Goal: Task Accomplishment & Management: Manage account settings

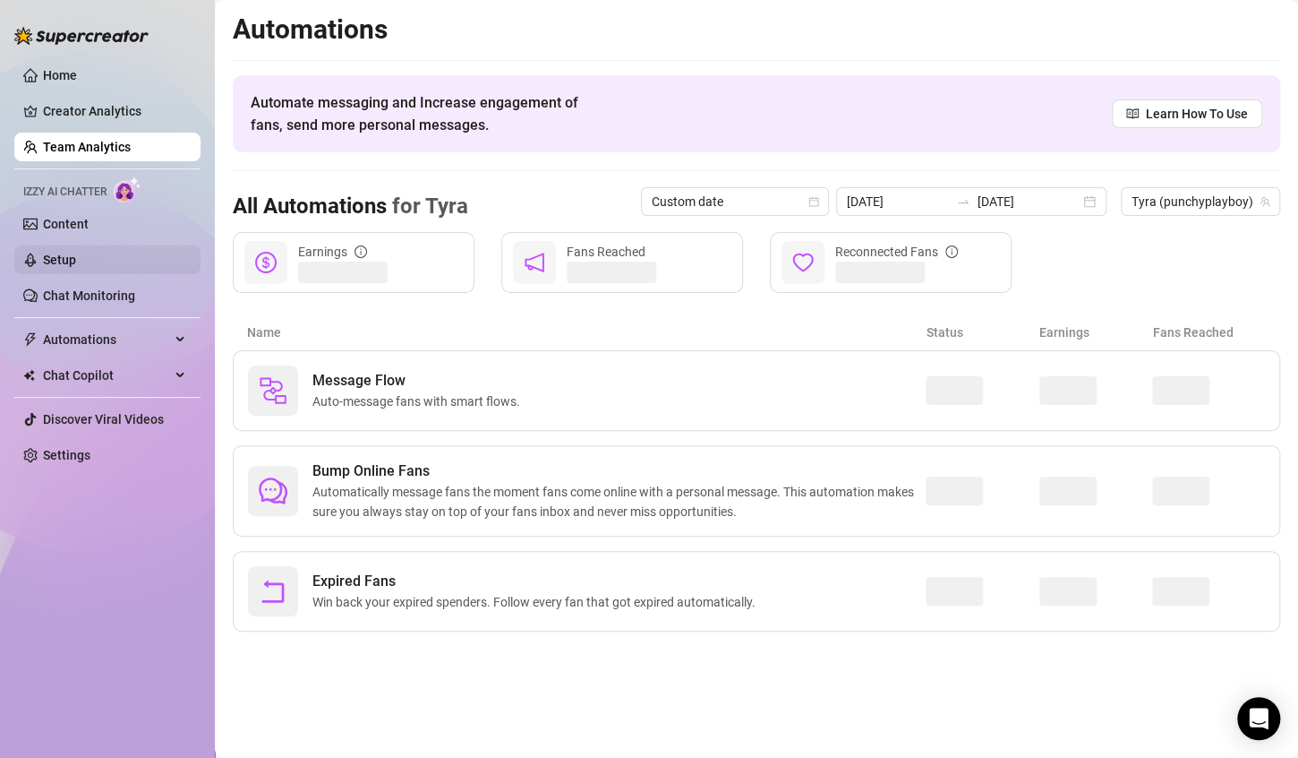
click at [76, 253] on link "Setup" at bounding box center [59, 260] width 33 height 14
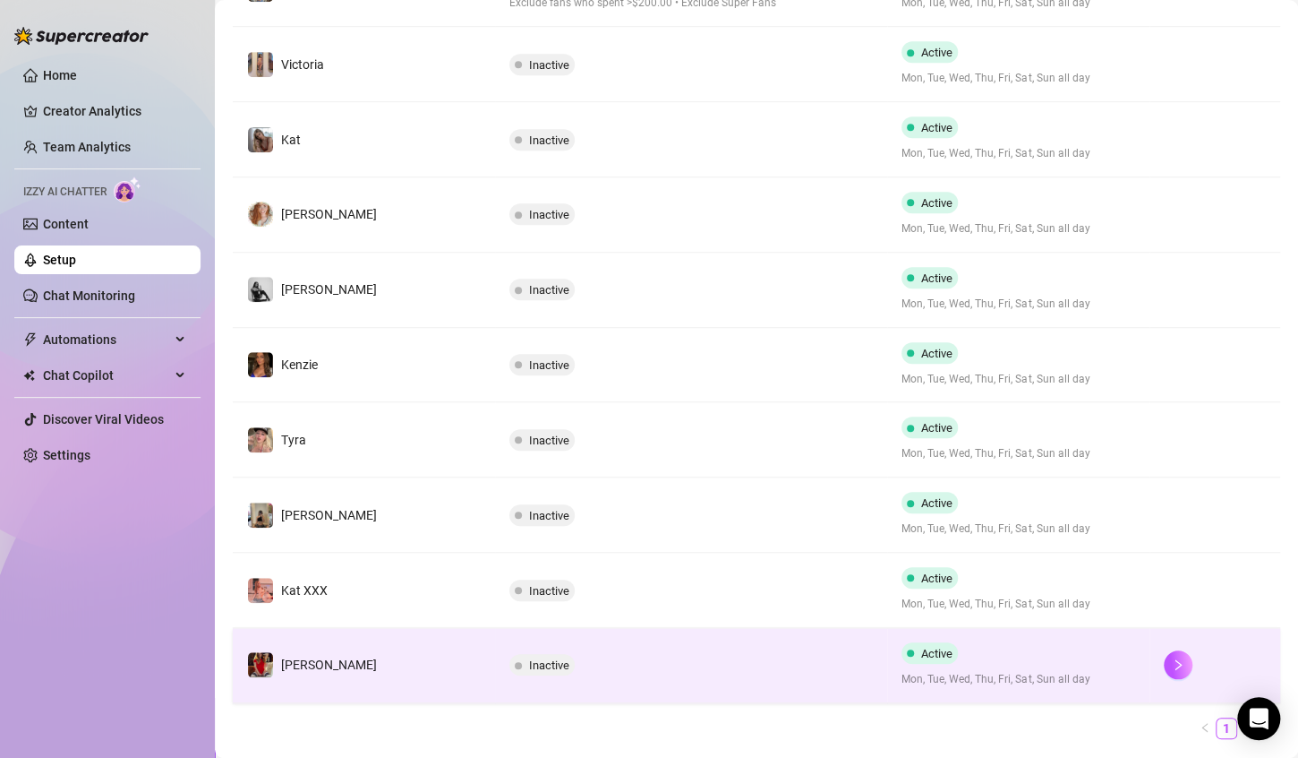
scroll to position [486, 0]
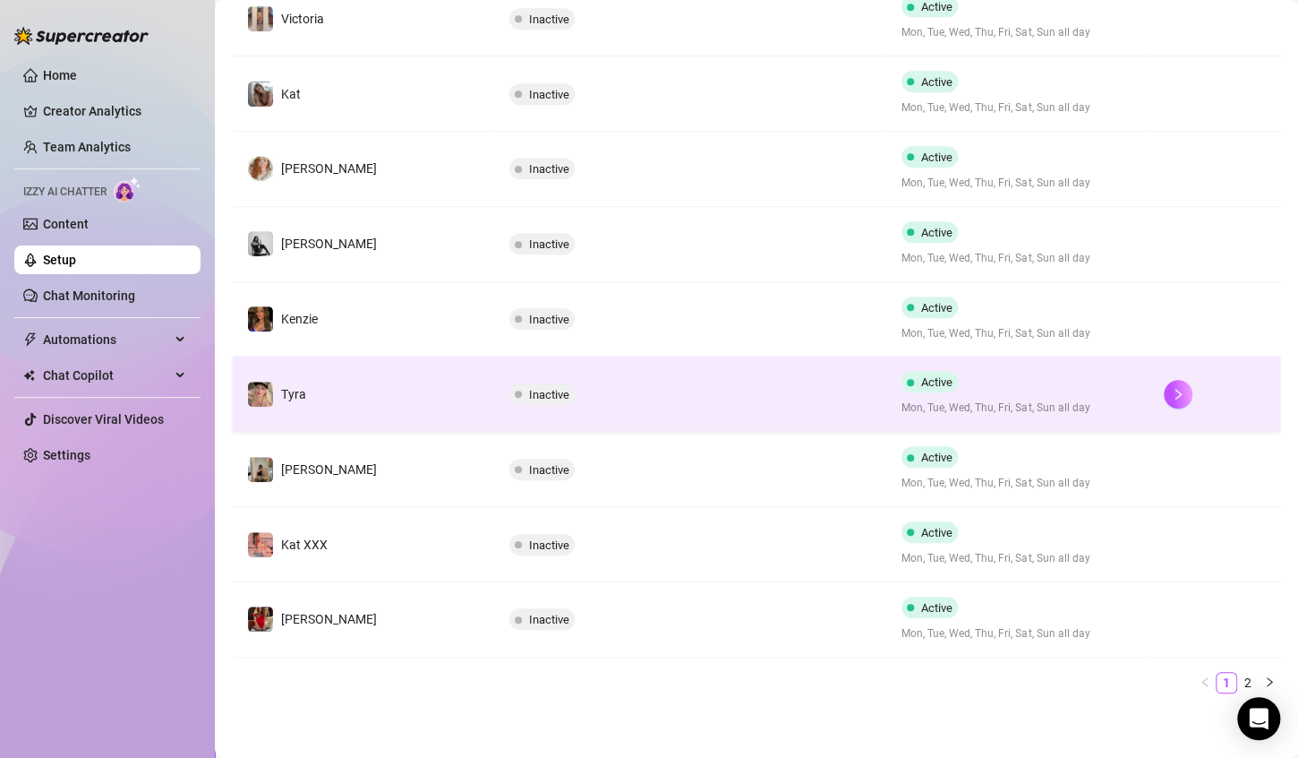
click at [1150, 379] on td at bounding box center [1215, 393] width 131 height 75
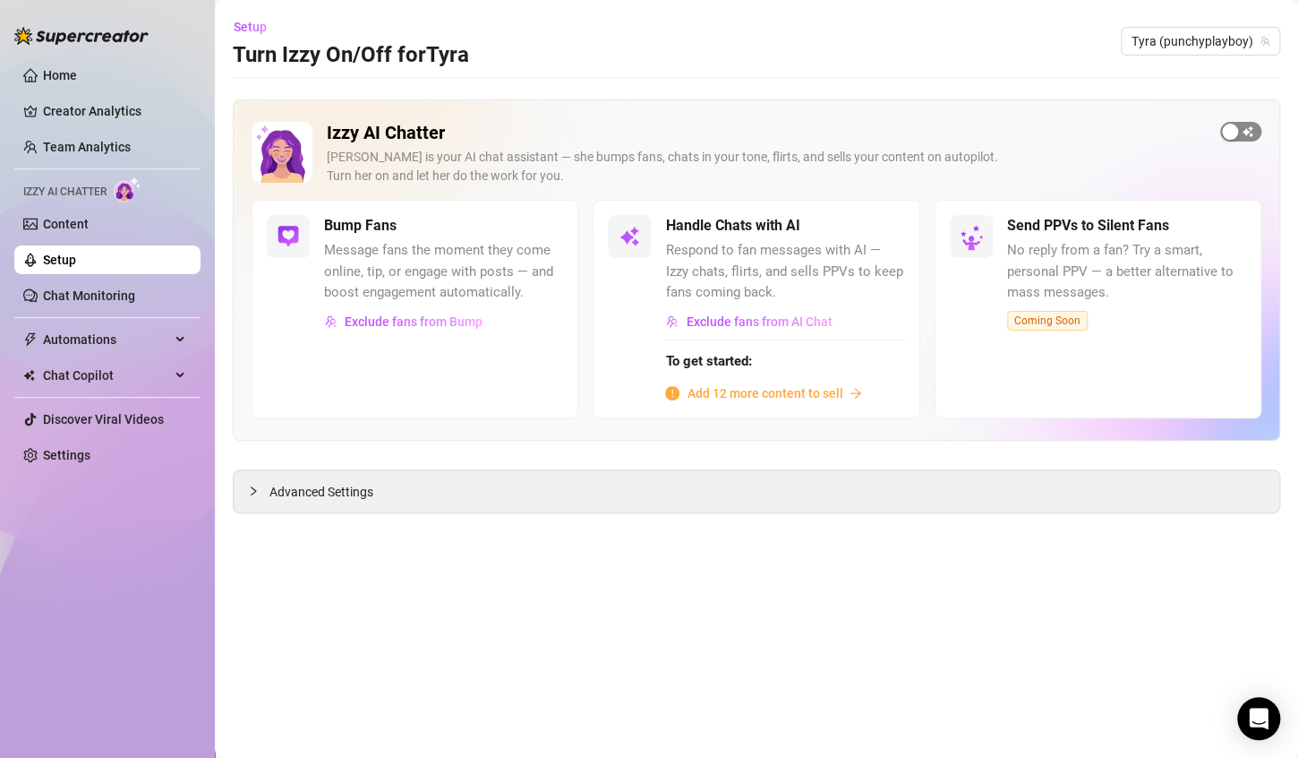
click at [1237, 133] on div "button" at bounding box center [1230, 132] width 16 height 16
click at [321, 492] on span "Advanced Settings" at bounding box center [322, 492] width 104 height 20
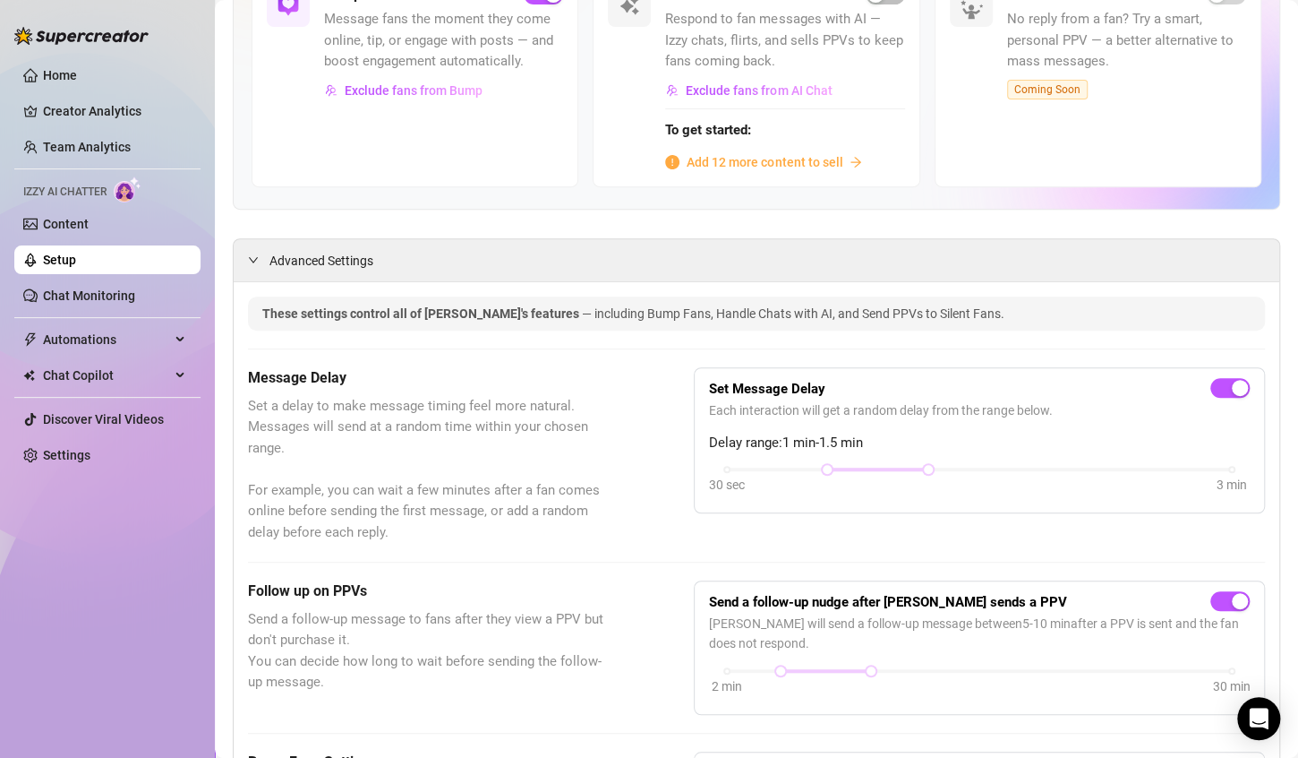
scroll to position [358, 0]
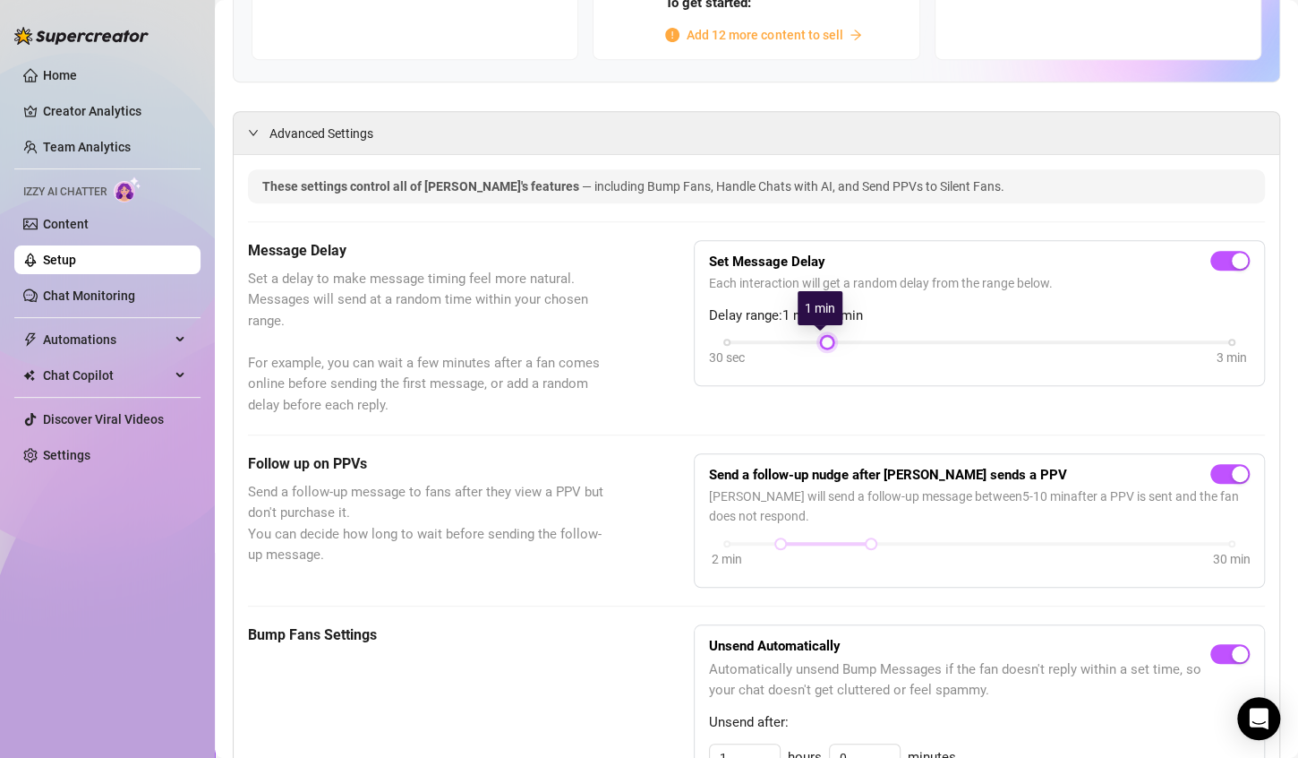
drag, startPoint x: 916, startPoint y: 339, endPoint x: 813, endPoint y: 338, distance: 103.0
click at [823, 338] on div at bounding box center [827, 342] width 9 height 9
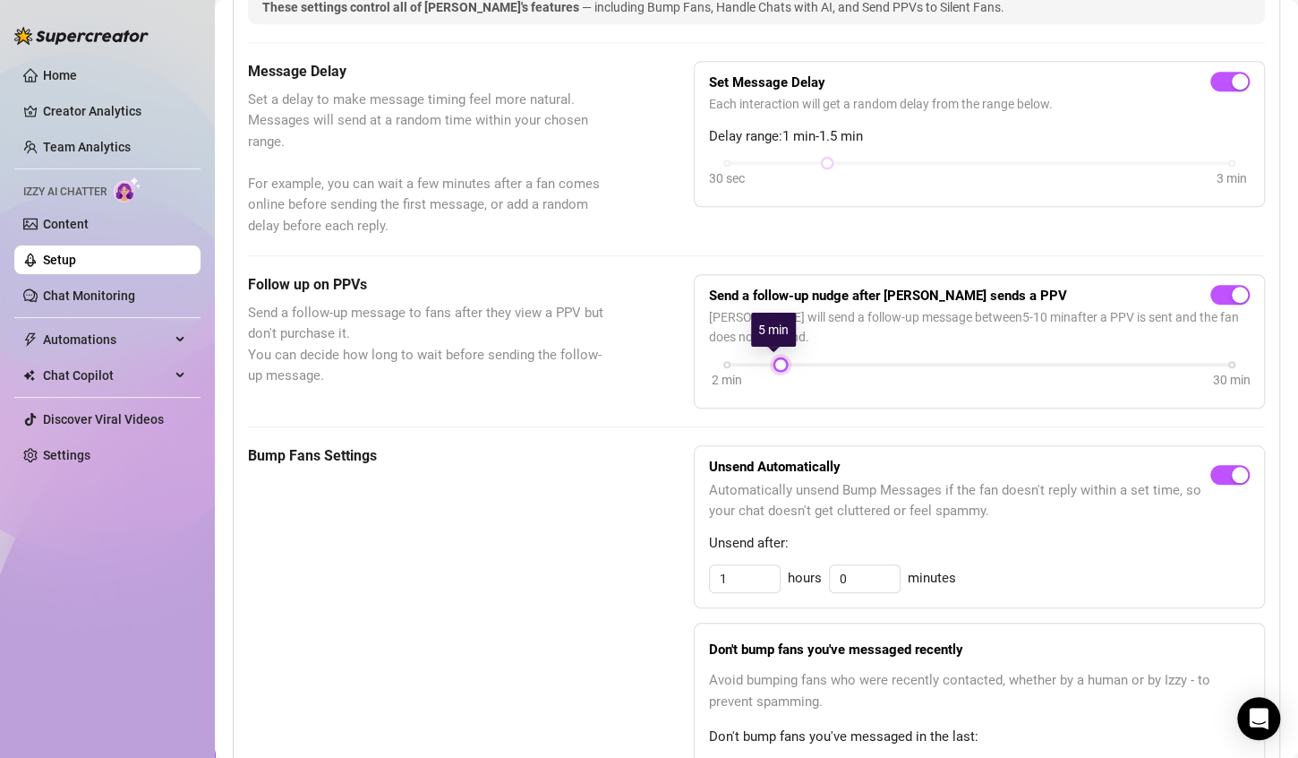
drag, startPoint x: 858, startPoint y: 364, endPoint x: 775, endPoint y: 354, distance: 83.0
click at [776, 360] on div at bounding box center [780, 364] width 9 height 9
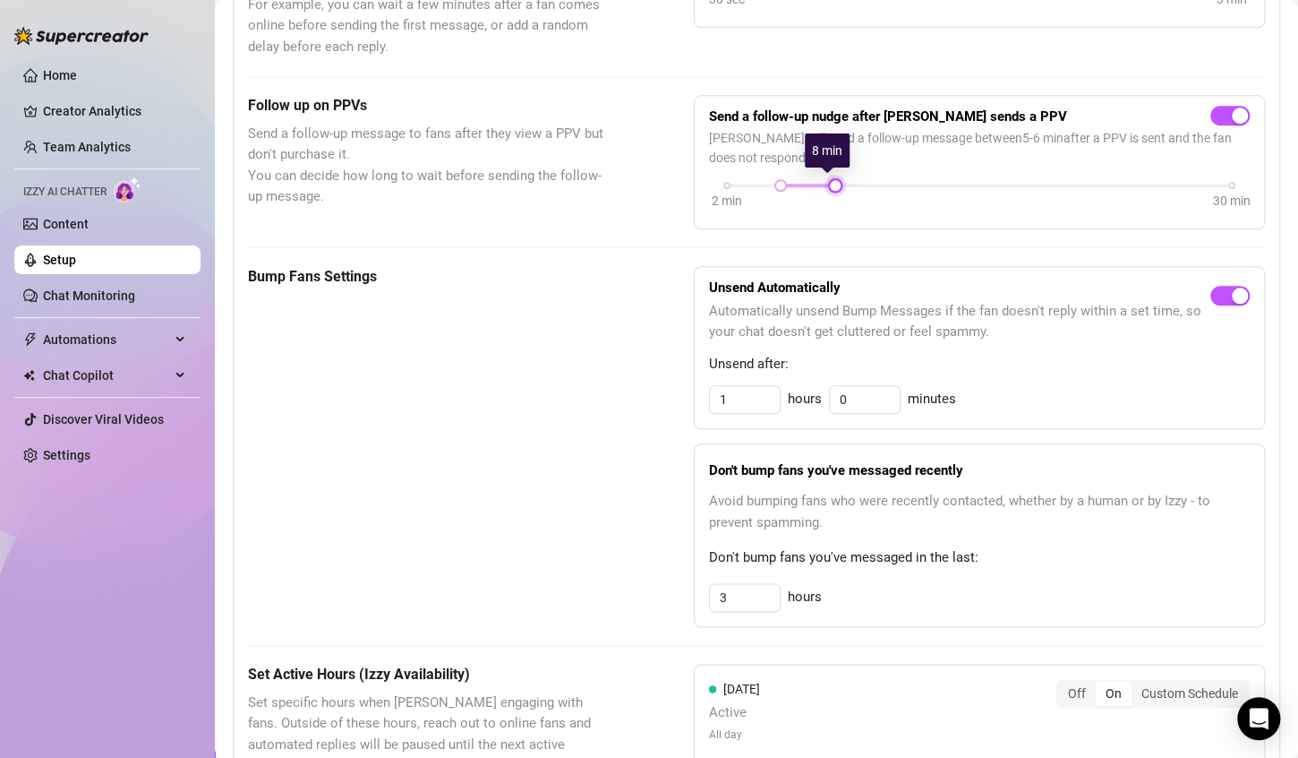
drag, startPoint x: 775, startPoint y: 184, endPoint x: 823, endPoint y: 190, distance: 47.8
click at [831, 190] on div at bounding box center [835, 185] width 9 height 9
drag, startPoint x: 775, startPoint y: 184, endPoint x: 832, endPoint y: 183, distance: 57.3
click at [832, 183] on div "2 min 30 min" at bounding box center [979, 183] width 505 height 7
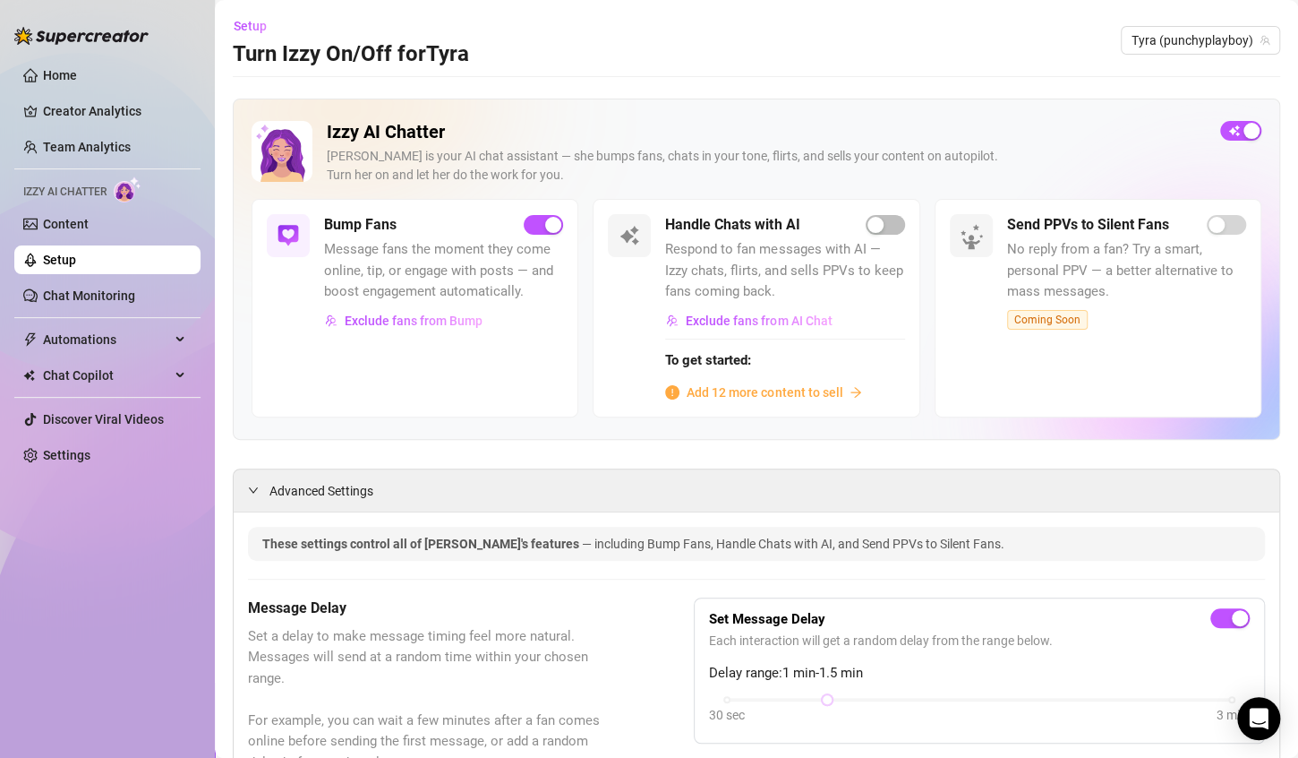
scroll to position [0, 0]
click at [455, 321] on span "Exclude fans from Bump" at bounding box center [414, 321] width 138 height 14
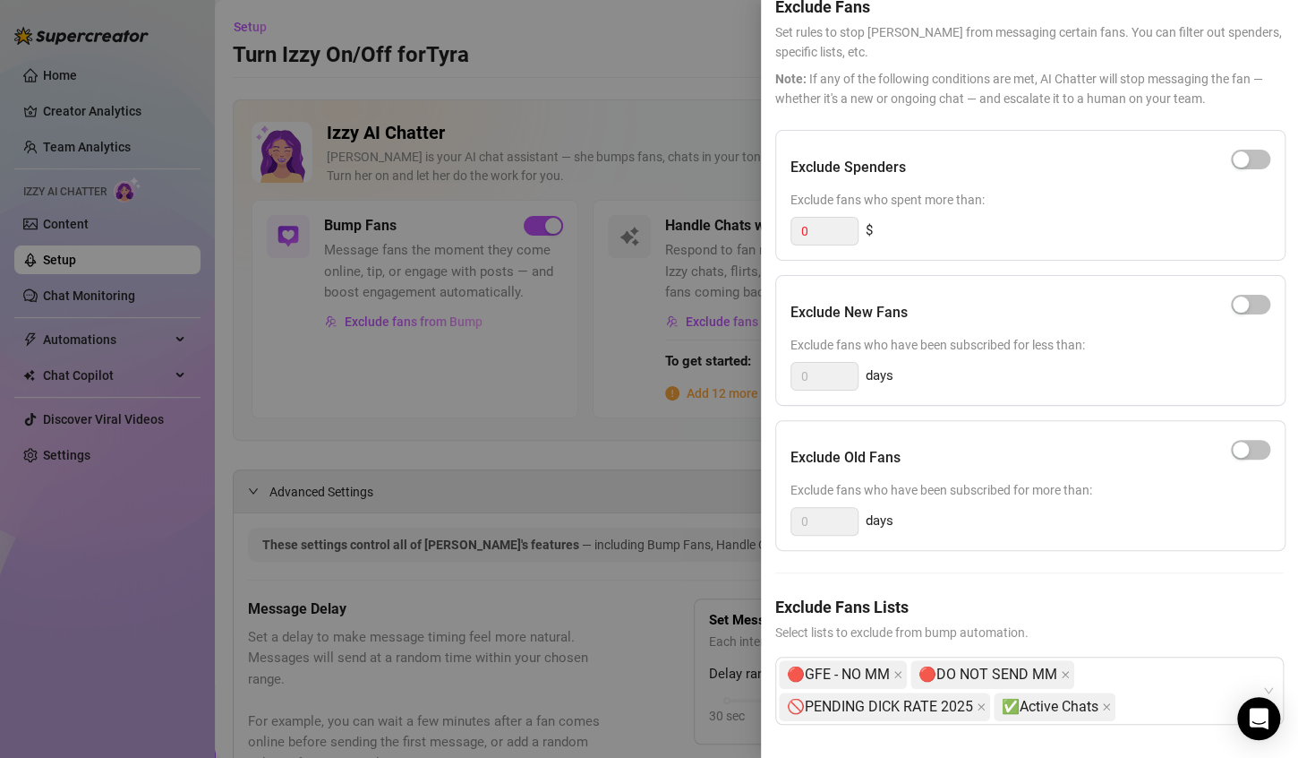
click at [1113, 100] on span "Note: If any of the following conditions are met, AI Chatter will stop messagin…" at bounding box center [1029, 88] width 509 height 39
click at [1199, 10] on h5 "Exclude Fans" at bounding box center [1029, 7] width 509 height 24
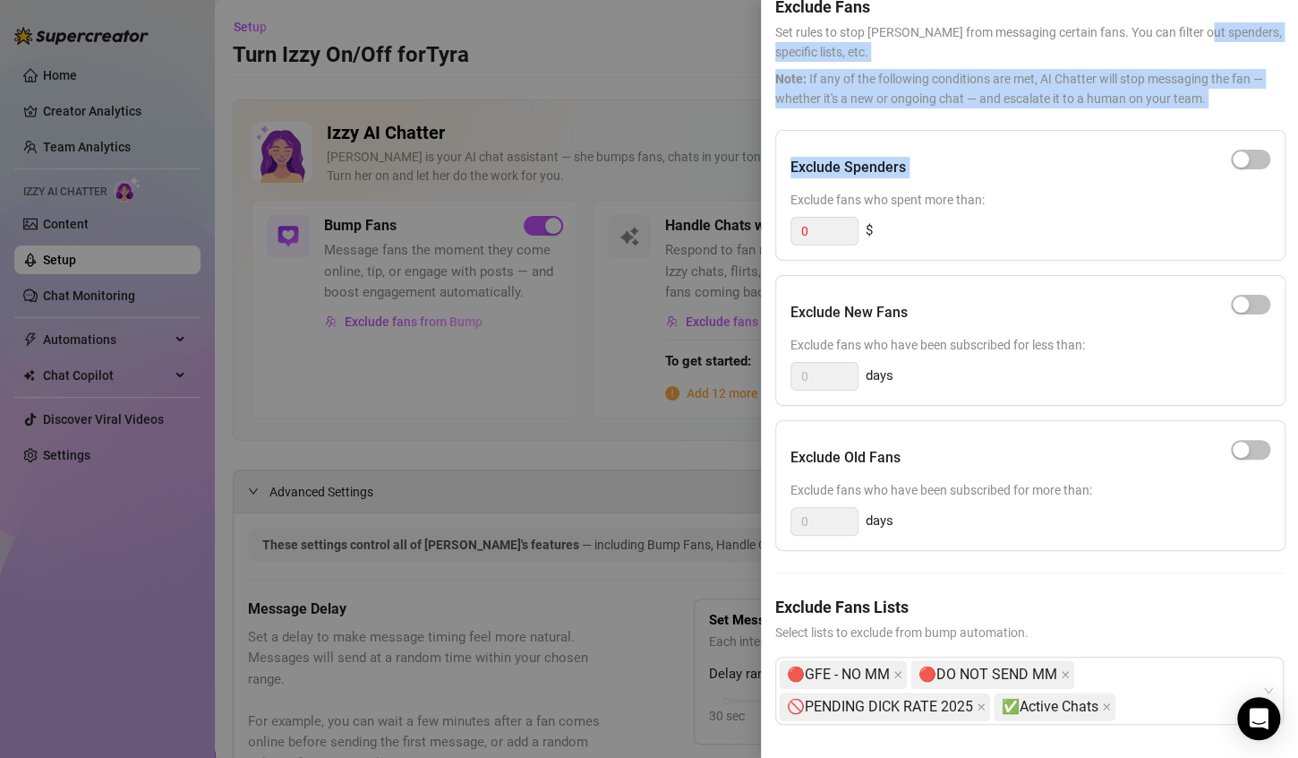
drag, startPoint x: 1199, startPoint y: 32, endPoint x: 1201, endPoint y: 133, distance: 100.3
click at [1201, 133] on div "Exclude Fans Set rules to stop [PERSON_NAME] from messaging certain fans. You c…" at bounding box center [1029, 363] width 509 height 780
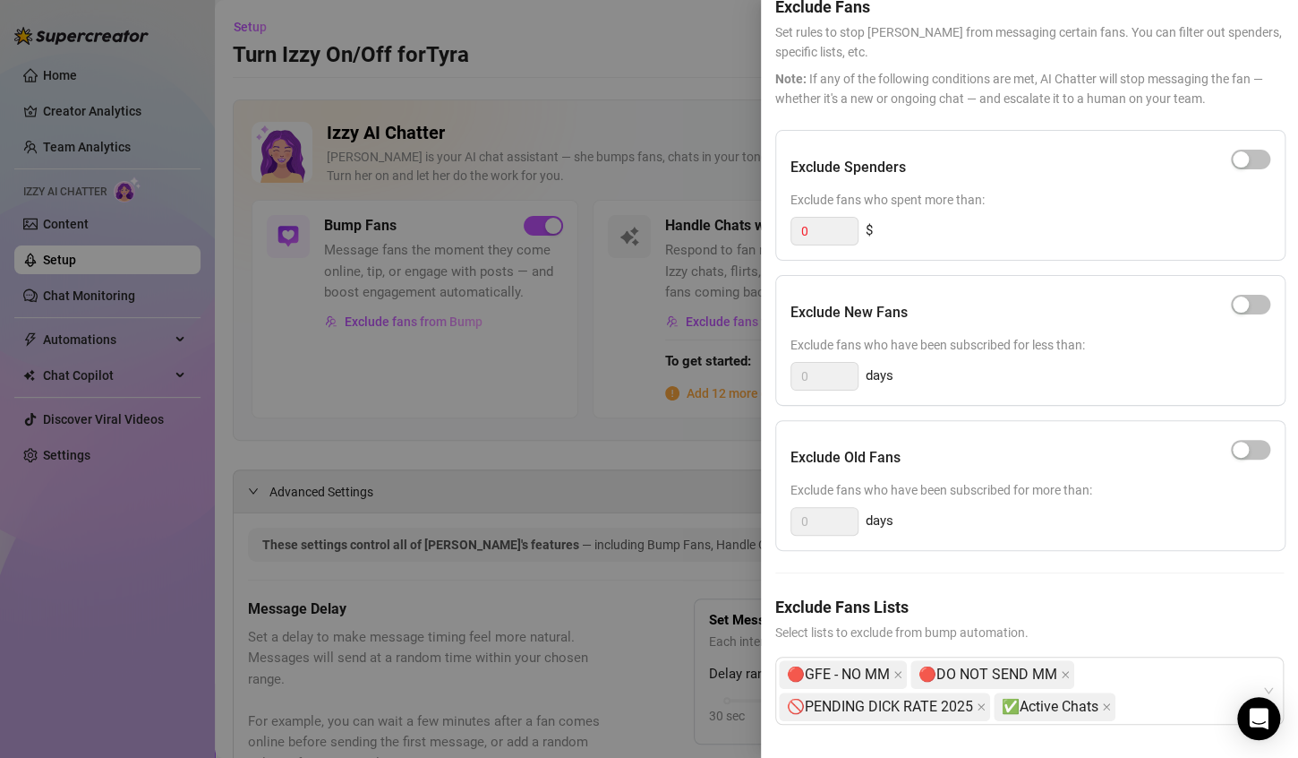
click at [684, 66] on div at bounding box center [649, 379] width 1298 height 758
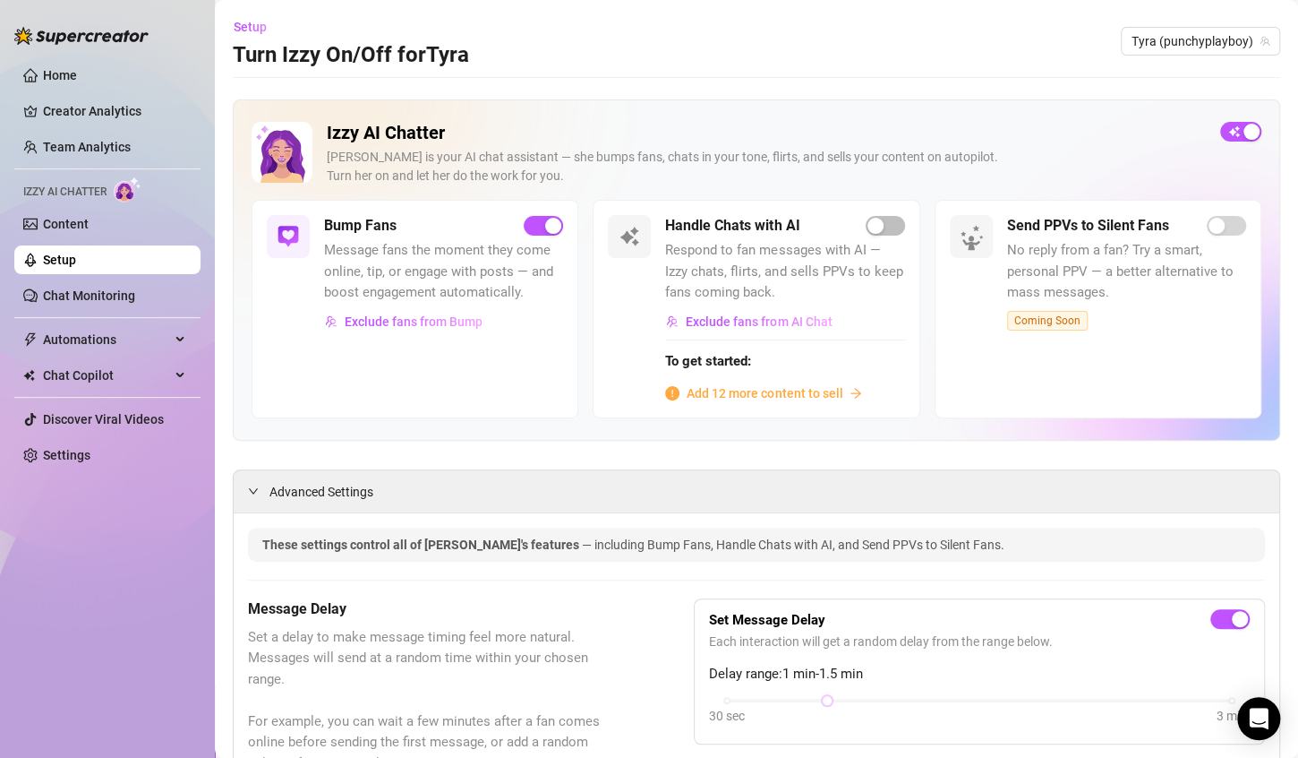
click at [76, 263] on link "Setup" at bounding box center [59, 260] width 33 height 14
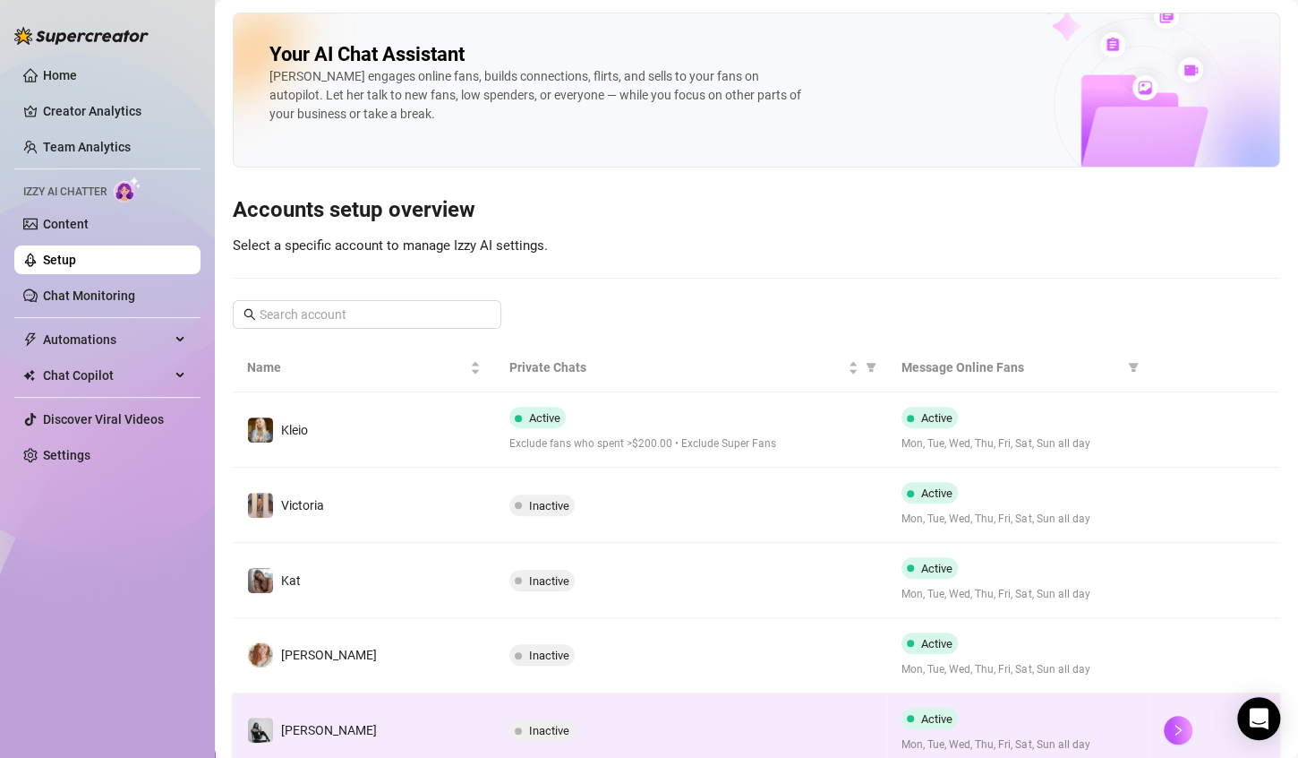
scroll to position [90, 0]
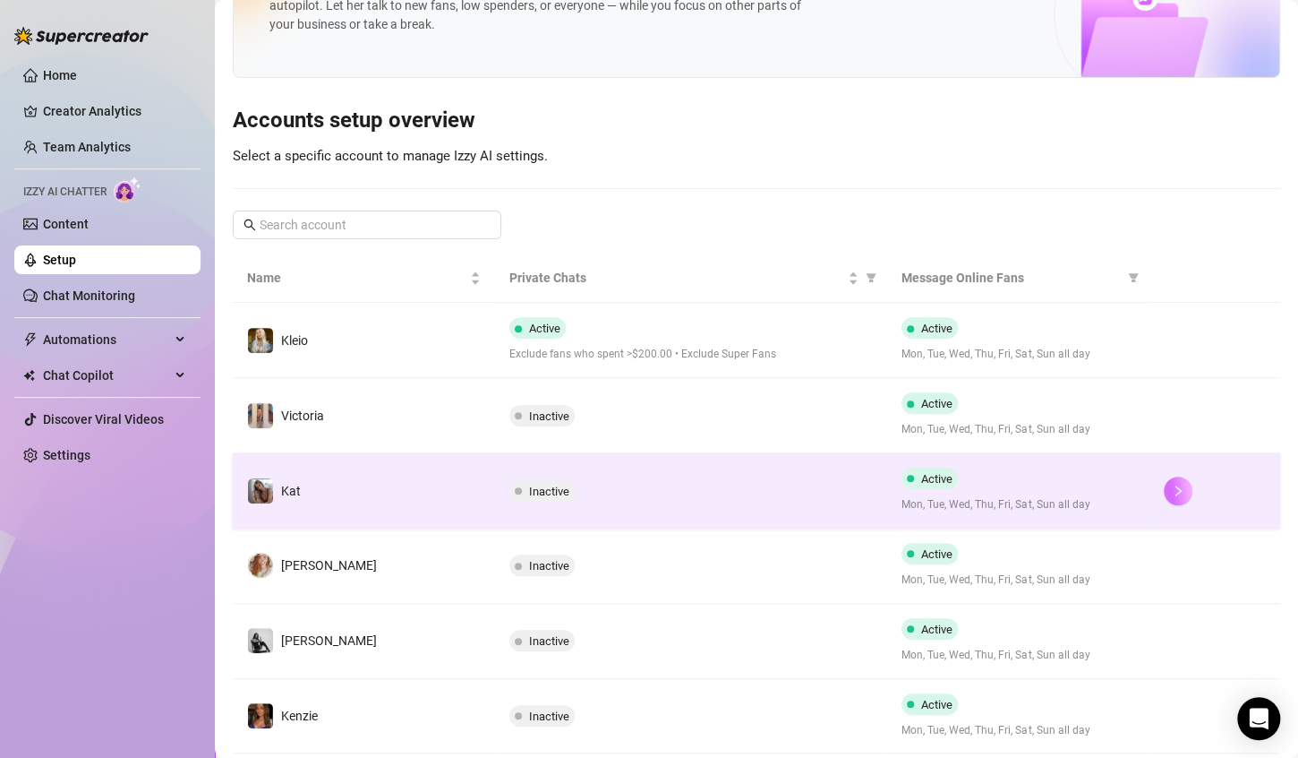
click at [1172, 491] on icon "right" at bounding box center [1178, 490] width 13 height 13
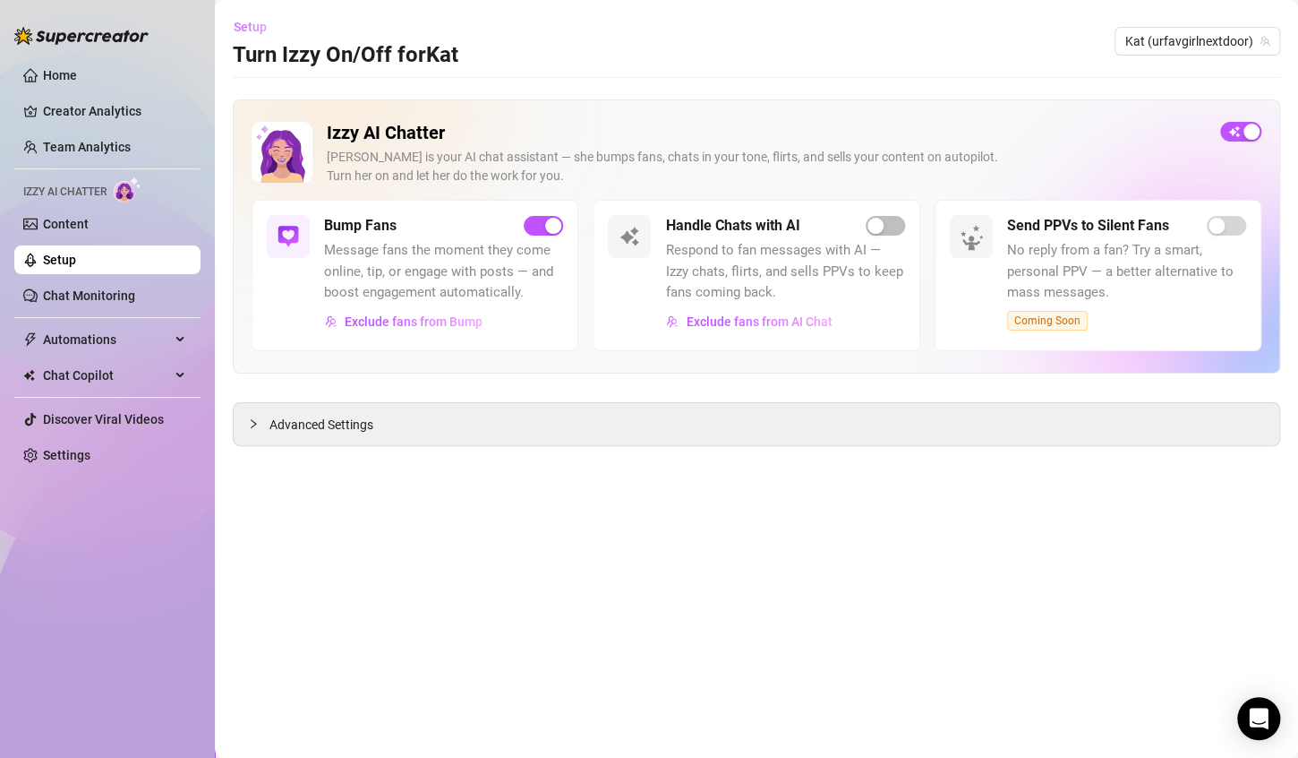
click at [246, 28] on span "Setup" at bounding box center [250, 27] width 33 height 14
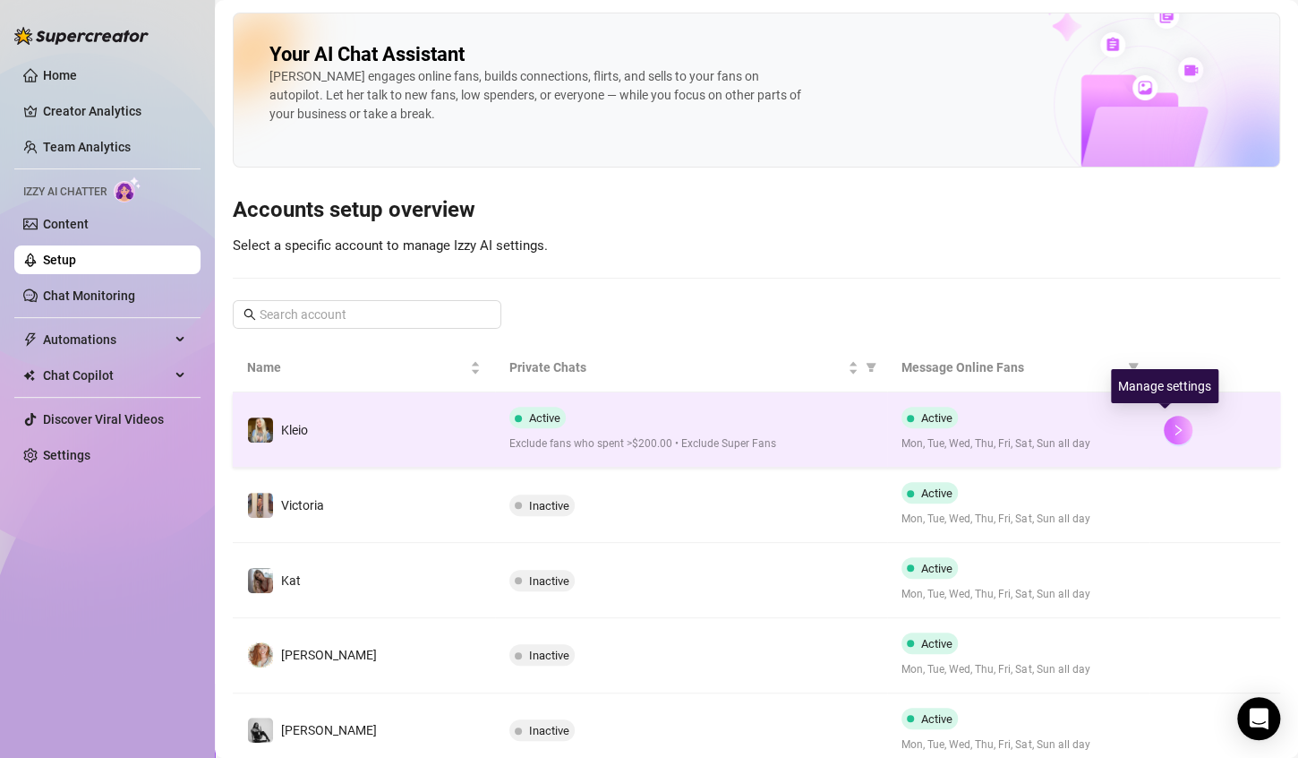
click at [1172, 424] on icon "right" at bounding box center [1178, 430] width 13 height 13
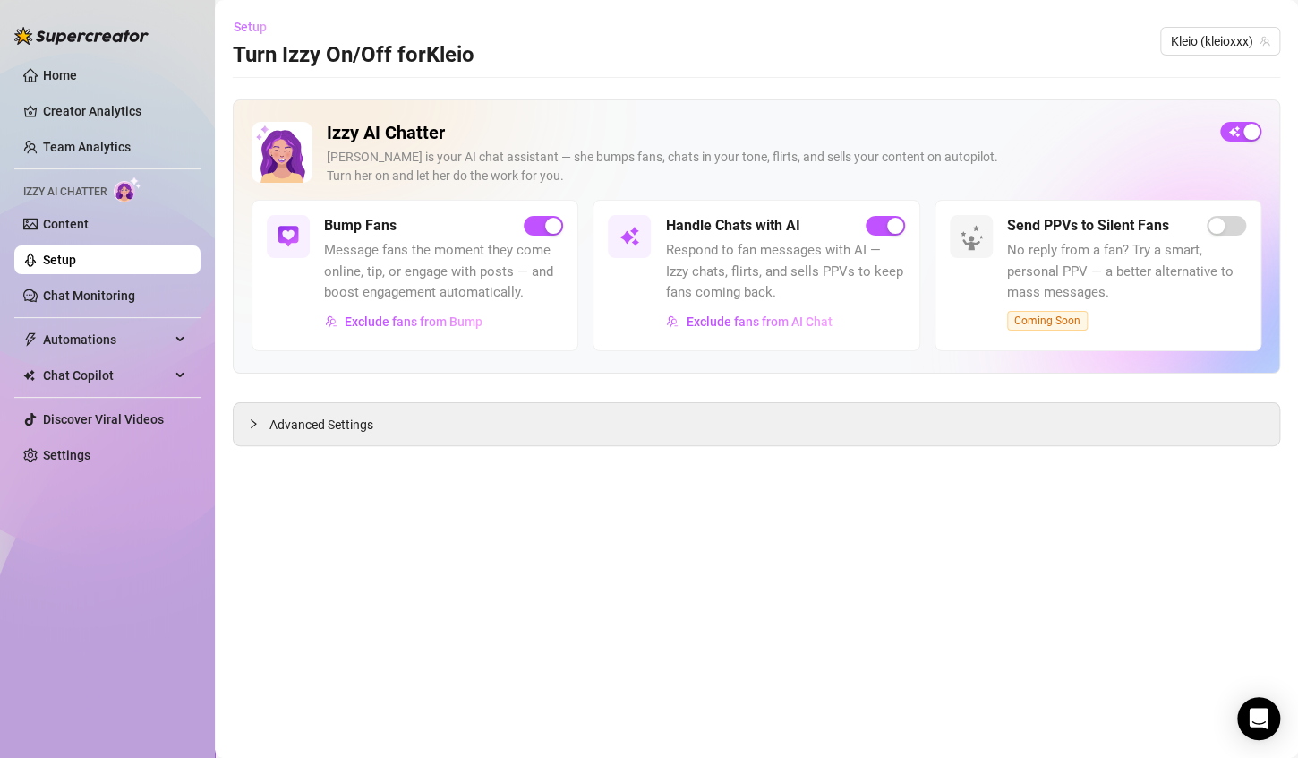
click at [244, 16] on button "Setup" at bounding box center [257, 27] width 48 height 29
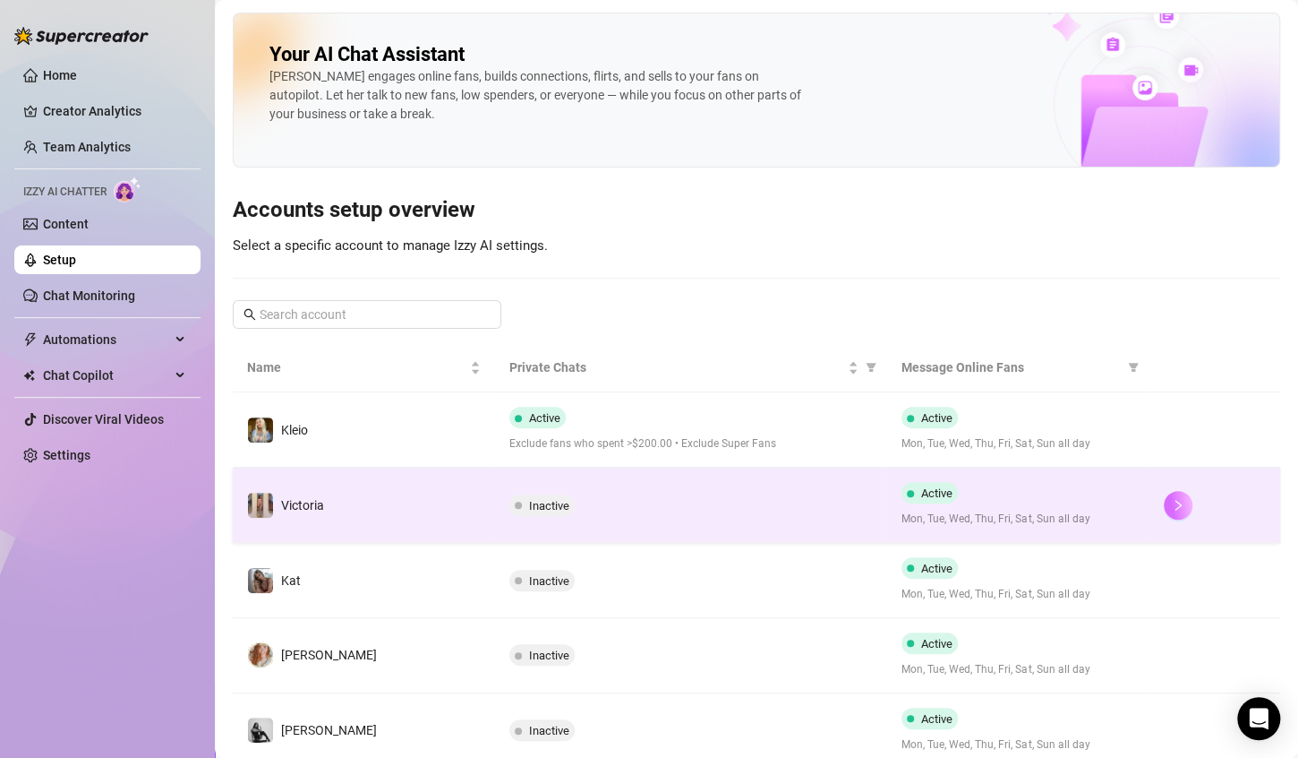
click at [1164, 512] on button "button" at bounding box center [1178, 505] width 29 height 29
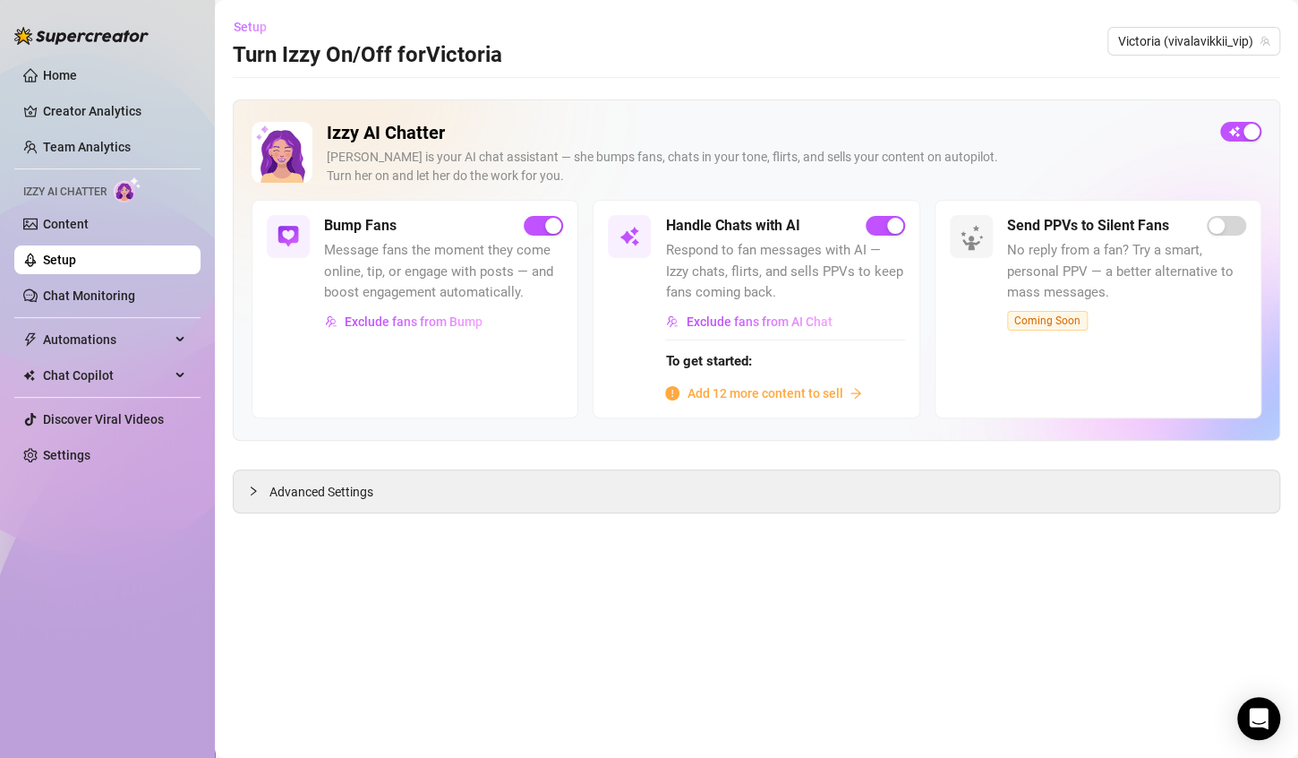
click at [256, 29] on span "Setup" at bounding box center [250, 27] width 33 height 14
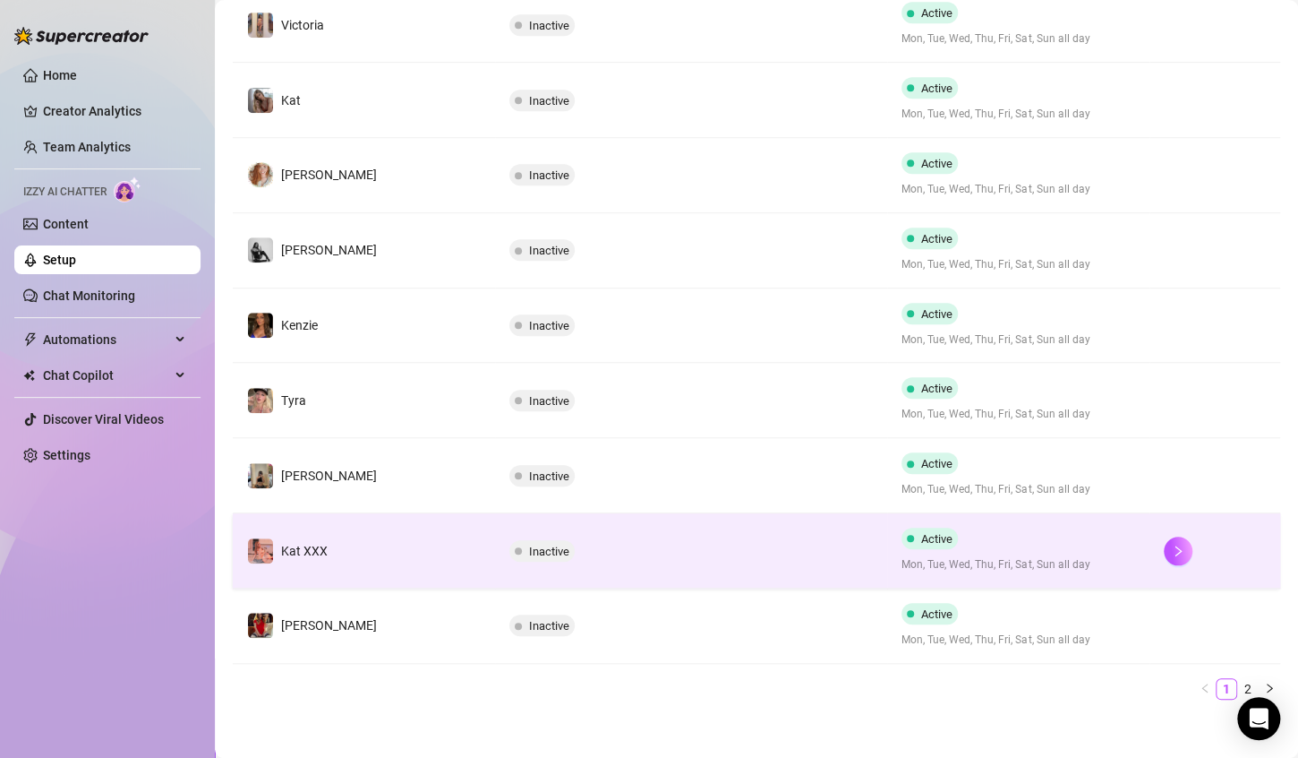
scroll to position [486, 0]
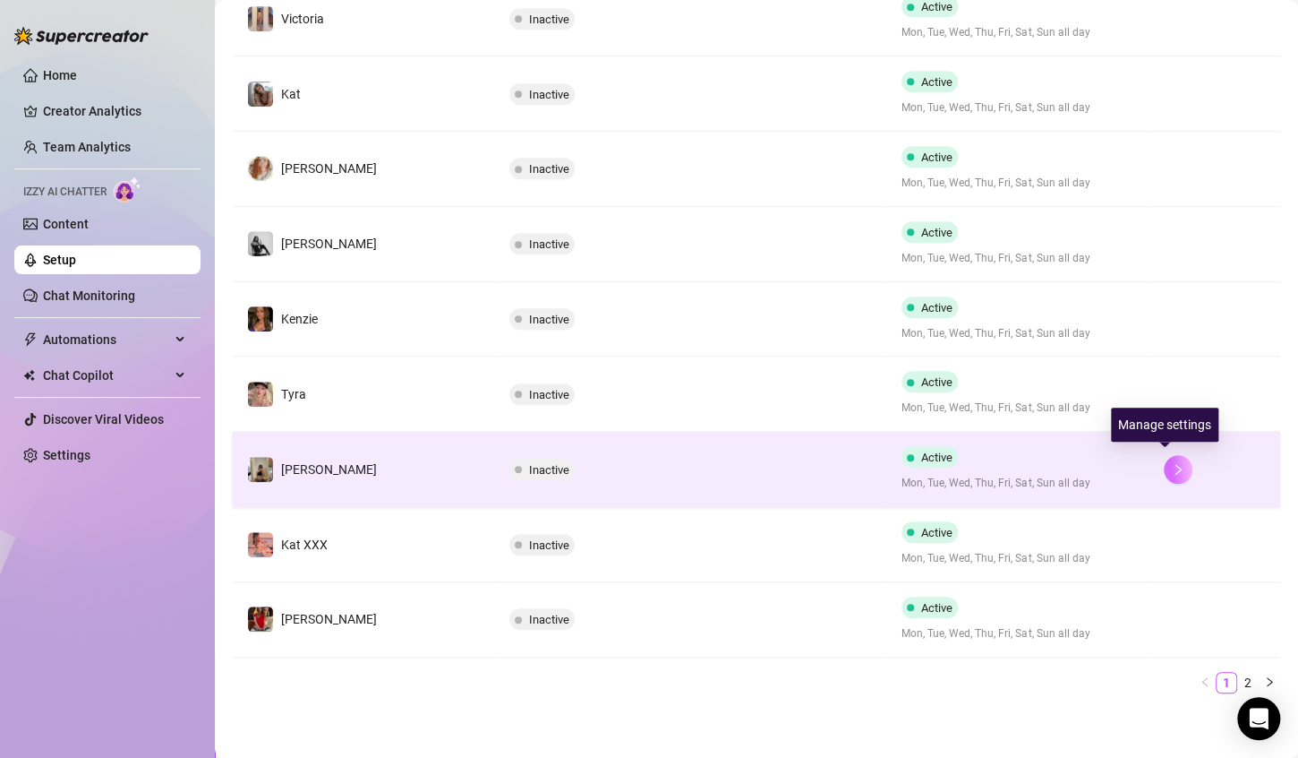
click at [1175, 464] on icon "right" at bounding box center [1178, 469] width 6 height 11
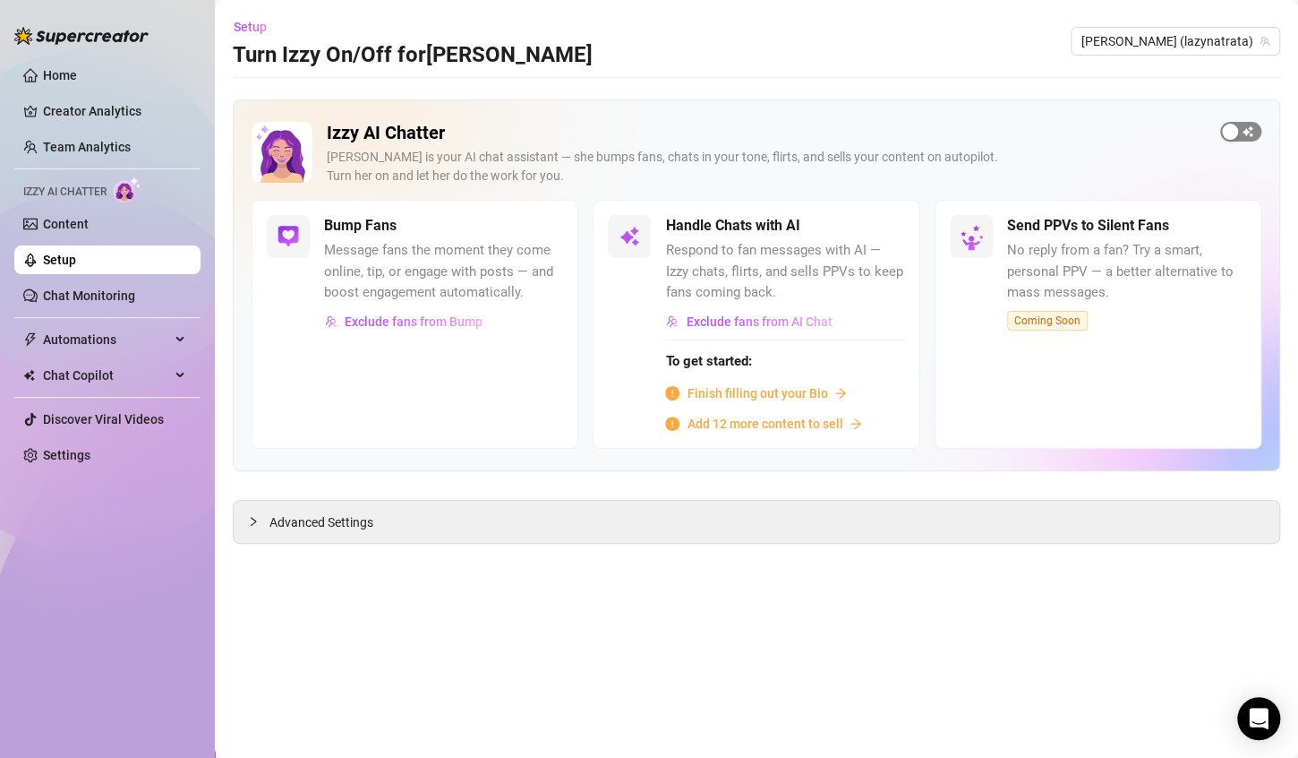
click at [1227, 136] on div "button" at bounding box center [1230, 132] width 16 height 16
drag, startPoint x: 339, startPoint y: 525, endPoint x: 447, endPoint y: 519, distance: 107.6
click at [339, 525] on span "Advanced Settings" at bounding box center [322, 522] width 104 height 20
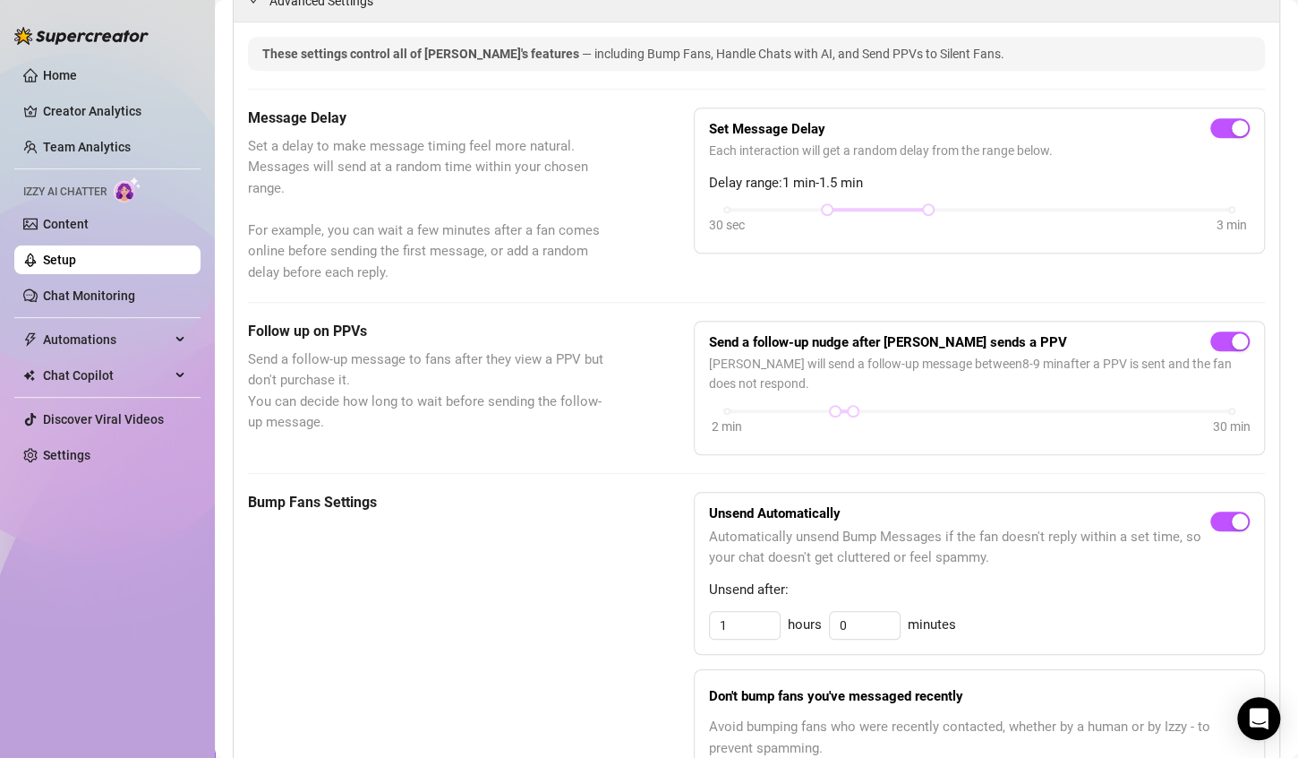
scroll to position [537, 0]
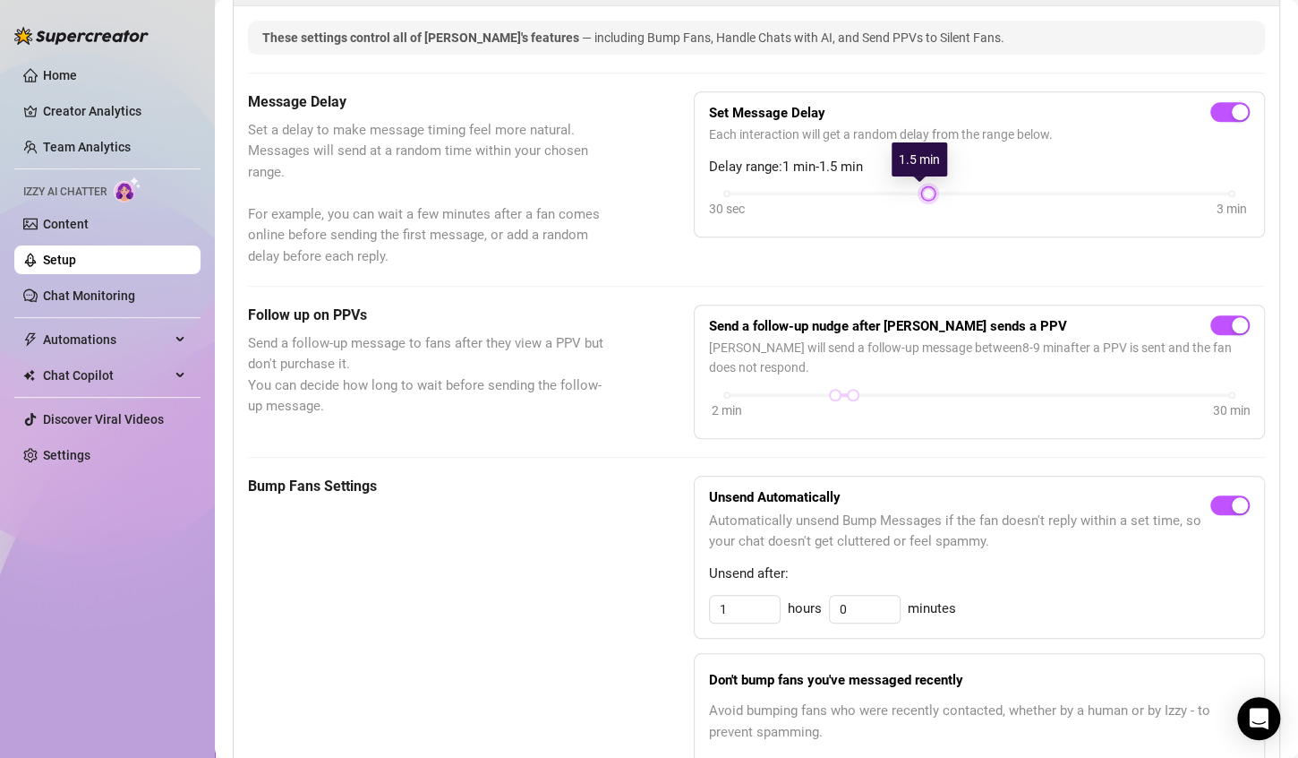
drag, startPoint x: 824, startPoint y: 190, endPoint x: 934, endPoint y: 185, distance: 110.2
click at [934, 185] on div "Set Message Delay Each interaction will get a random delay from the range below…" at bounding box center [979, 165] width 541 height 116
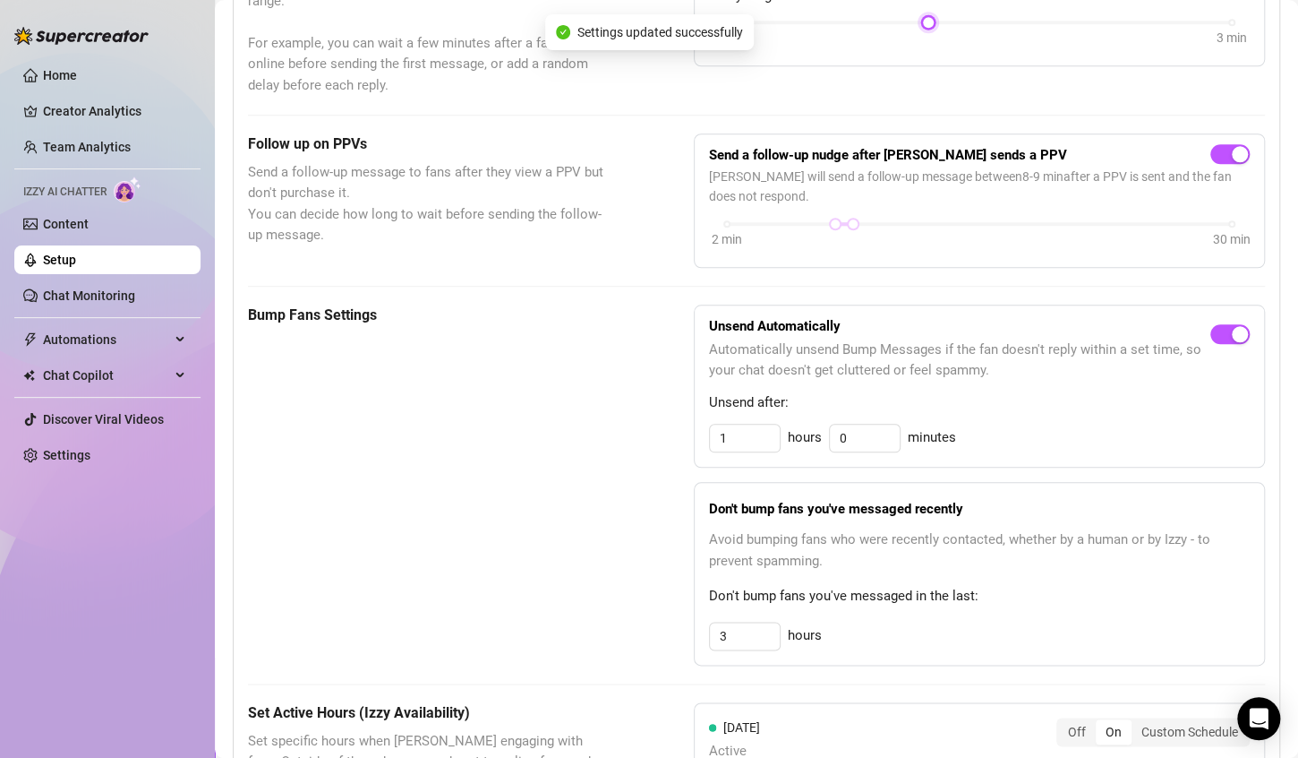
scroll to position [716, 0]
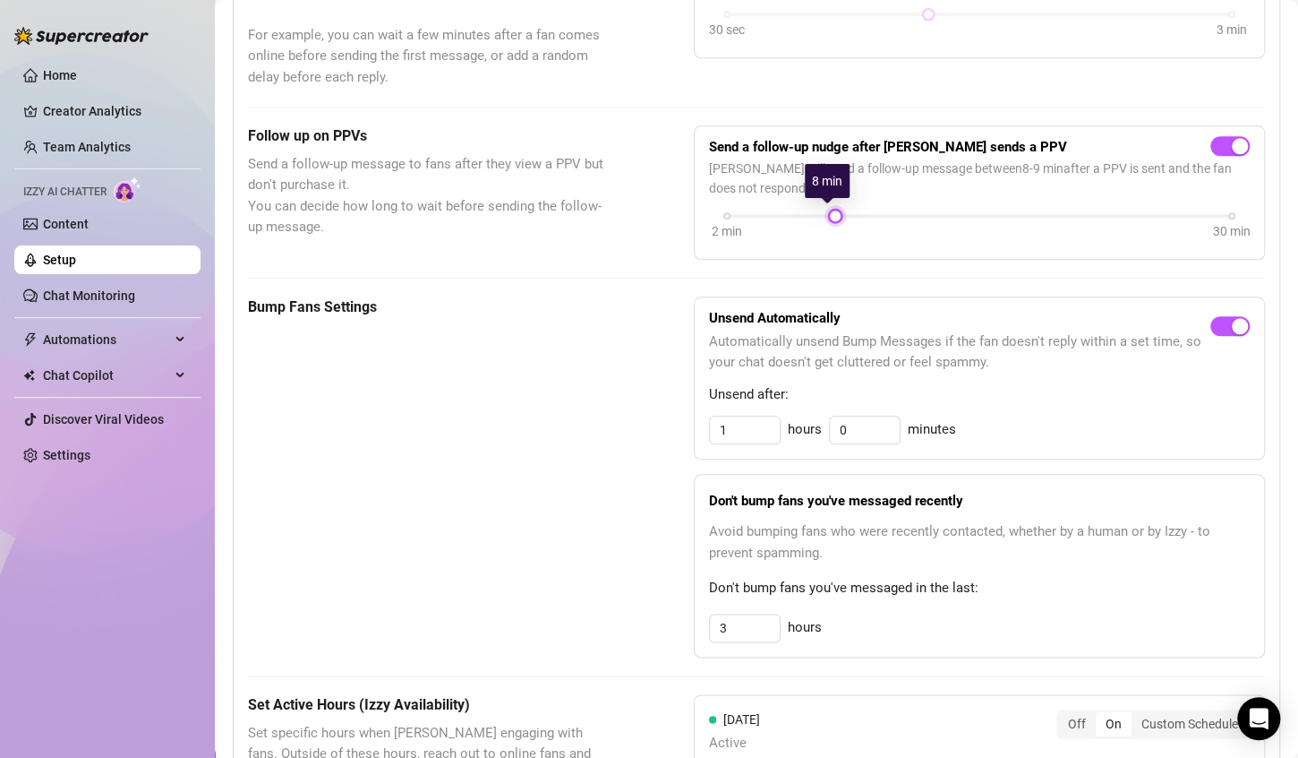
drag, startPoint x: 846, startPoint y: 212, endPoint x: 826, endPoint y: 214, distance: 20.7
click at [831, 214] on div at bounding box center [835, 215] width 9 height 9
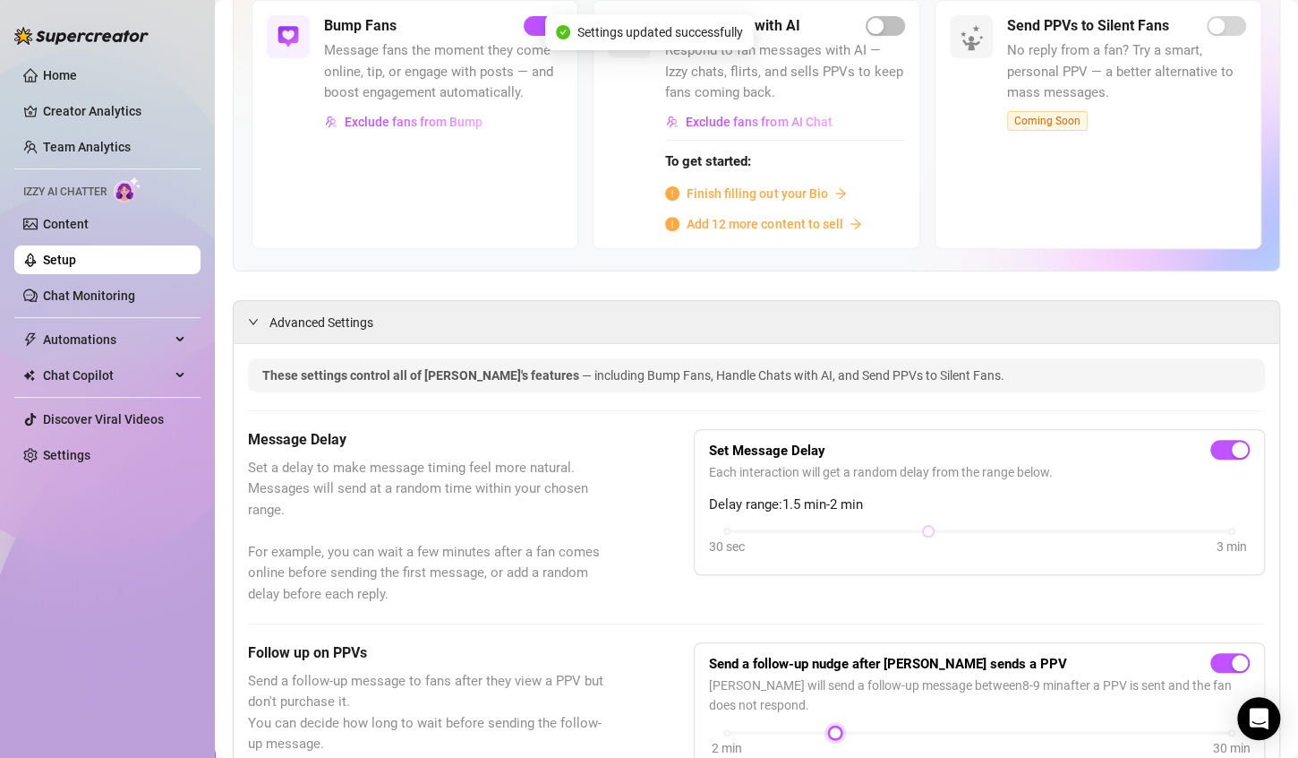
scroll to position [175, 0]
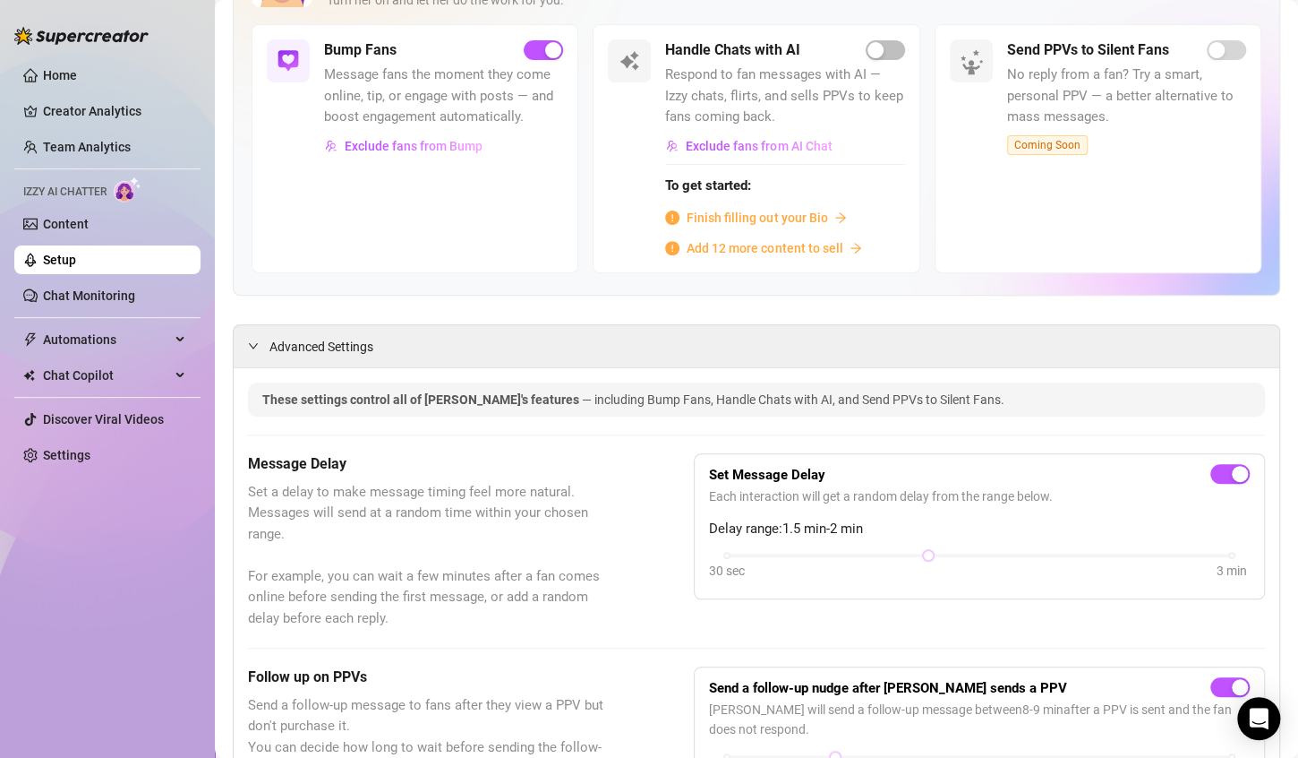
click at [485, 405] on div "These settings control all of [PERSON_NAME]'s features — including Bump Fans, H…" at bounding box center [756, 400] width 989 height 20
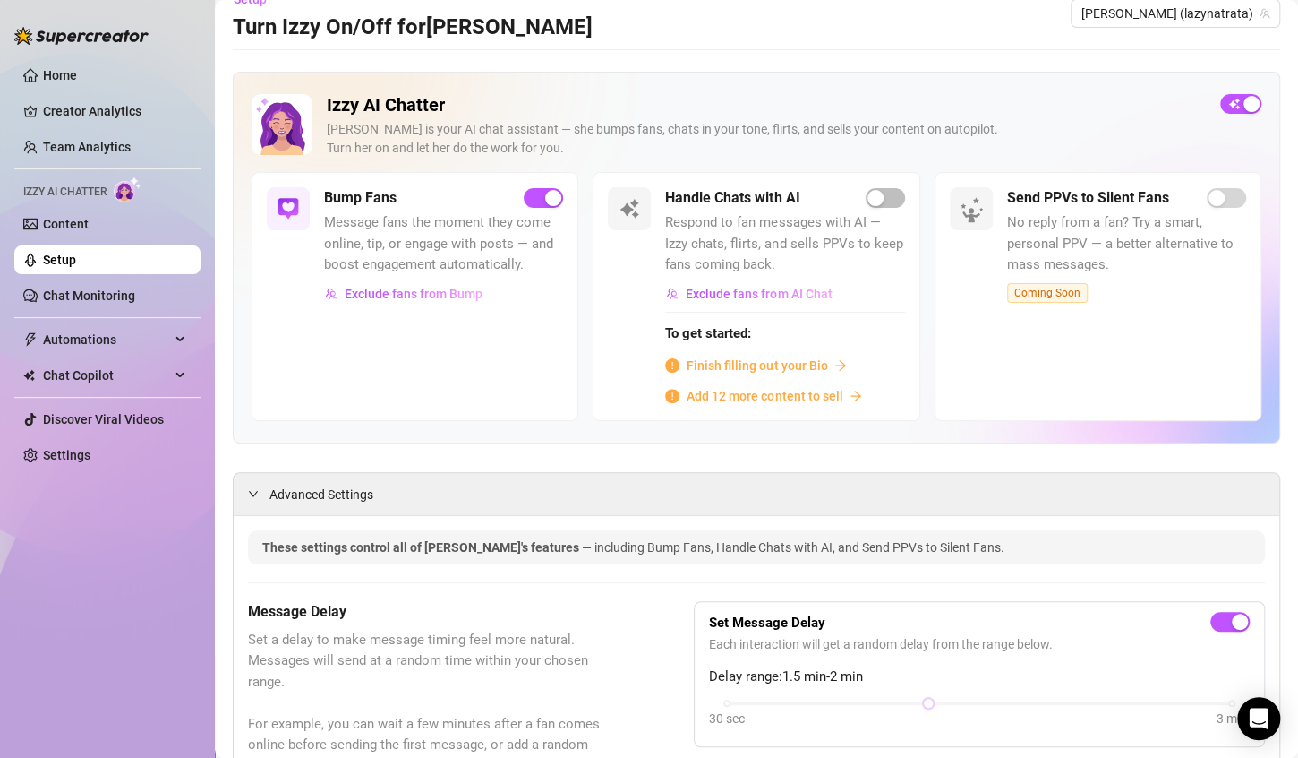
scroll to position [0, 0]
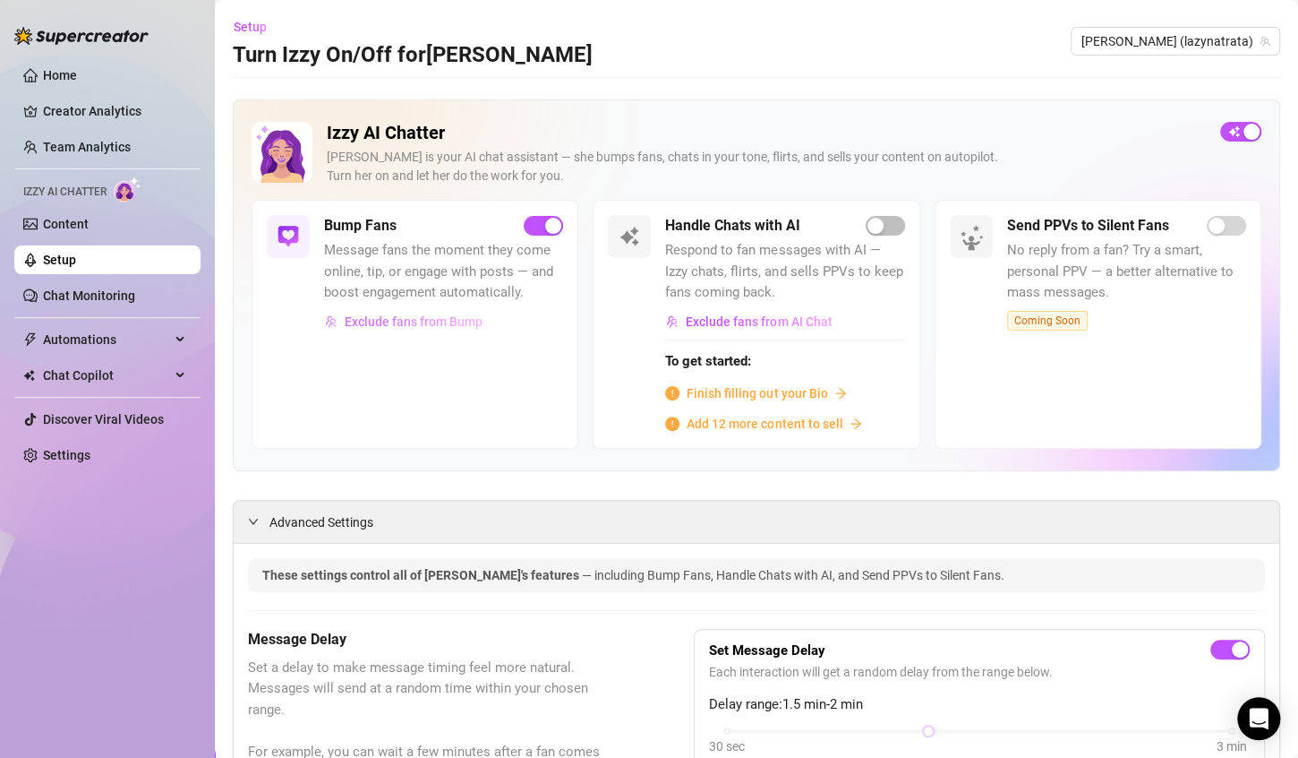
click at [454, 320] on span "Exclude fans from Bump" at bounding box center [414, 321] width 138 height 14
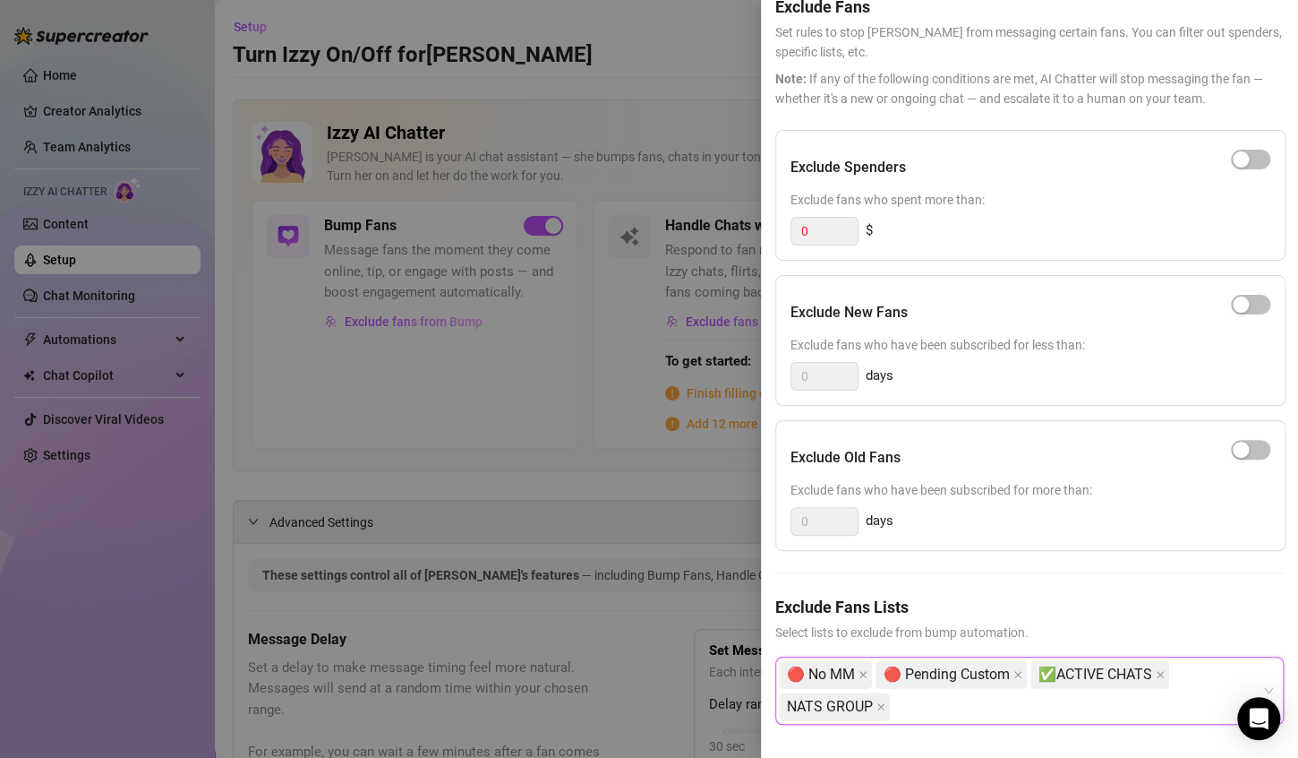
click at [576, 284] on div at bounding box center [649, 379] width 1298 height 758
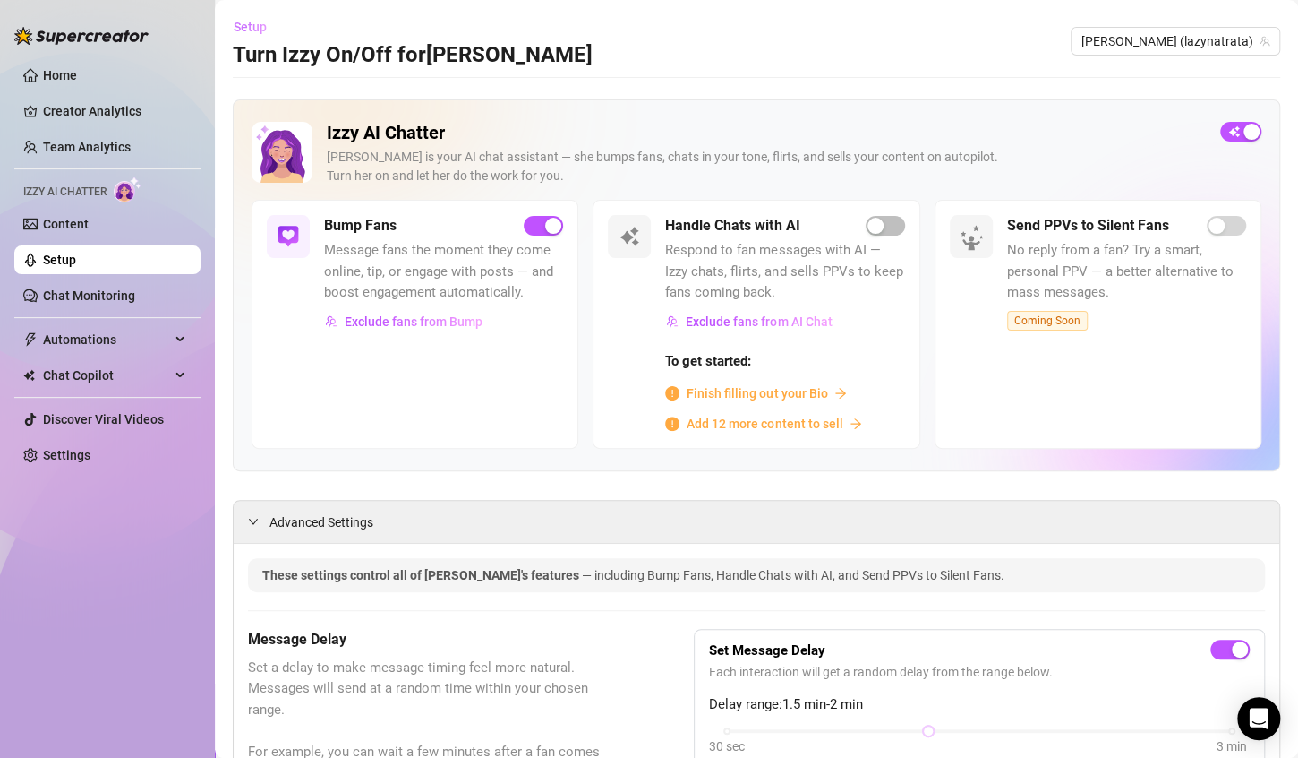
click at [243, 21] on span "Setup" at bounding box center [250, 27] width 33 height 14
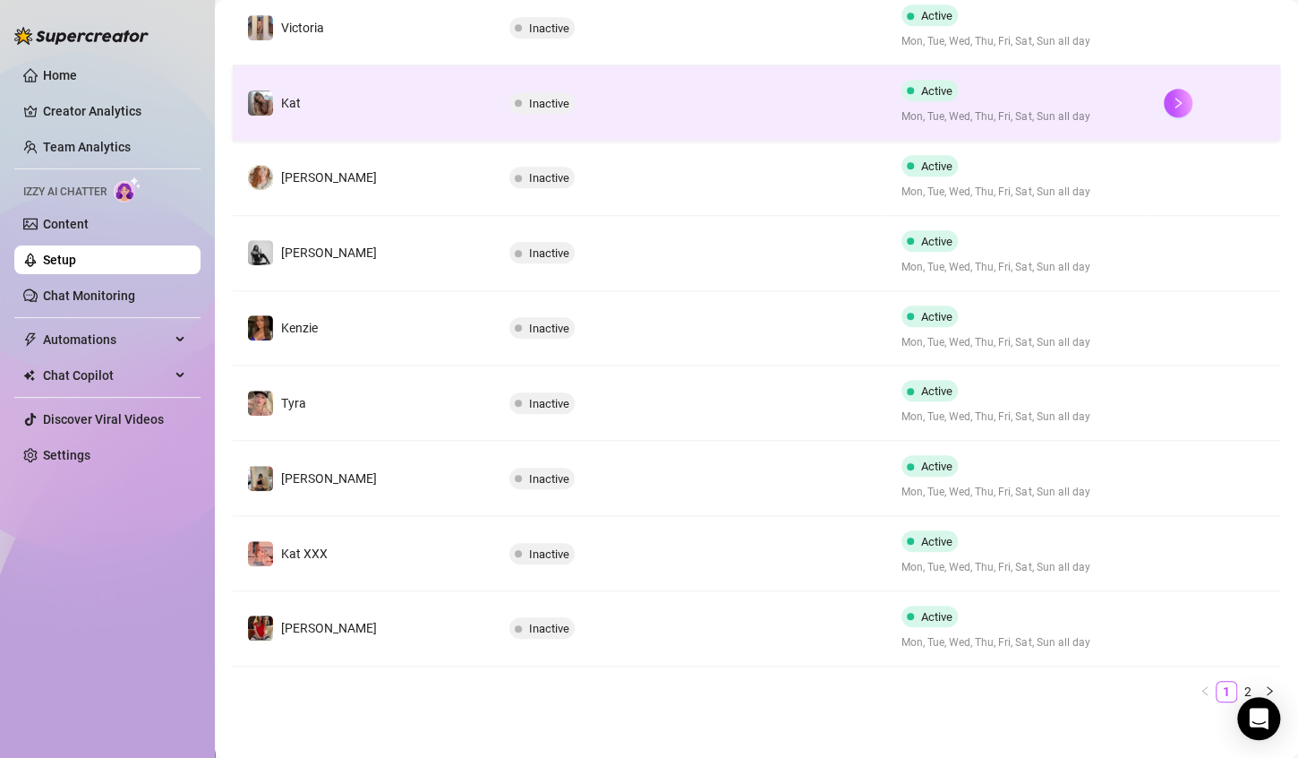
scroll to position [486, 0]
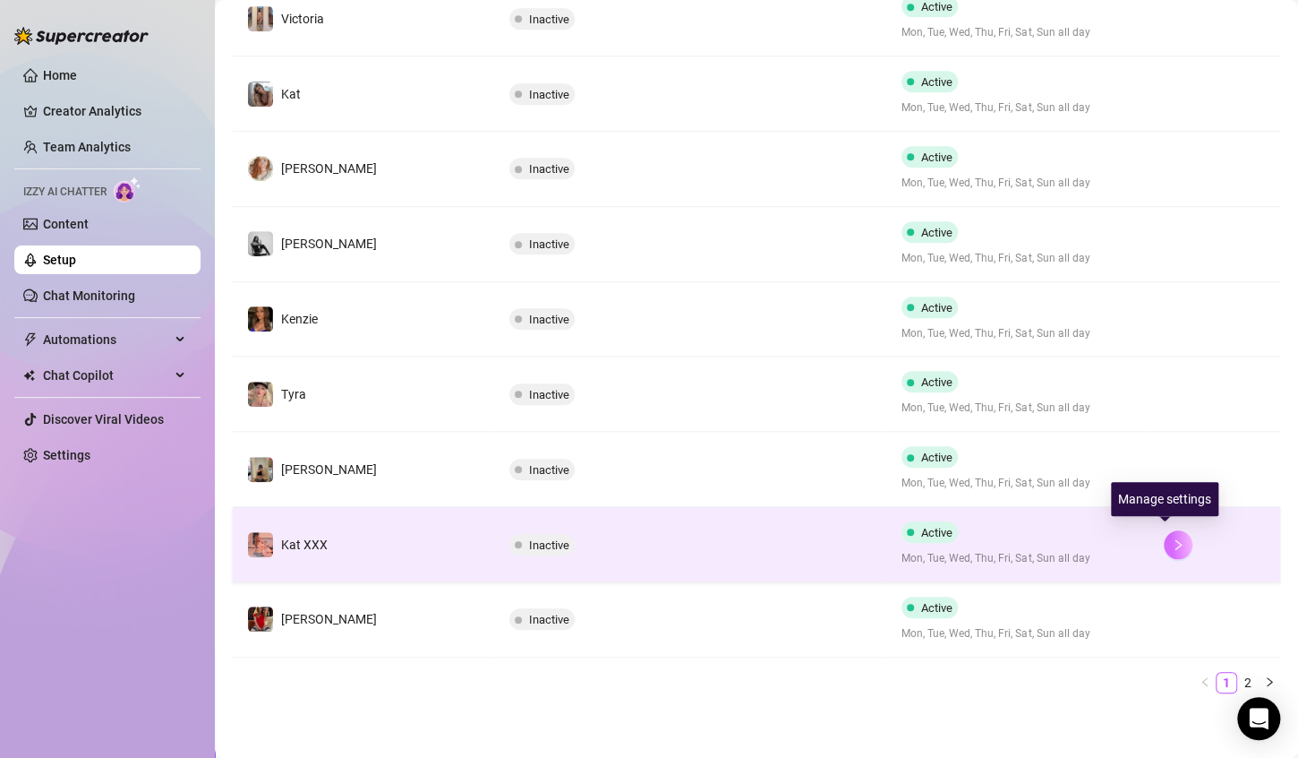
click at [1172, 538] on icon "right" at bounding box center [1178, 544] width 13 height 13
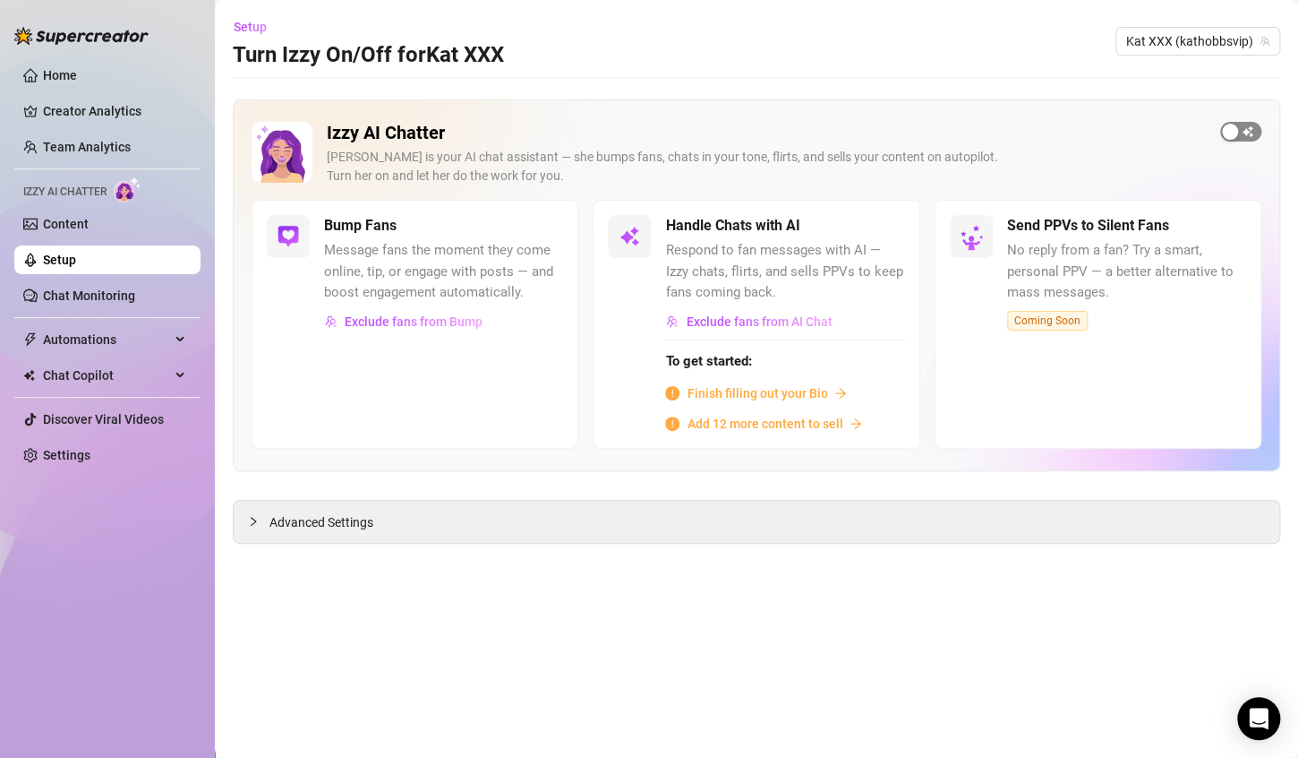
click at [1238, 129] on button "button" at bounding box center [1240, 132] width 41 height 20
click at [350, 520] on span "Advanced Settings" at bounding box center [322, 522] width 104 height 20
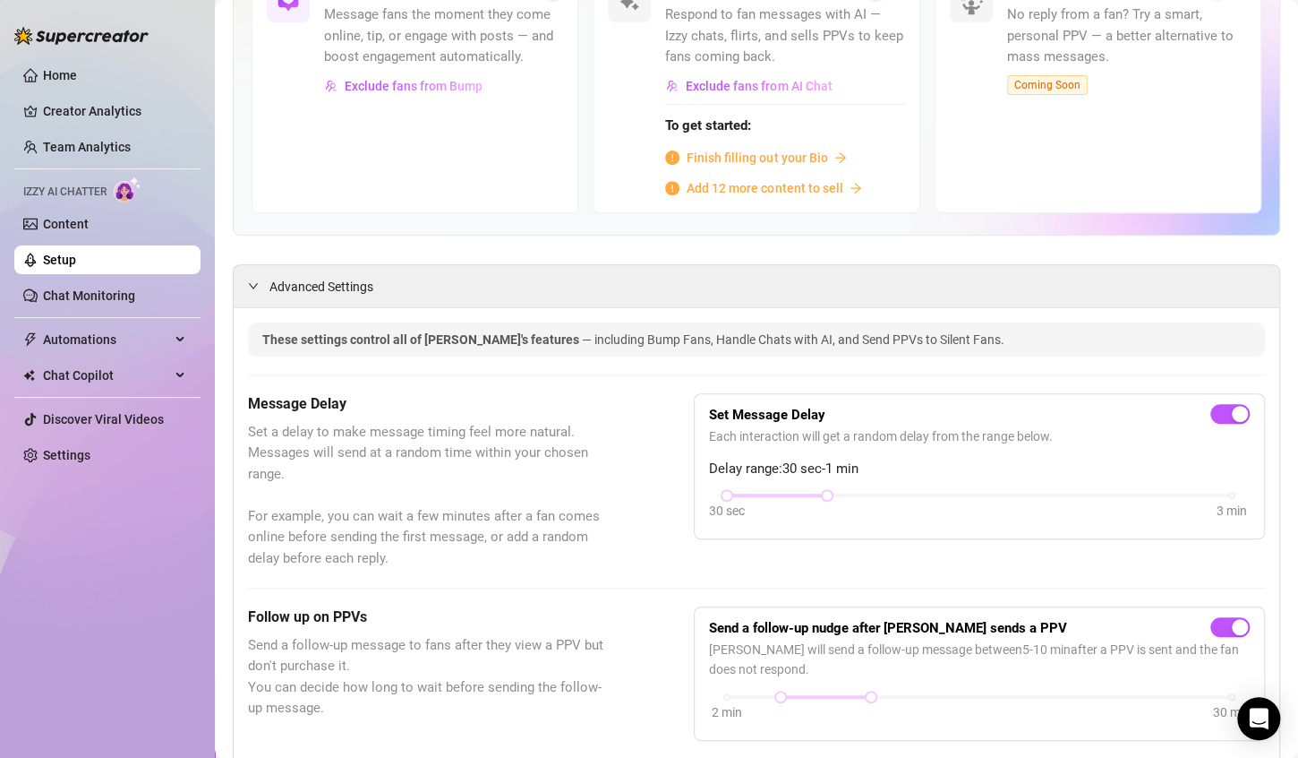
scroll to position [448, 0]
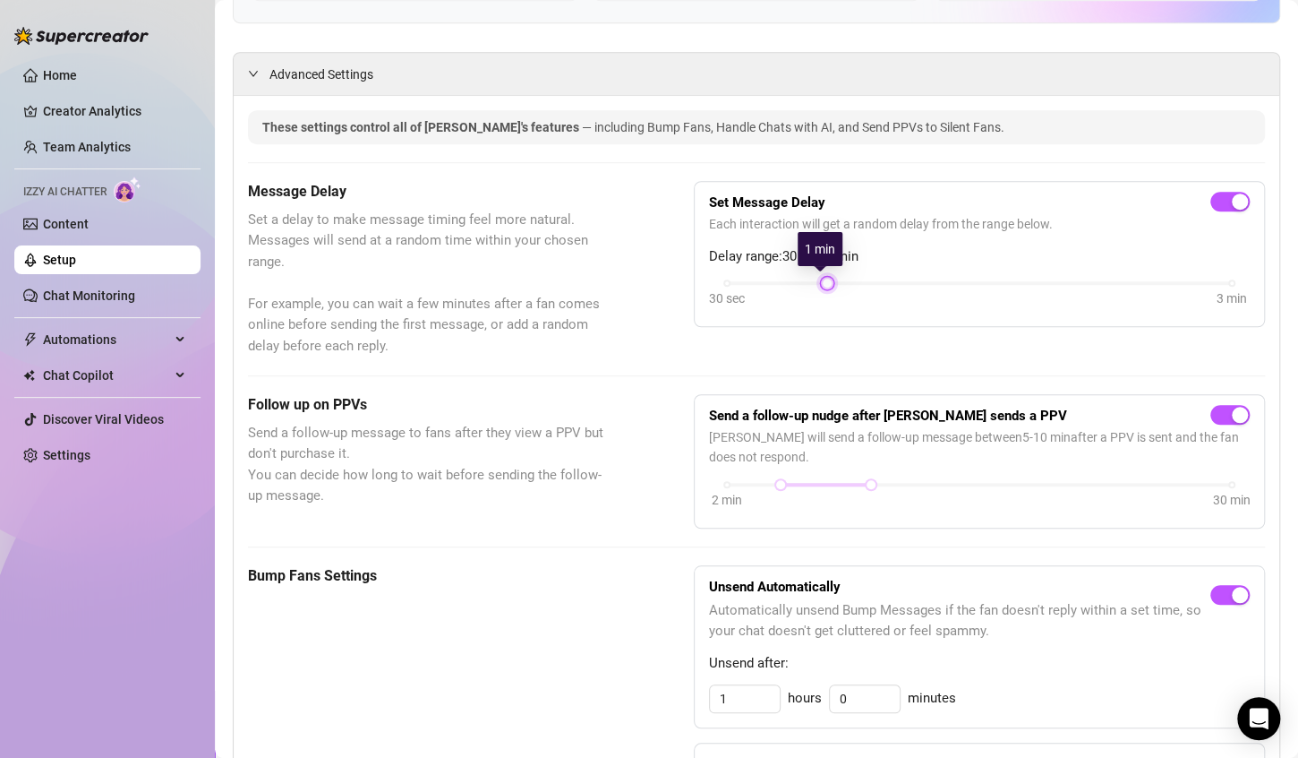
drag, startPoint x: 725, startPoint y: 280, endPoint x: 806, endPoint y: 284, distance: 80.7
click at [806, 284] on div "30 sec 3 min" at bounding box center [979, 295] width 541 height 34
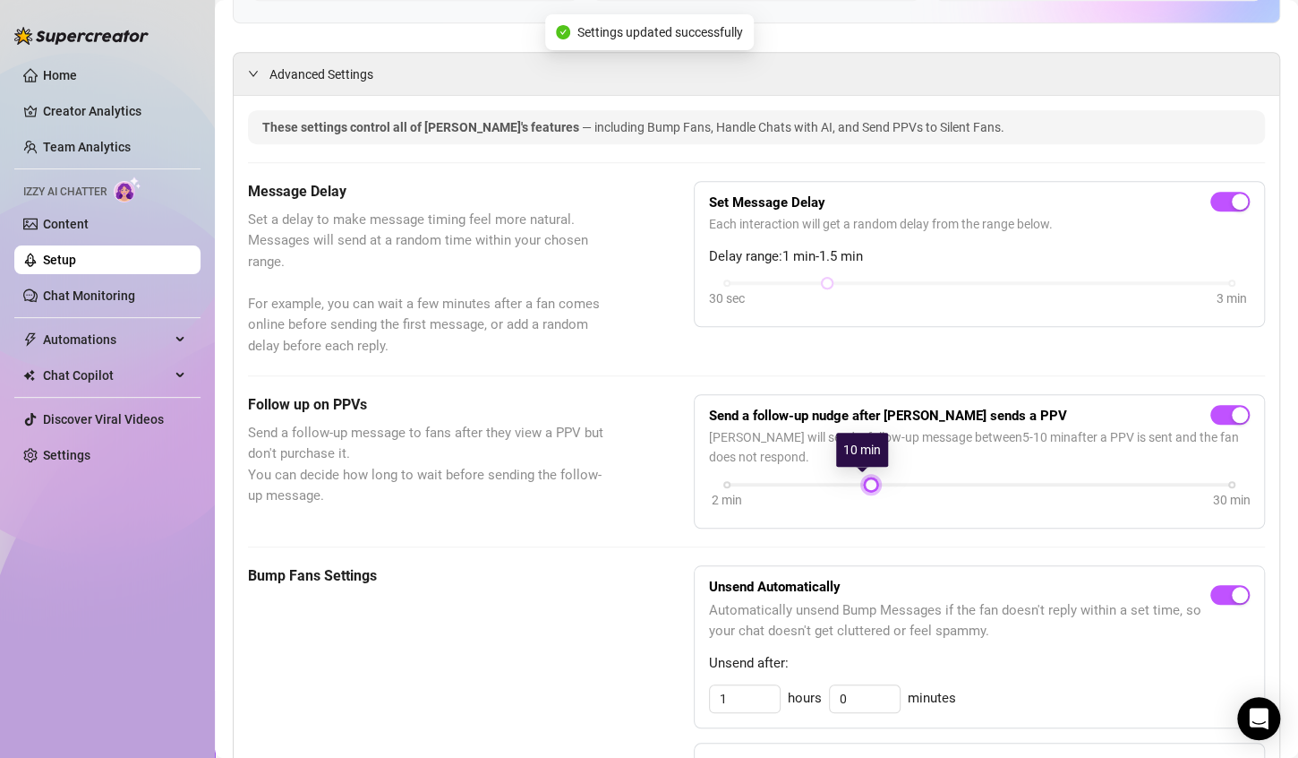
drag, startPoint x: 775, startPoint y: 482, endPoint x: 858, endPoint y: 479, distance: 82.4
click at [858, 479] on div "2 min 30 min" at bounding box center [979, 482] width 505 height 7
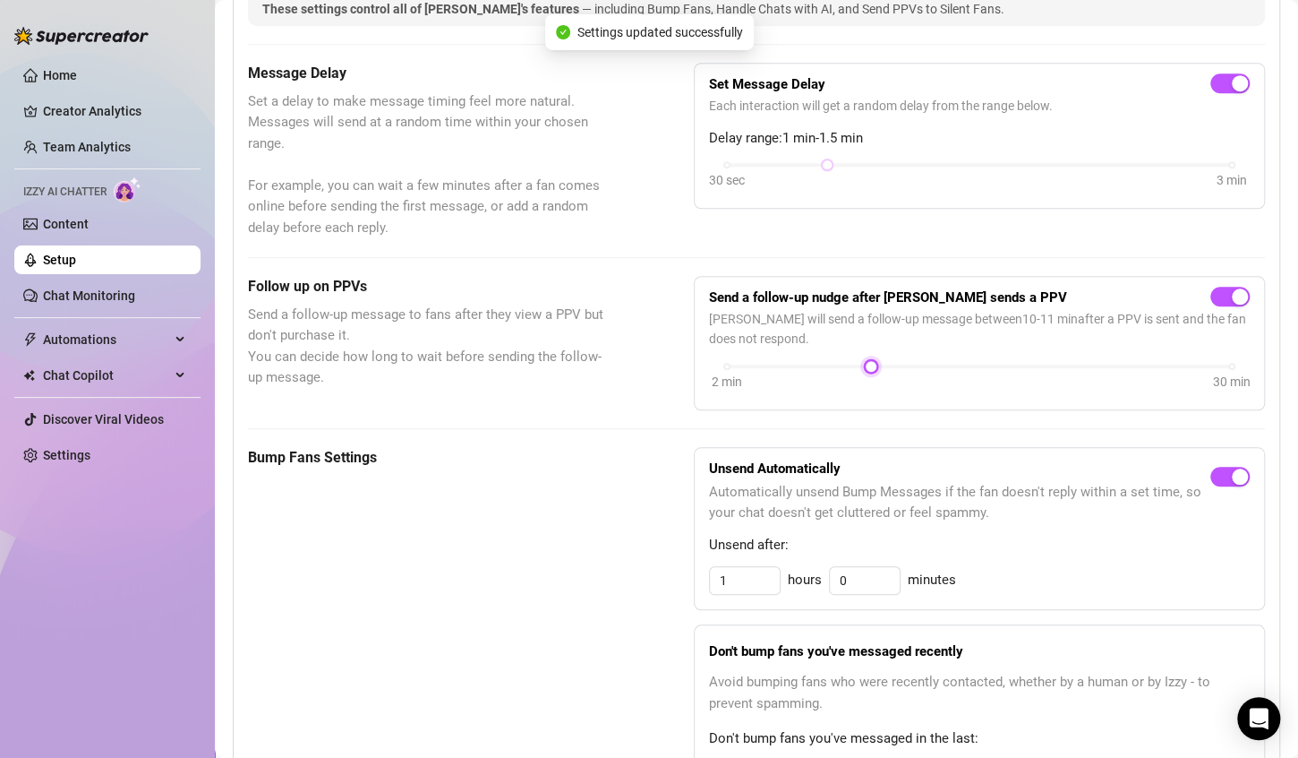
scroll to position [537, 0]
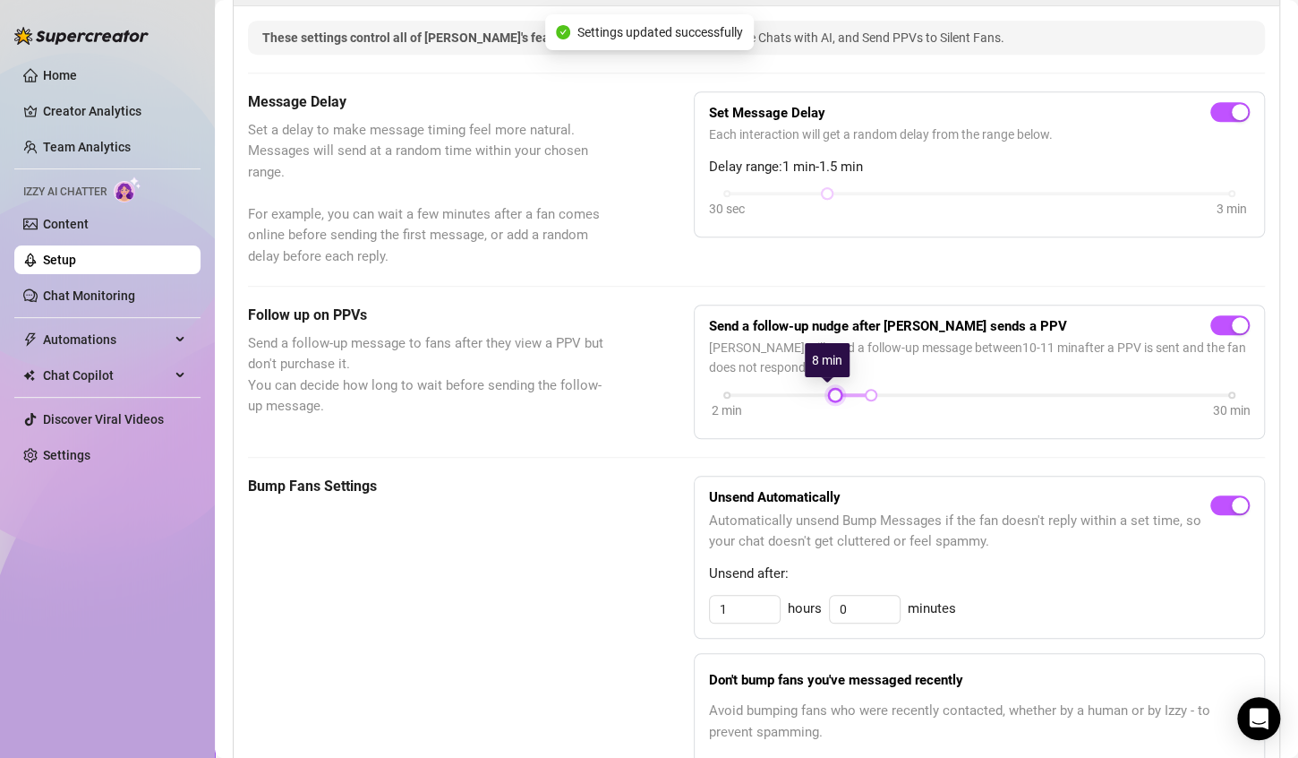
drag, startPoint x: 860, startPoint y: 395, endPoint x: 830, endPoint y: 394, distance: 30.5
click at [831, 394] on div at bounding box center [835, 394] width 9 height 9
drag, startPoint x: 860, startPoint y: 394, endPoint x: 826, endPoint y: 396, distance: 33.2
click at [831, 396] on div at bounding box center [835, 394] width 9 height 9
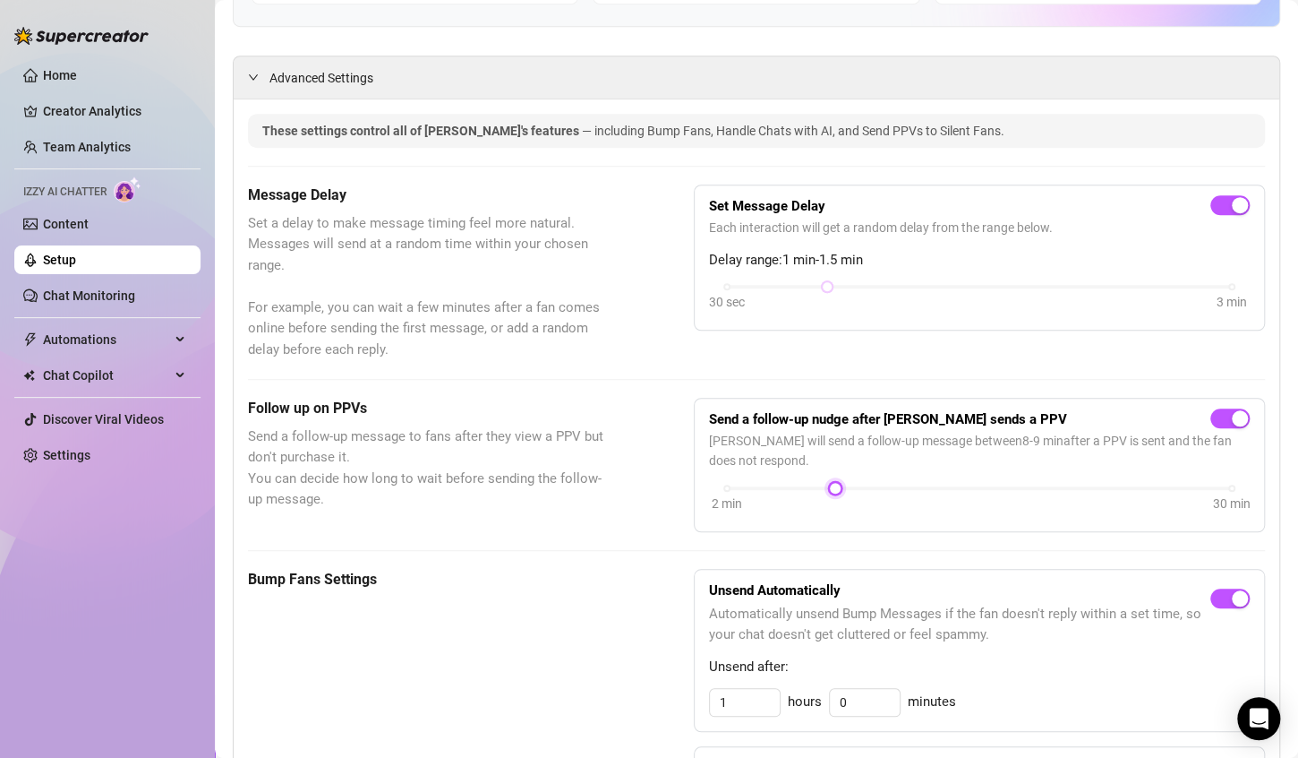
scroll to position [0, 0]
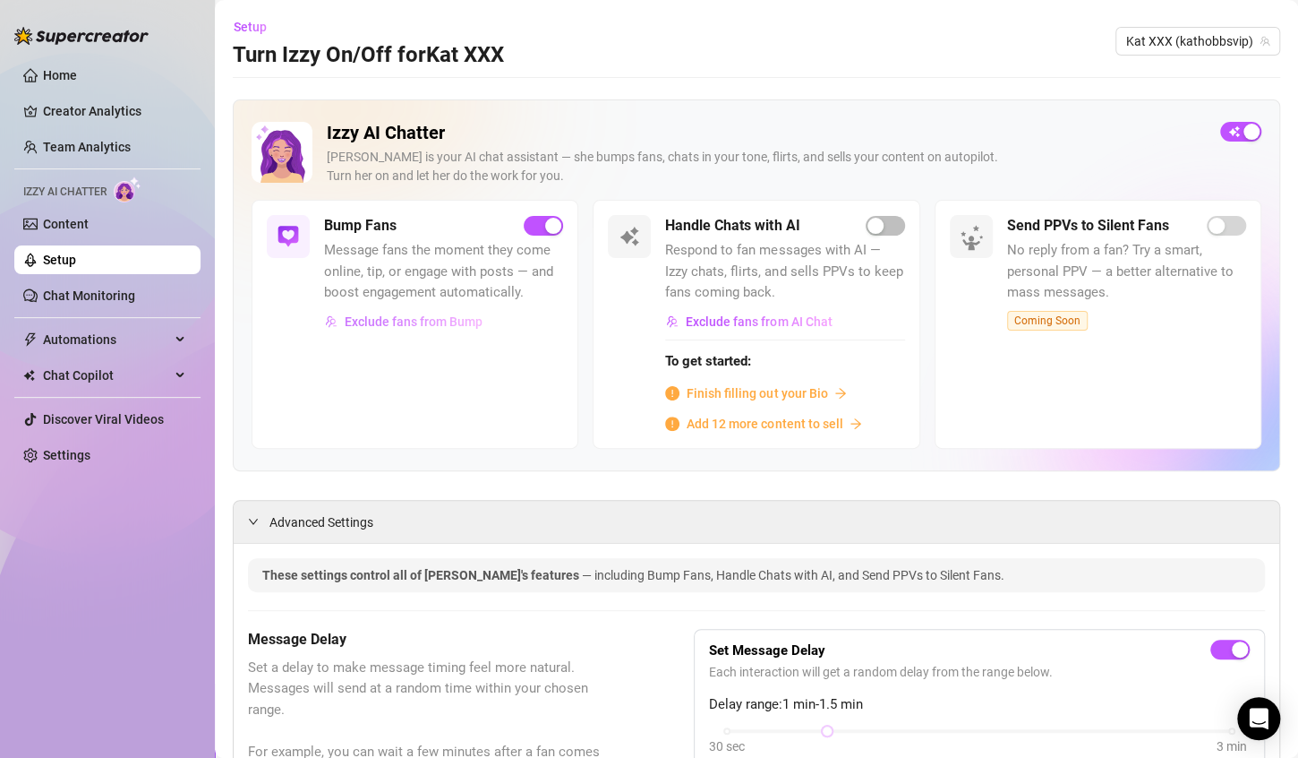
click at [423, 317] on span "Exclude fans from Bump" at bounding box center [414, 321] width 138 height 14
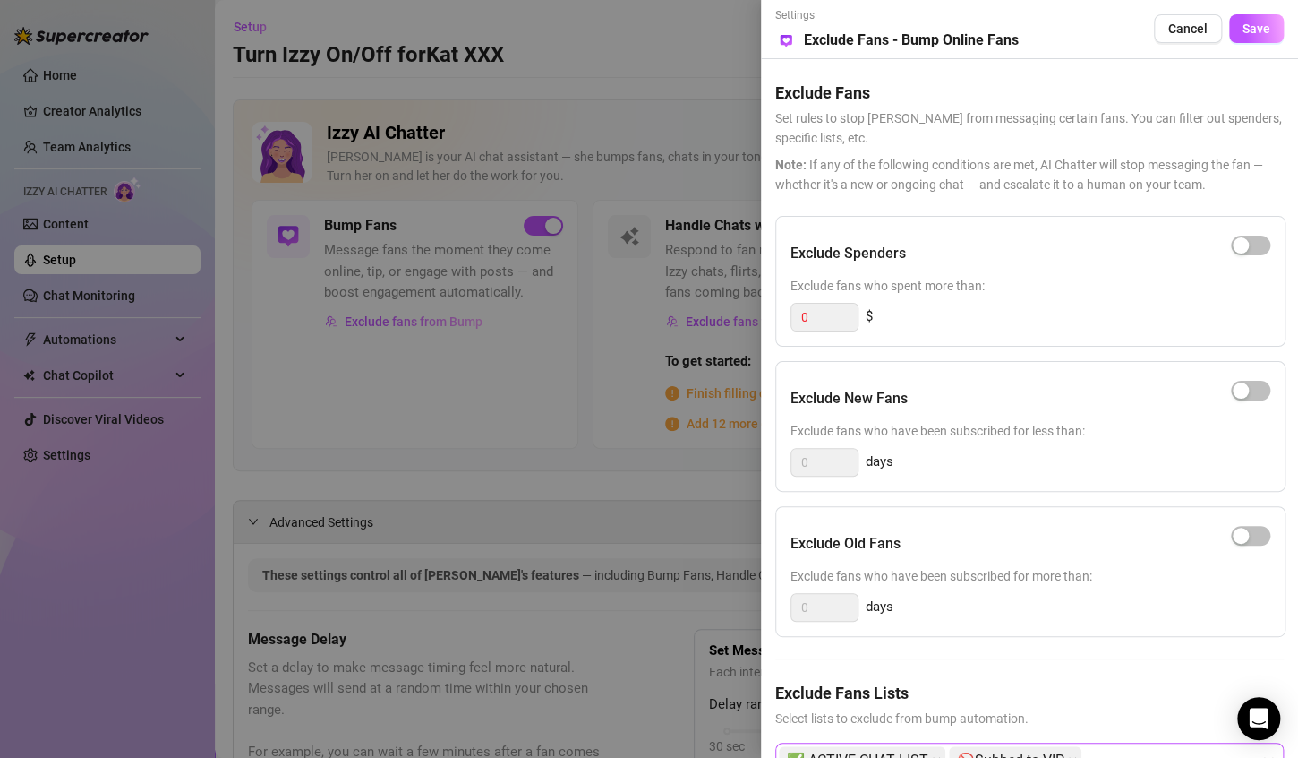
click at [1131, 746] on div "✅ ACTIVE CHAT LIST 🚫Subbed to VIP" at bounding box center [1020, 760] width 483 height 32
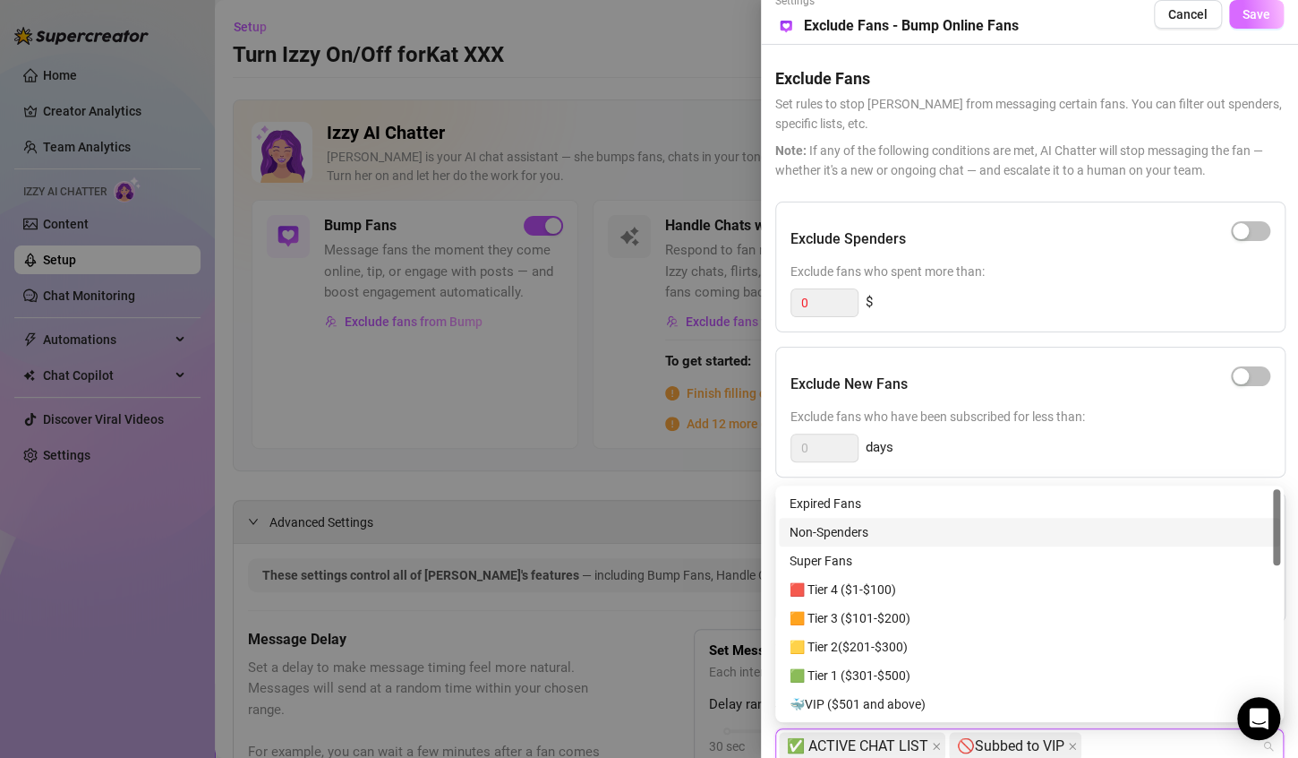
click at [1255, 18] on span "Save" at bounding box center [1257, 14] width 28 height 14
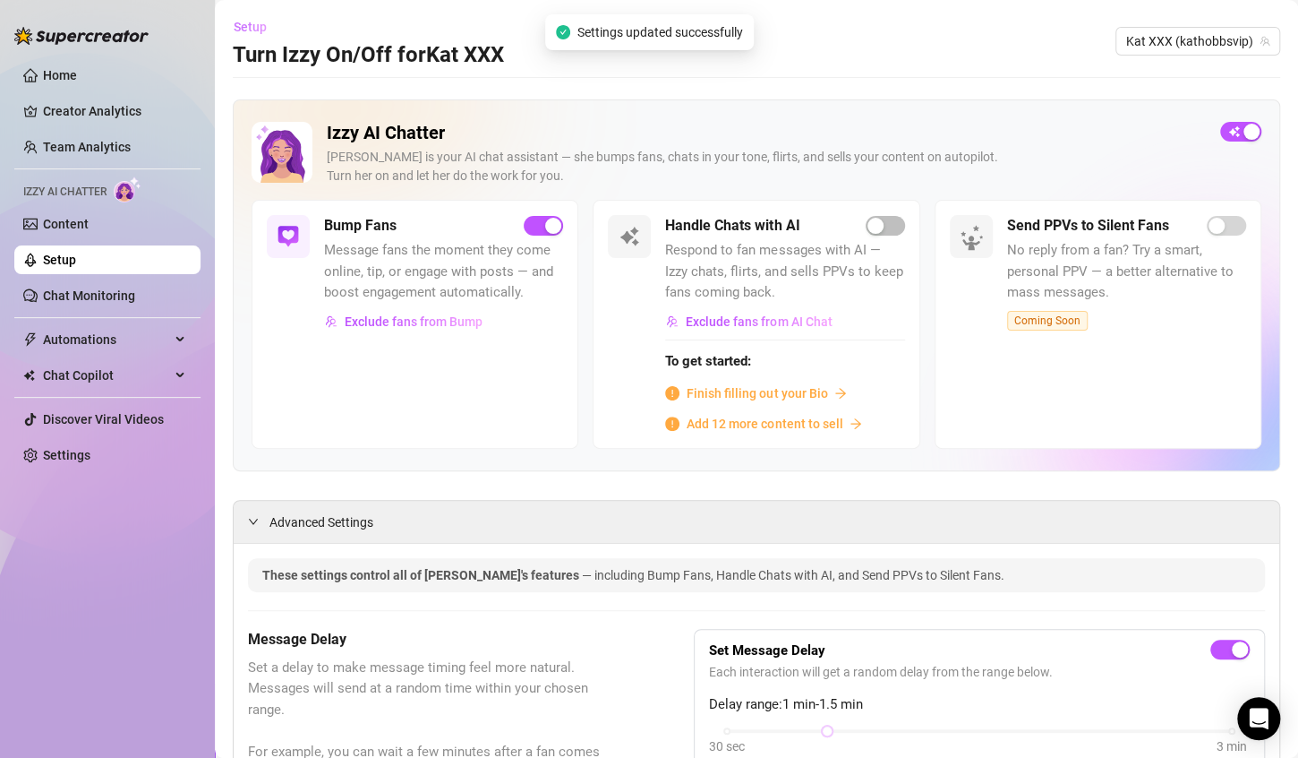
click at [262, 25] on span "Setup" at bounding box center [250, 27] width 33 height 14
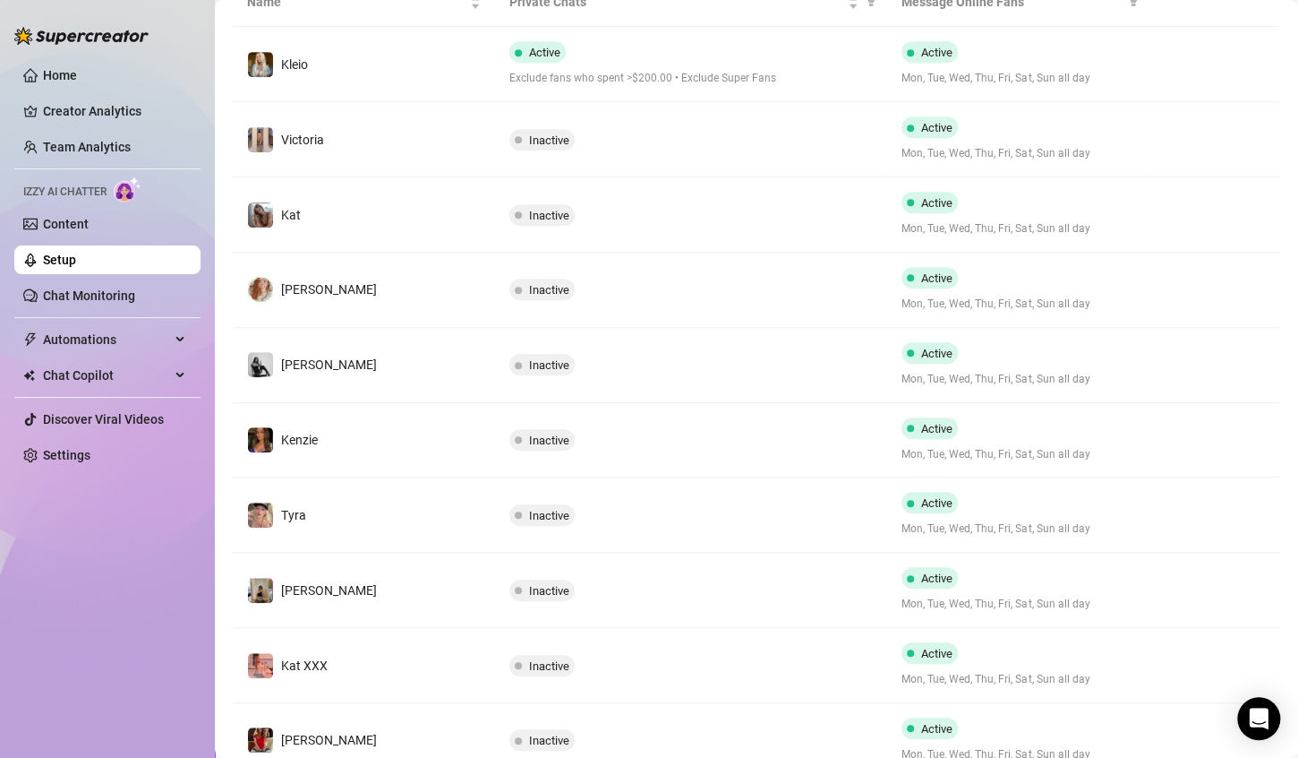
scroll to position [397, 0]
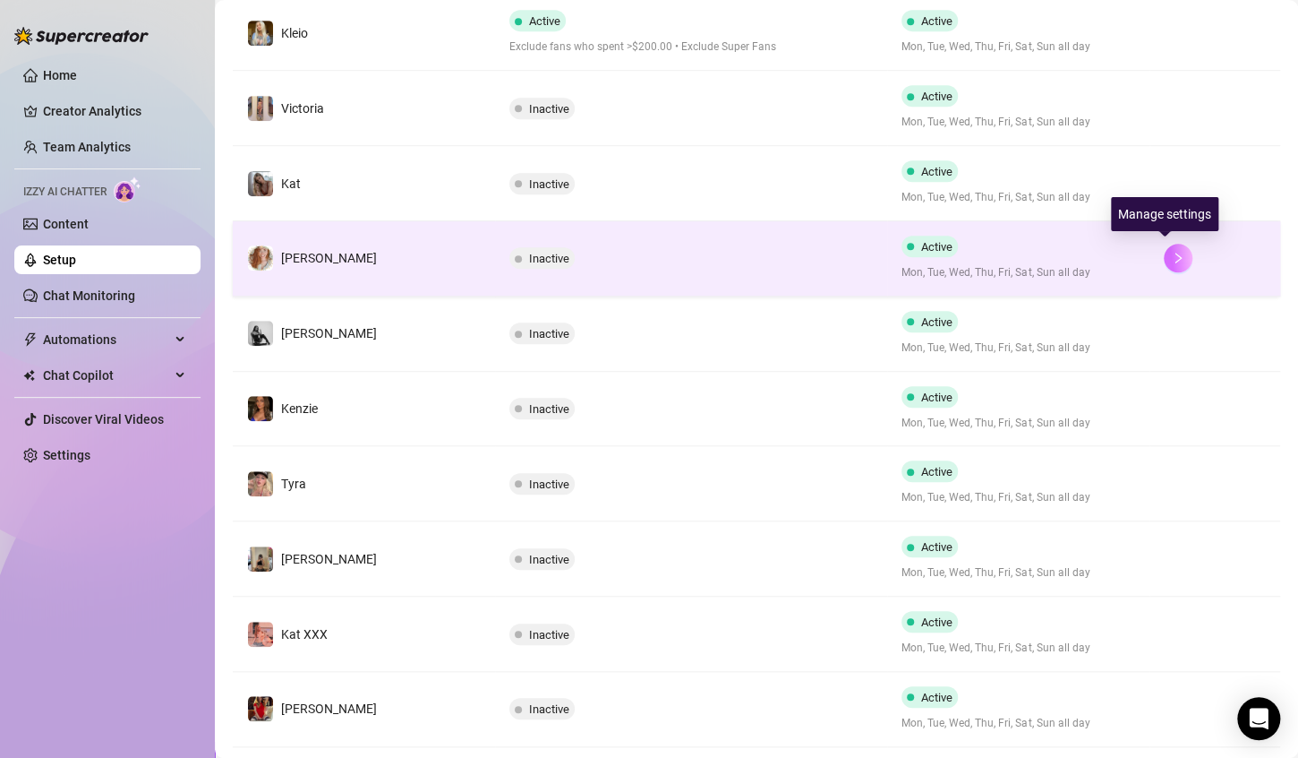
click at [1164, 261] on button "button" at bounding box center [1178, 258] width 29 height 29
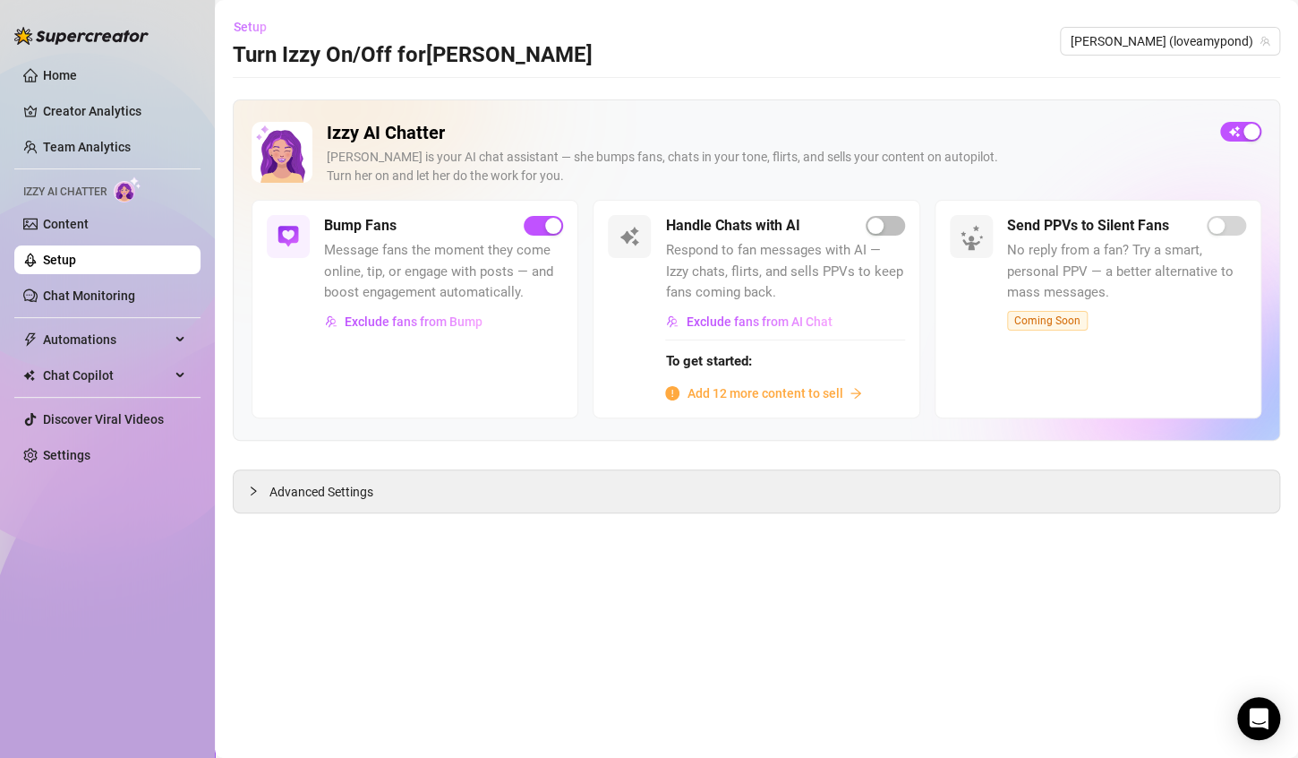
click at [239, 28] on span "Setup" at bounding box center [250, 27] width 33 height 14
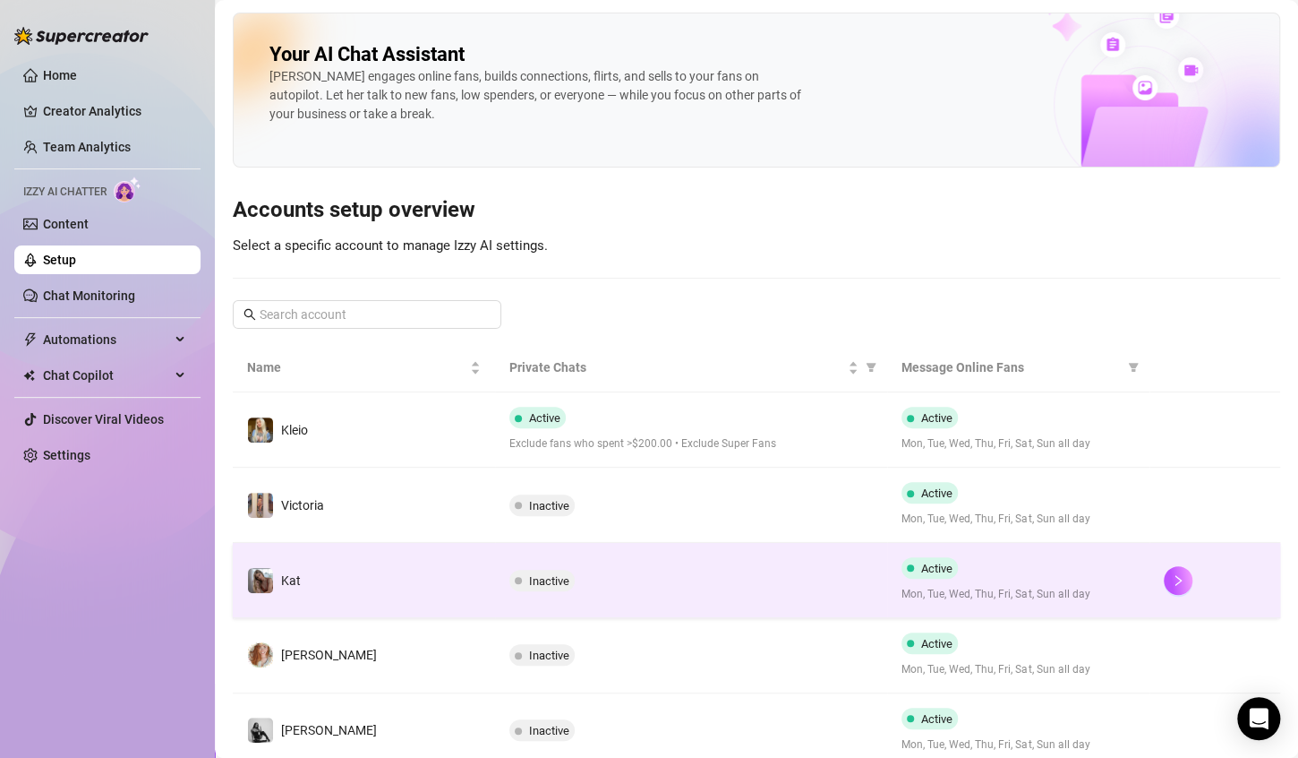
scroll to position [486, 0]
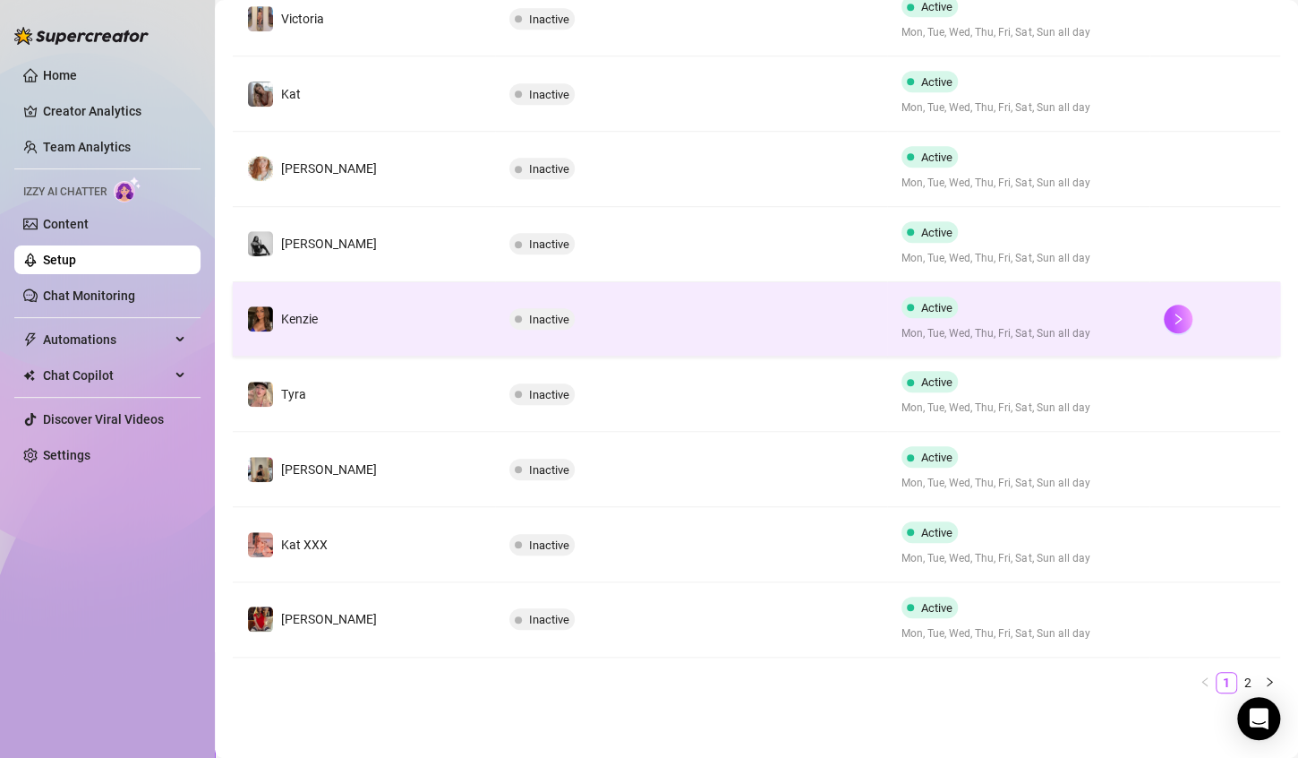
click at [1150, 319] on td at bounding box center [1215, 319] width 131 height 75
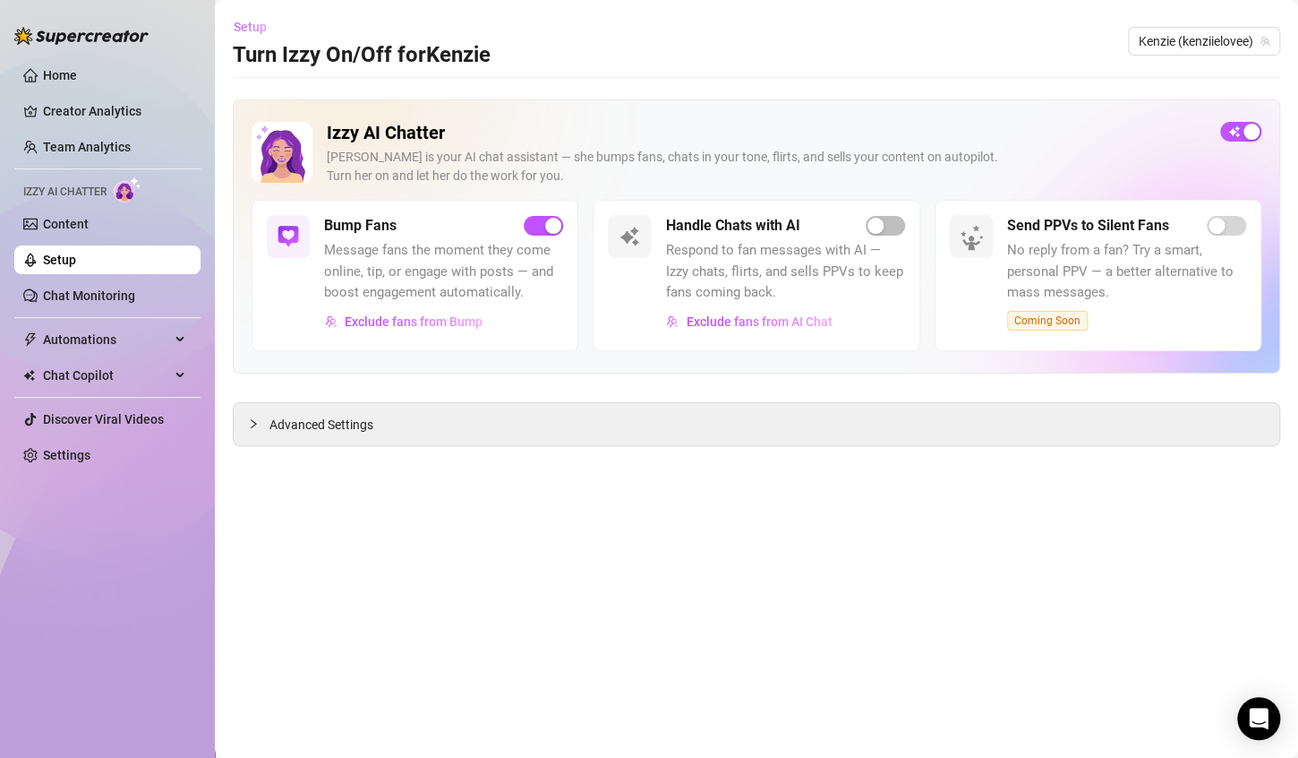
click at [255, 35] on button "Setup" at bounding box center [257, 27] width 48 height 29
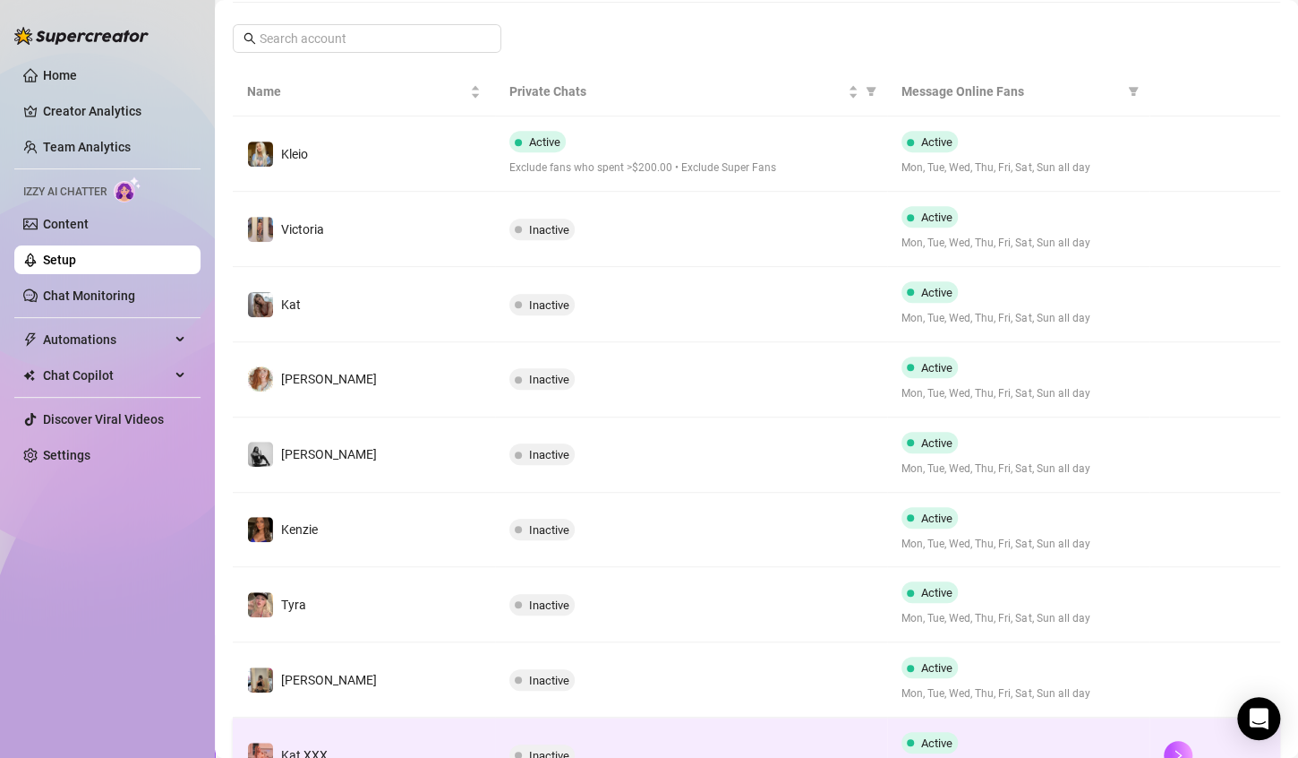
scroll to position [486, 0]
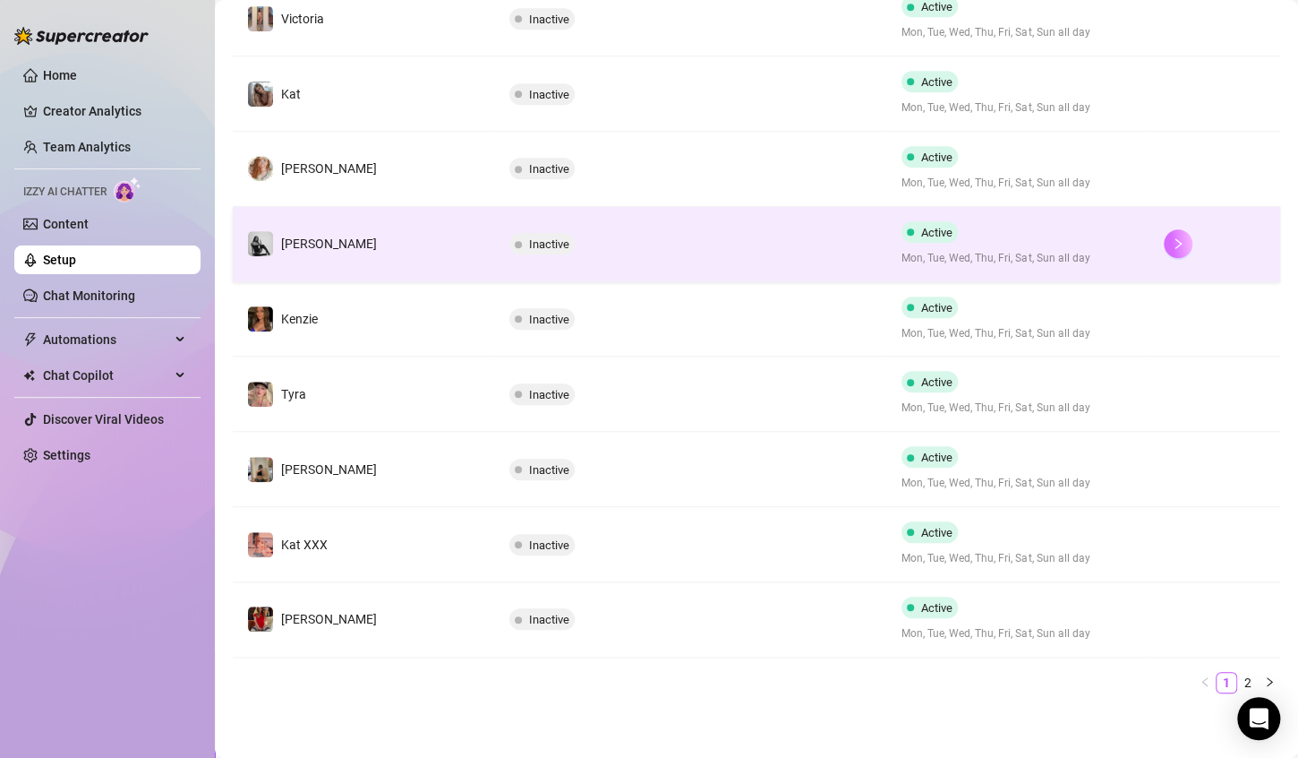
click at [1172, 247] on icon "right" at bounding box center [1178, 243] width 13 height 13
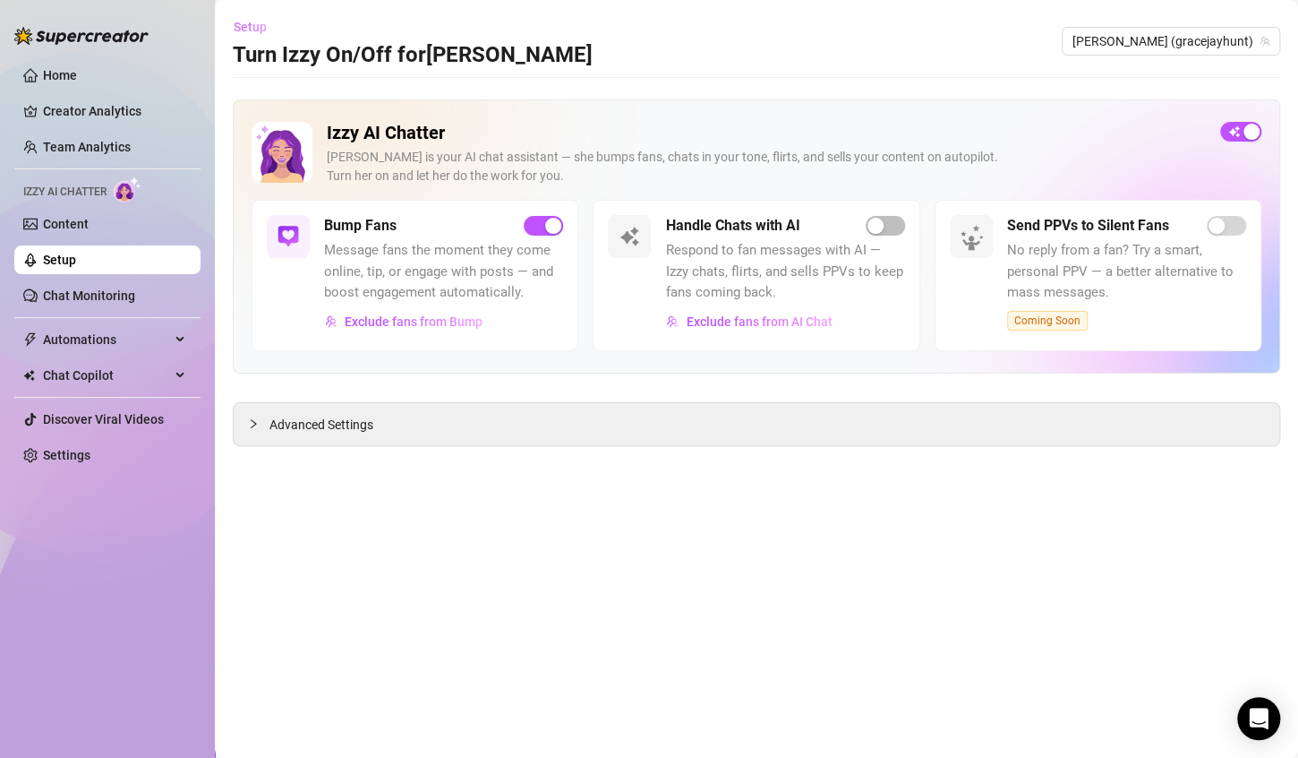
click at [258, 30] on span "Setup" at bounding box center [250, 27] width 33 height 14
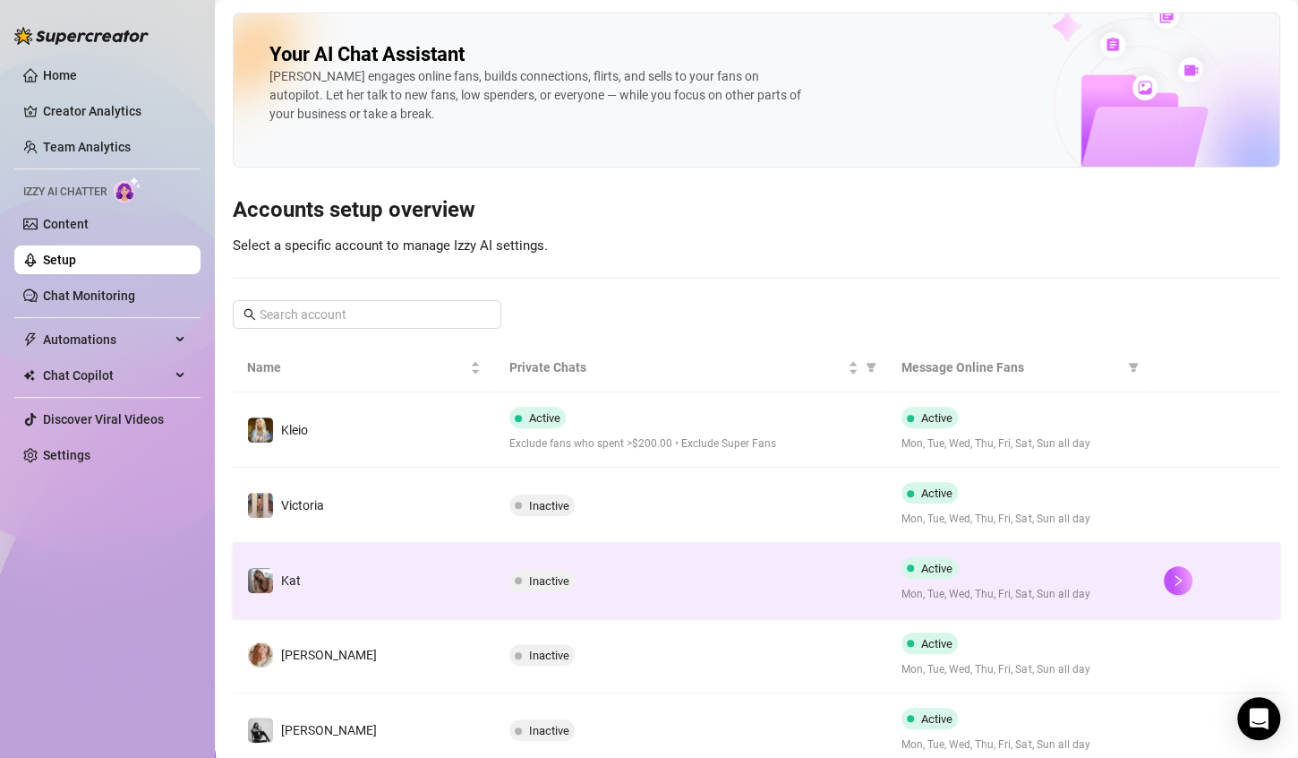
scroll to position [486, 0]
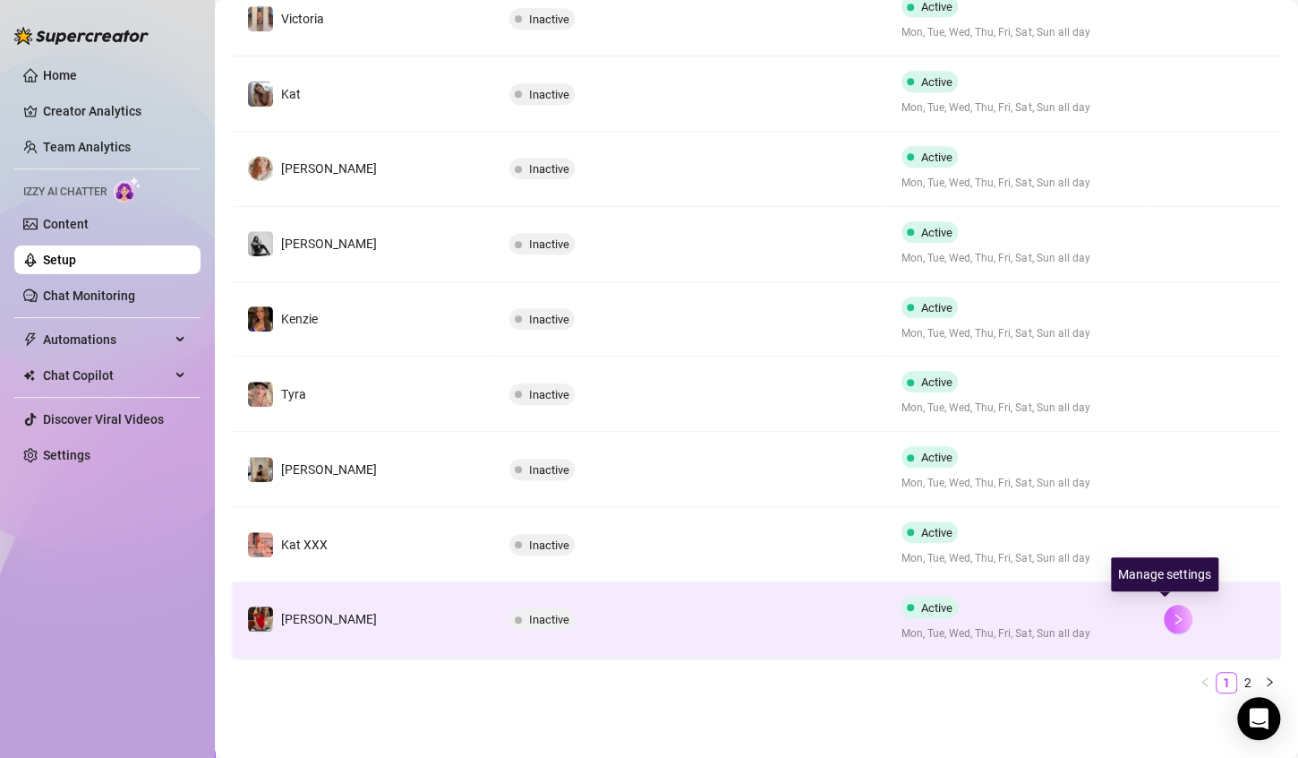
click at [1172, 616] on button "button" at bounding box center [1178, 618] width 29 height 29
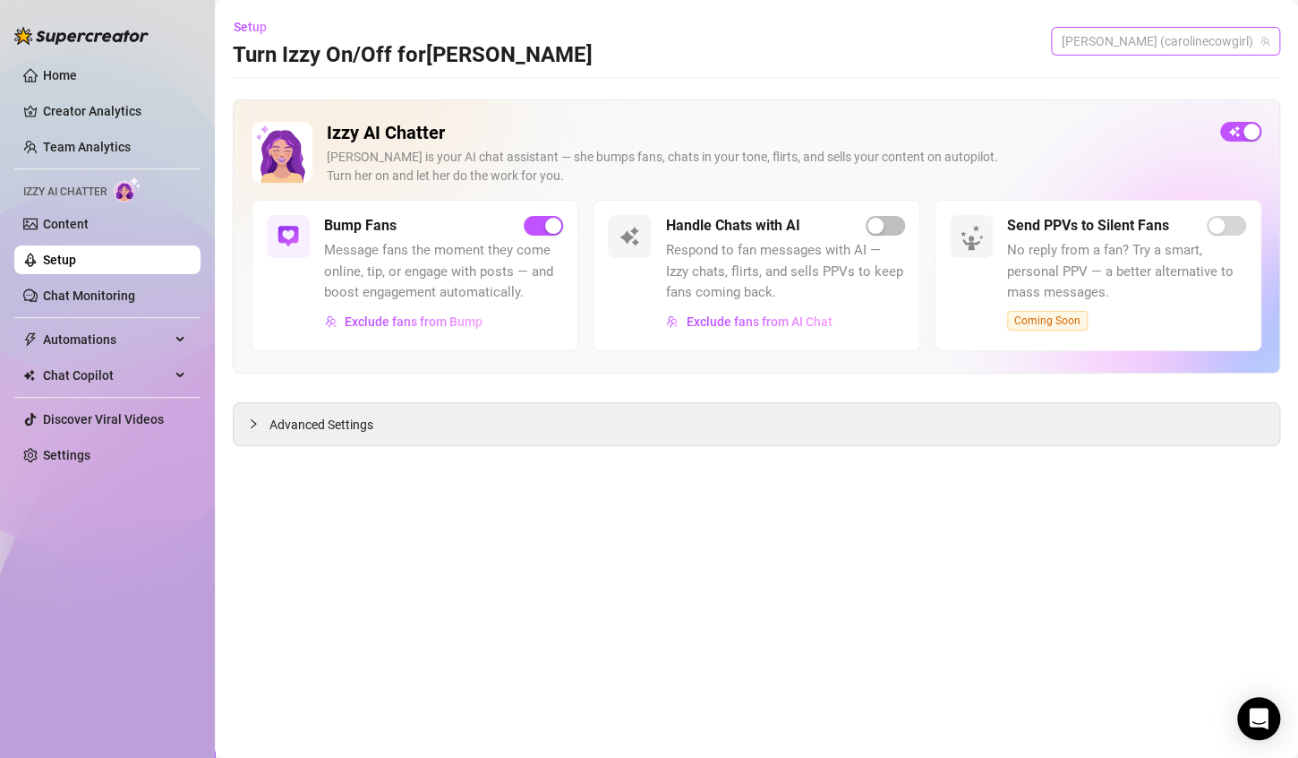
click at [1211, 44] on span "[PERSON_NAME] (carolinecowgirl)" at bounding box center [1166, 41] width 208 height 27
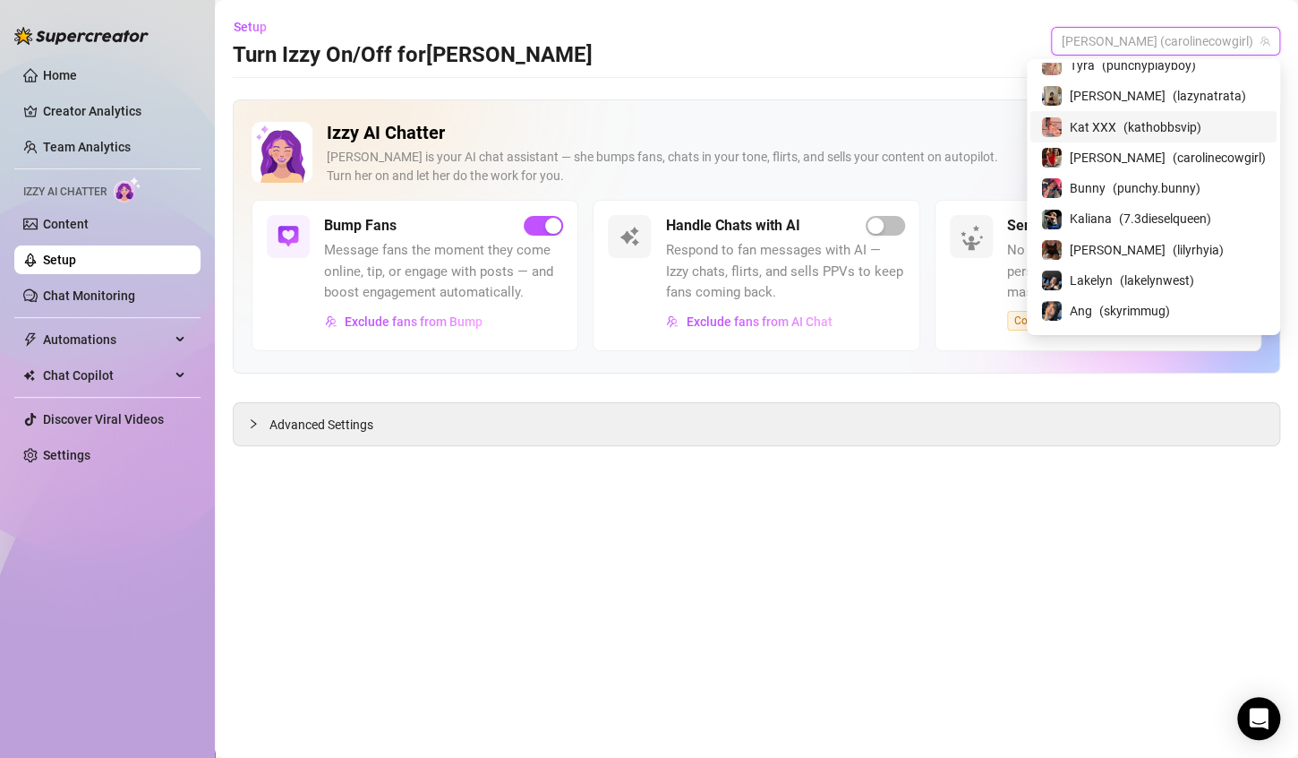
scroll to position [193, 0]
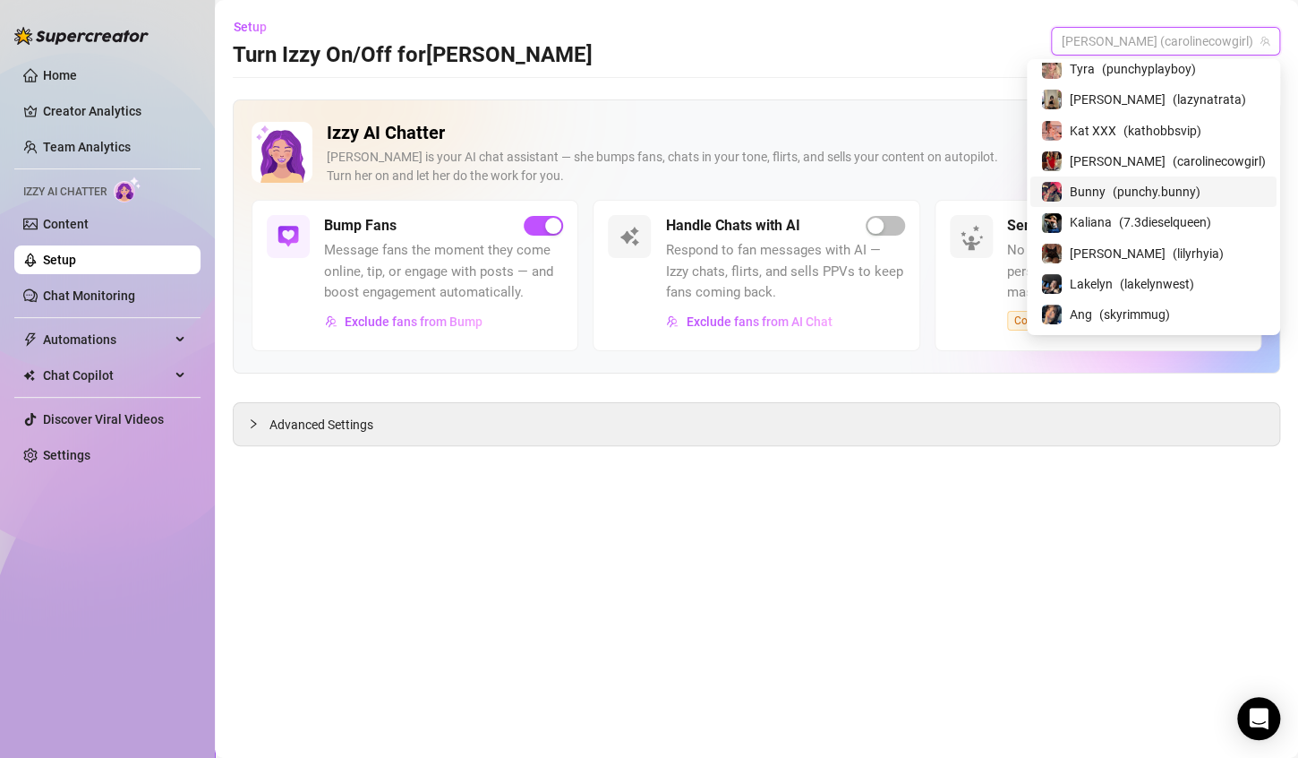
click at [1106, 186] on span "Bunny" at bounding box center [1088, 192] width 36 height 20
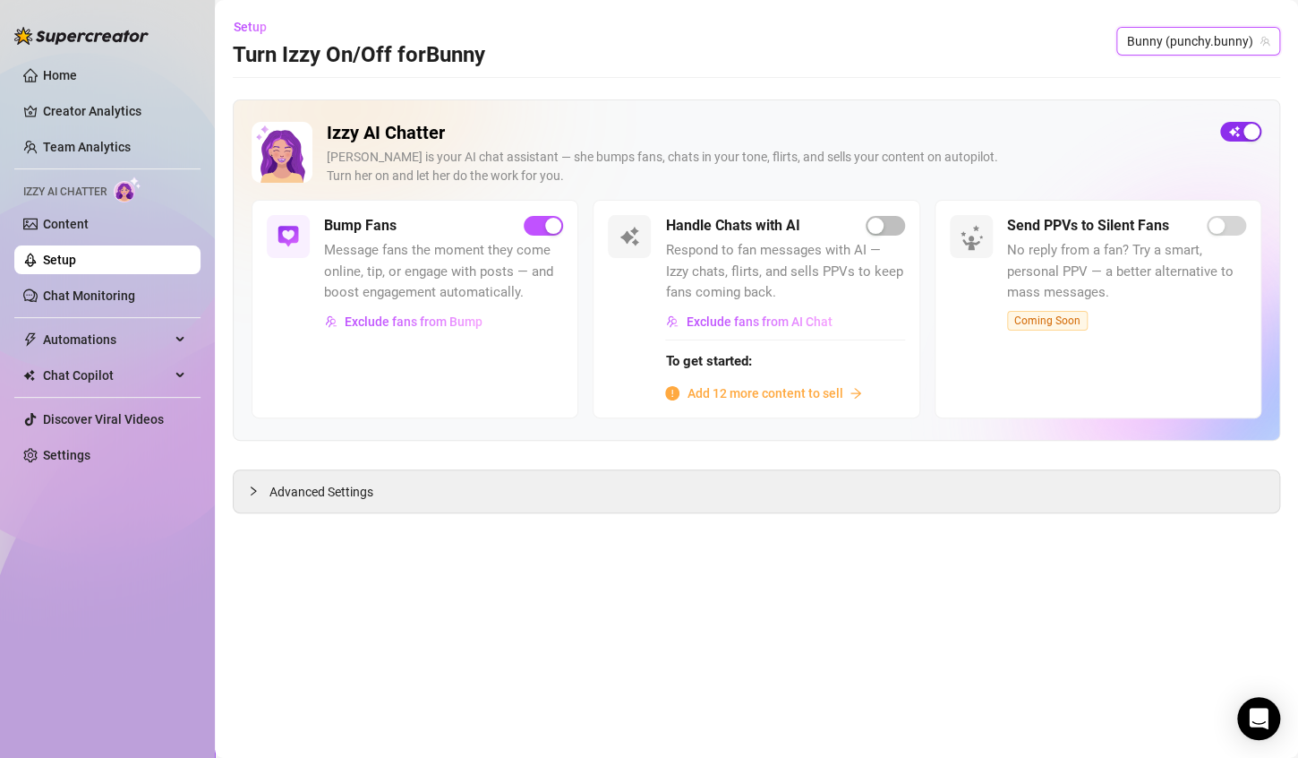
click at [1244, 130] on div "button" at bounding box center [1252, 132] width 16 height 16
click at [1236, 47] on span "Bunny (punchy.bunny)" at bounding box center [1198, 41] width 142 height 27
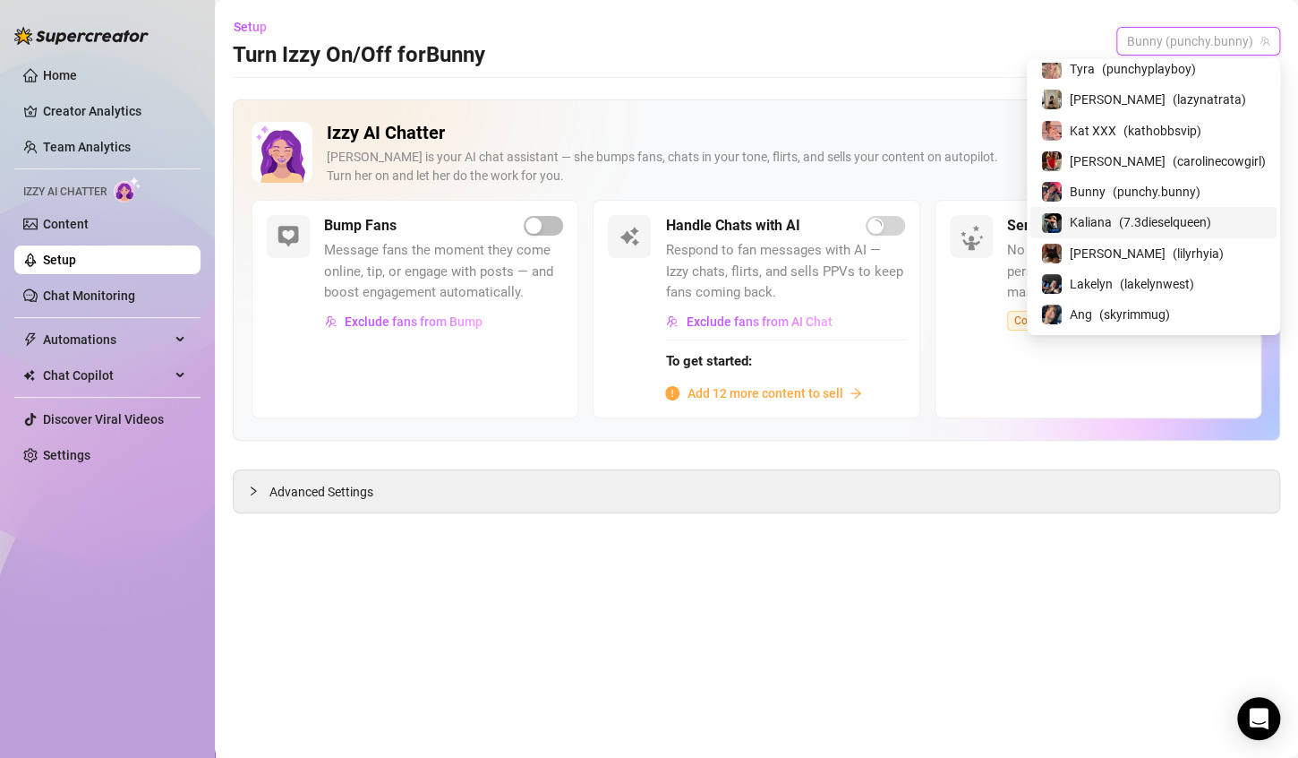
click at [1169, 227] on span "( 7.3dieselqueen )" at bounding box center [1165, 222] width 92 height 20
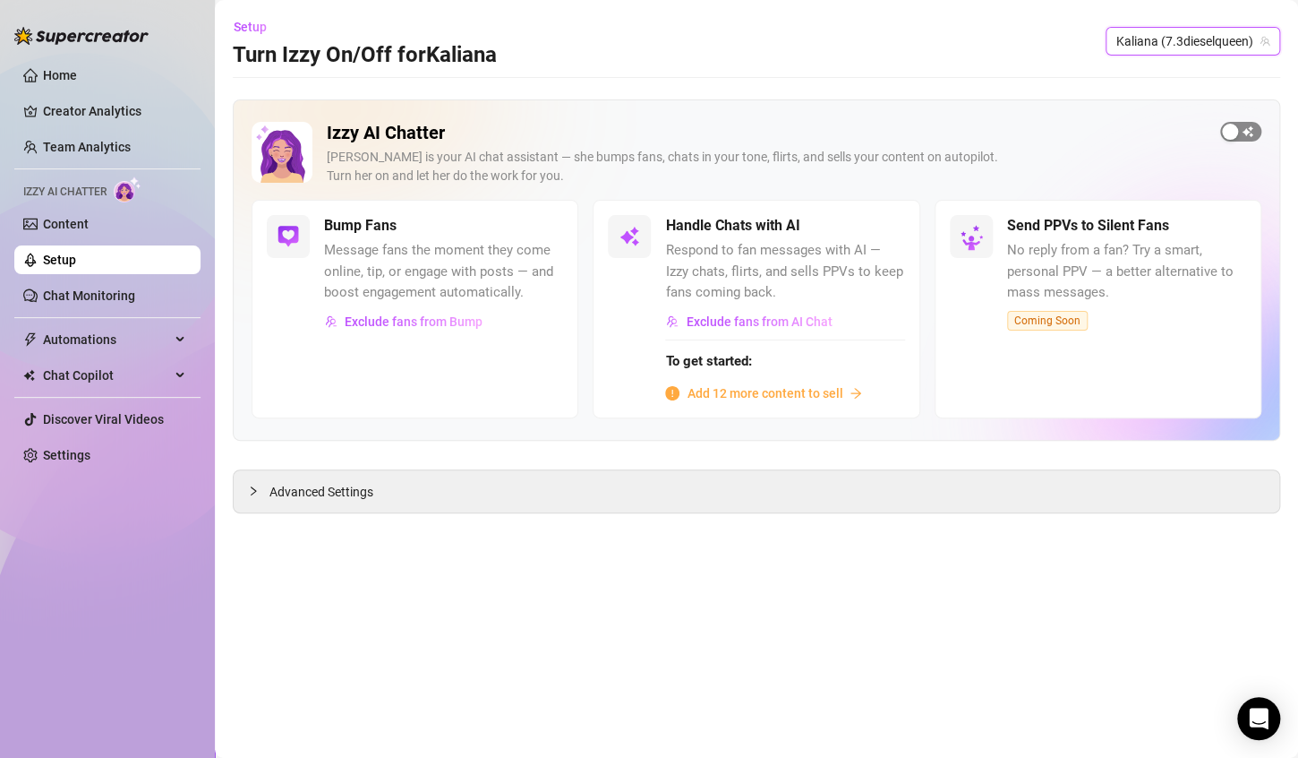
click at [1239, 131] on button "button" at bounding box center [1240, 132] width 41 height 20
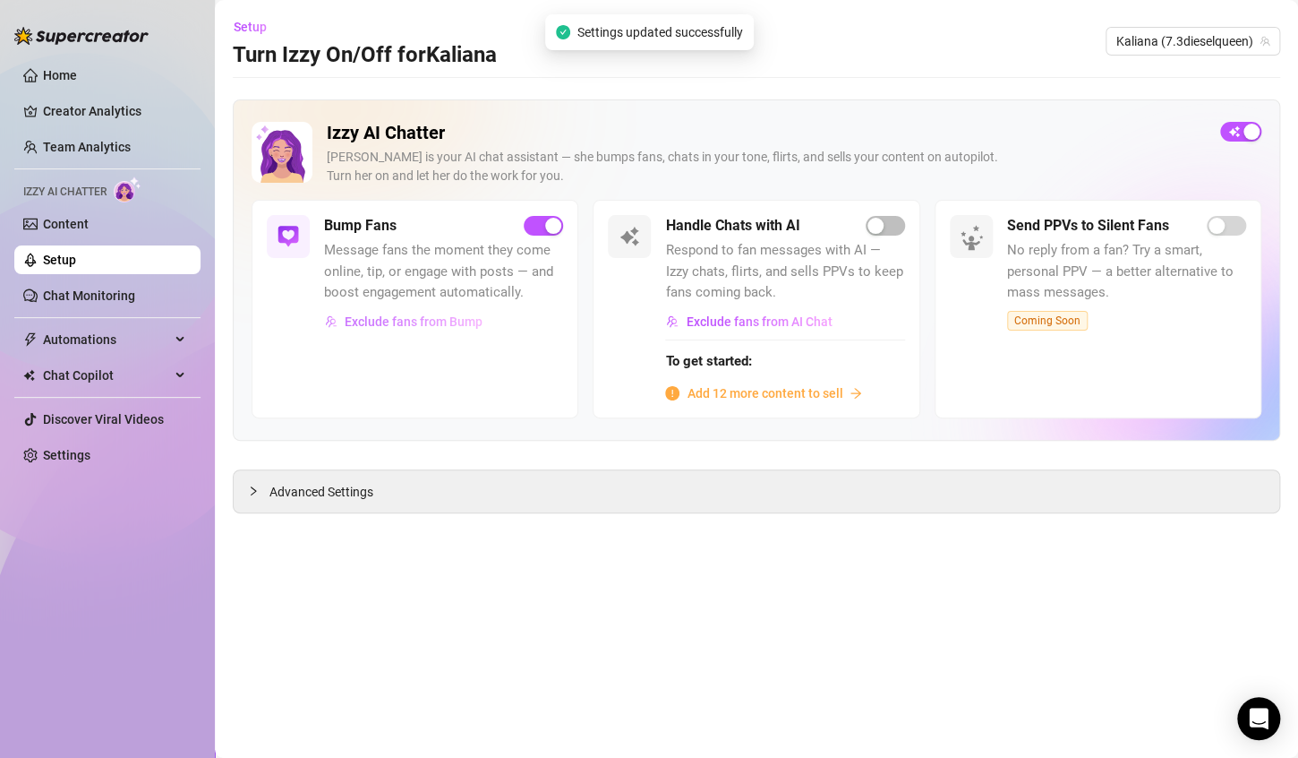
click at [402, 314] on span "Exclude fans from Bump" at bounding box center [414, 321] width 138 height 14
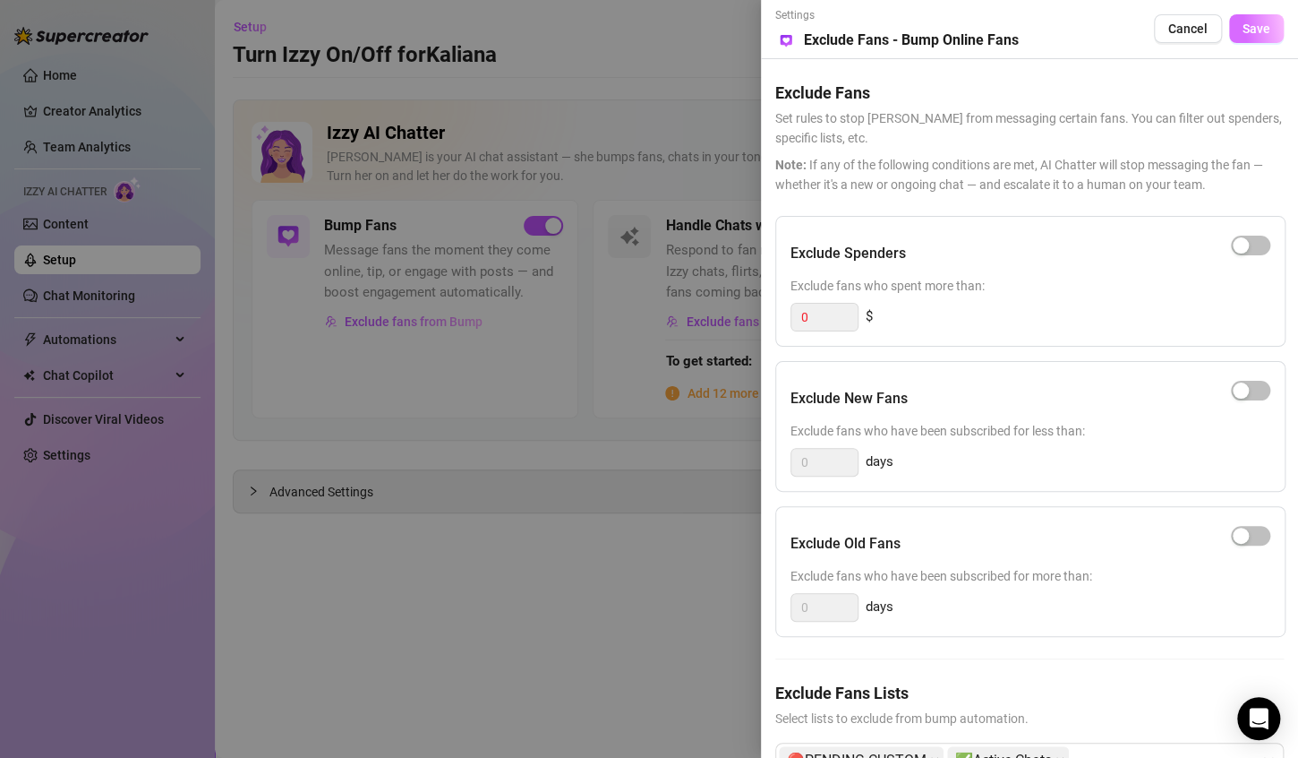
click at [1249, 39] on button "Save" at bounding box center [1256, 28] width 55 height 29
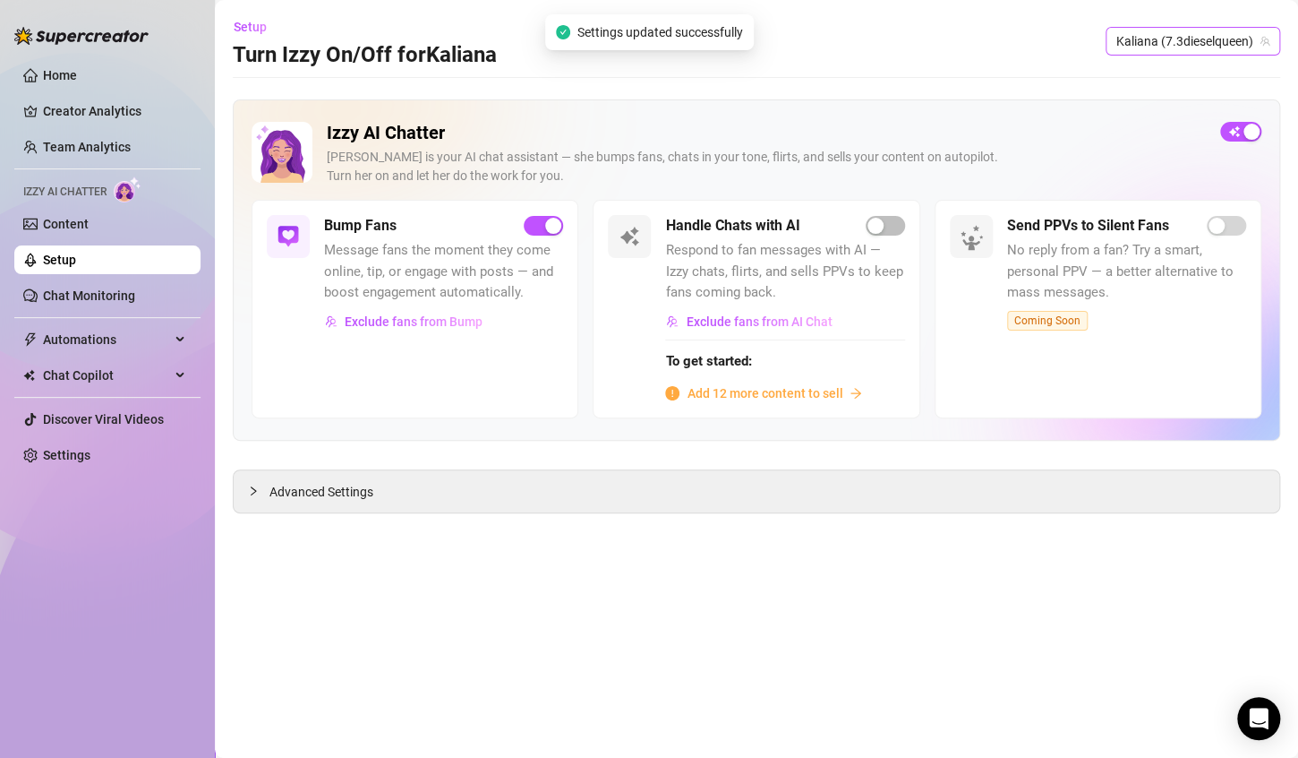
click at [1198, 47] on span "Kaliana (7.3dieselqueen)" at bounding box center [1193, 41] width 153 height 27
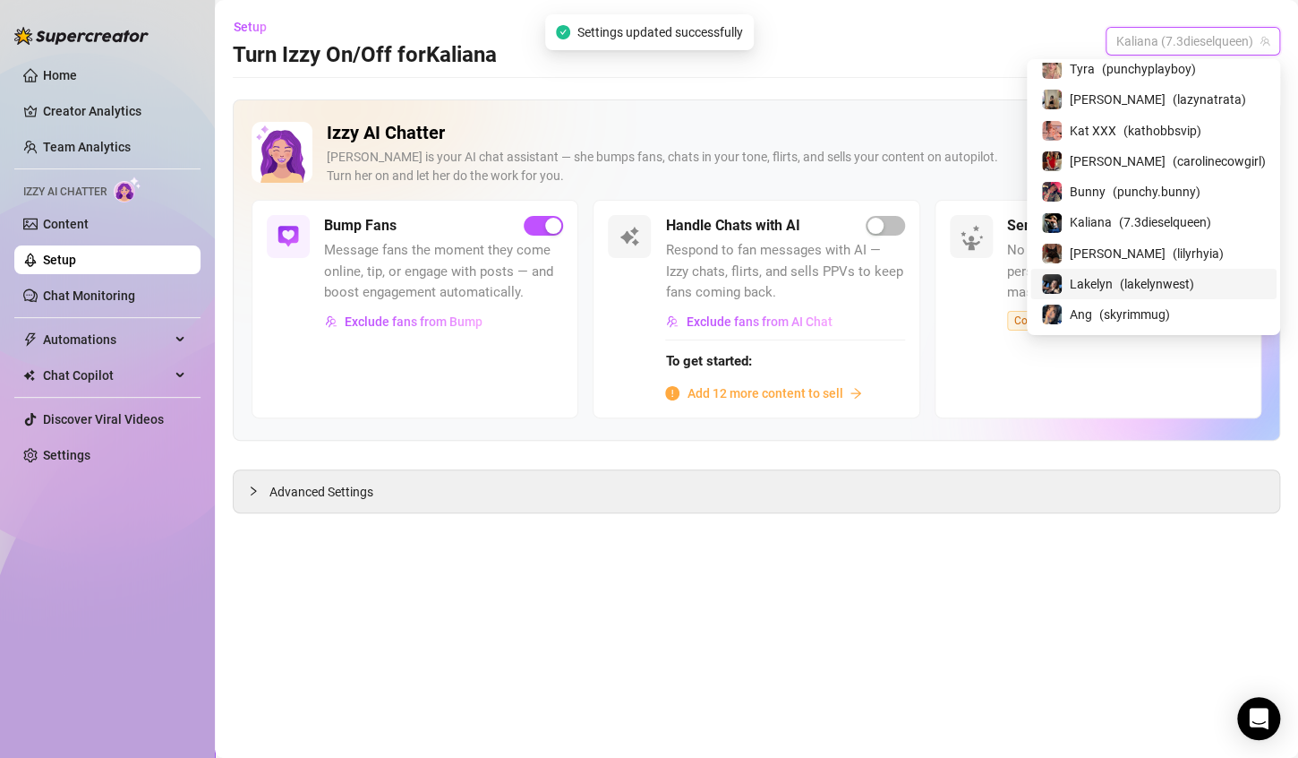
click at [1160, 285] on span "( lakelynwest )" at bounding box center [1157, 284] width 74 height 20
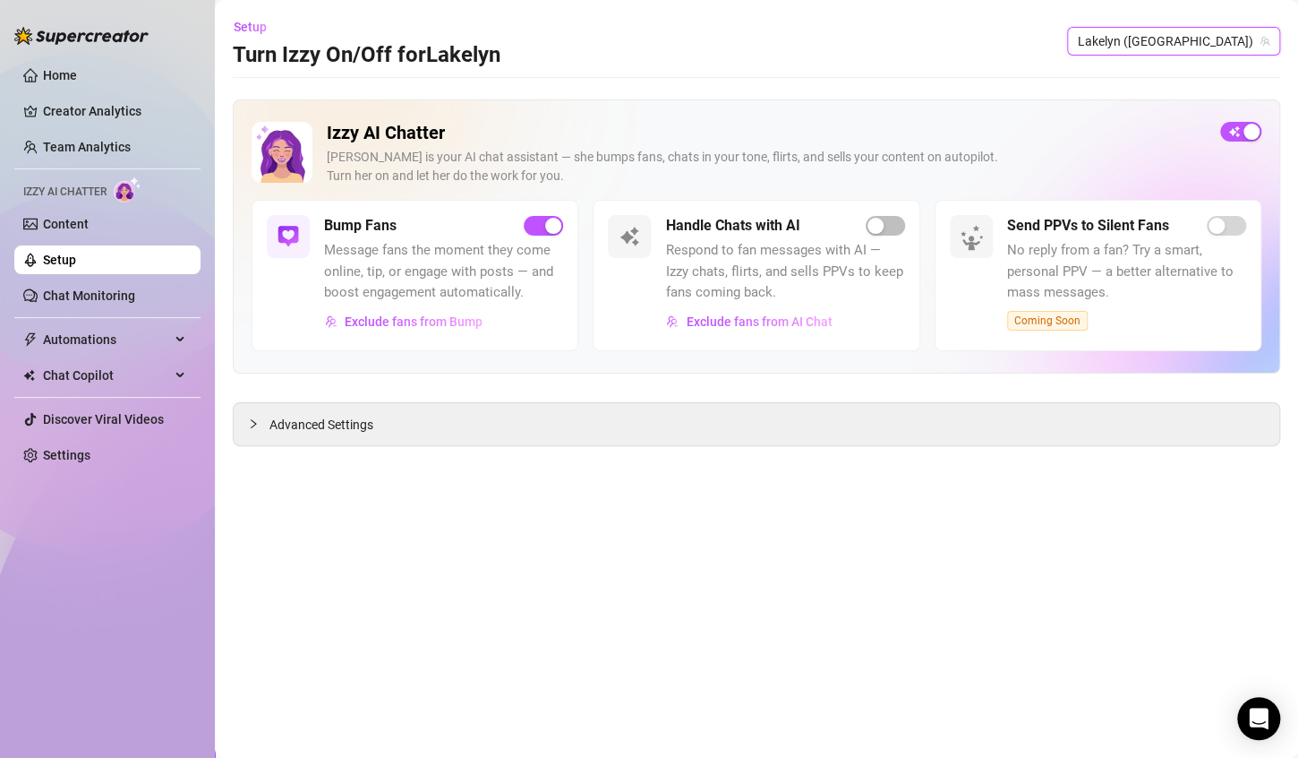
click at [1203, 39] on span "Lakelyn ([GEOGRAPHIC_DATA])" at bounding box center [1174, 41] width 192 height 27
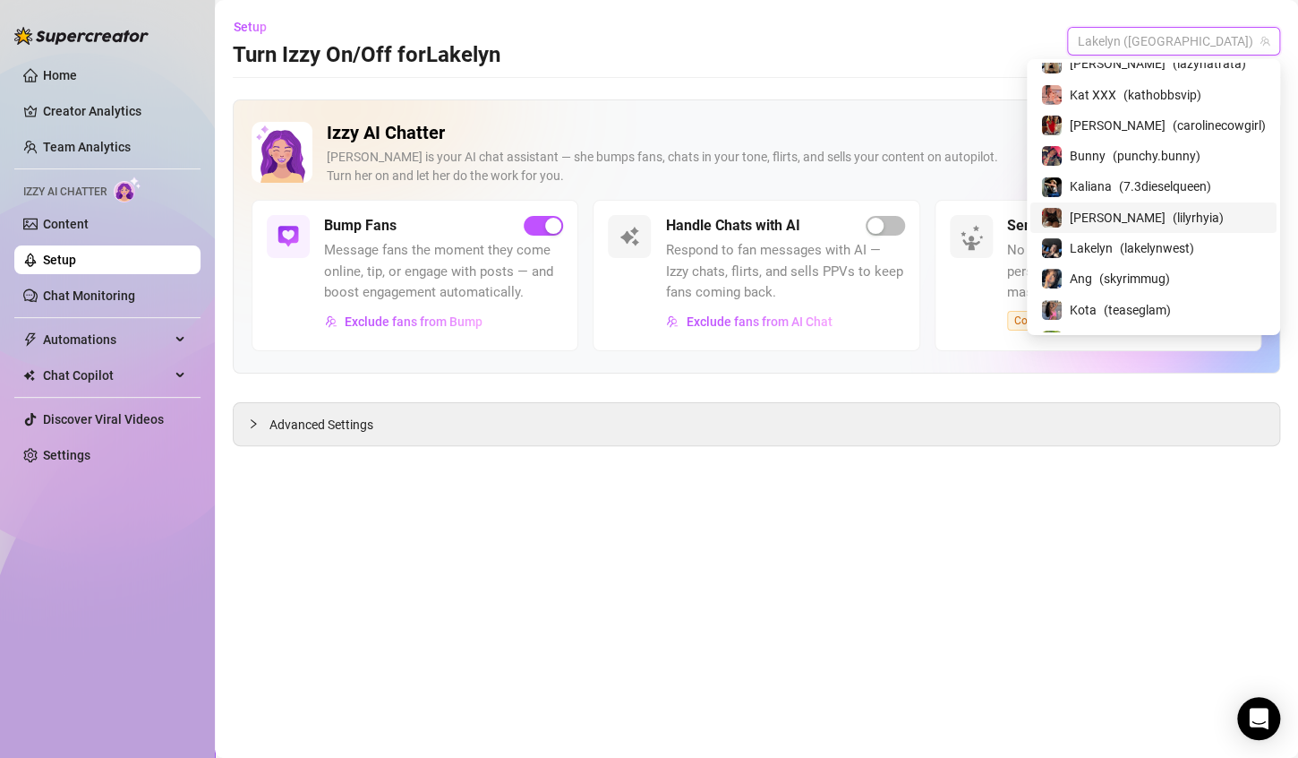
scroll to position [283, 0]
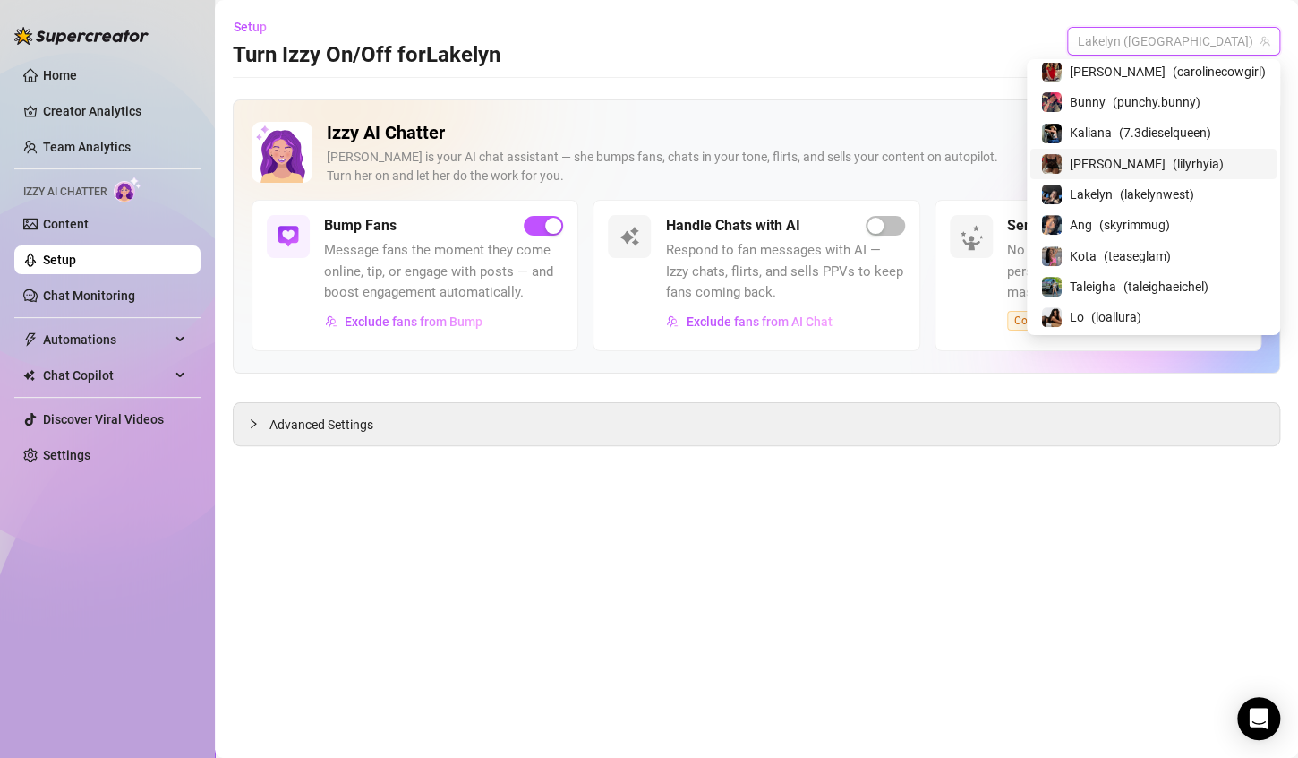
click at [1173, 158] on span "( lilyrhyia )" at bounding box center [1198, 164] width 51 height 20
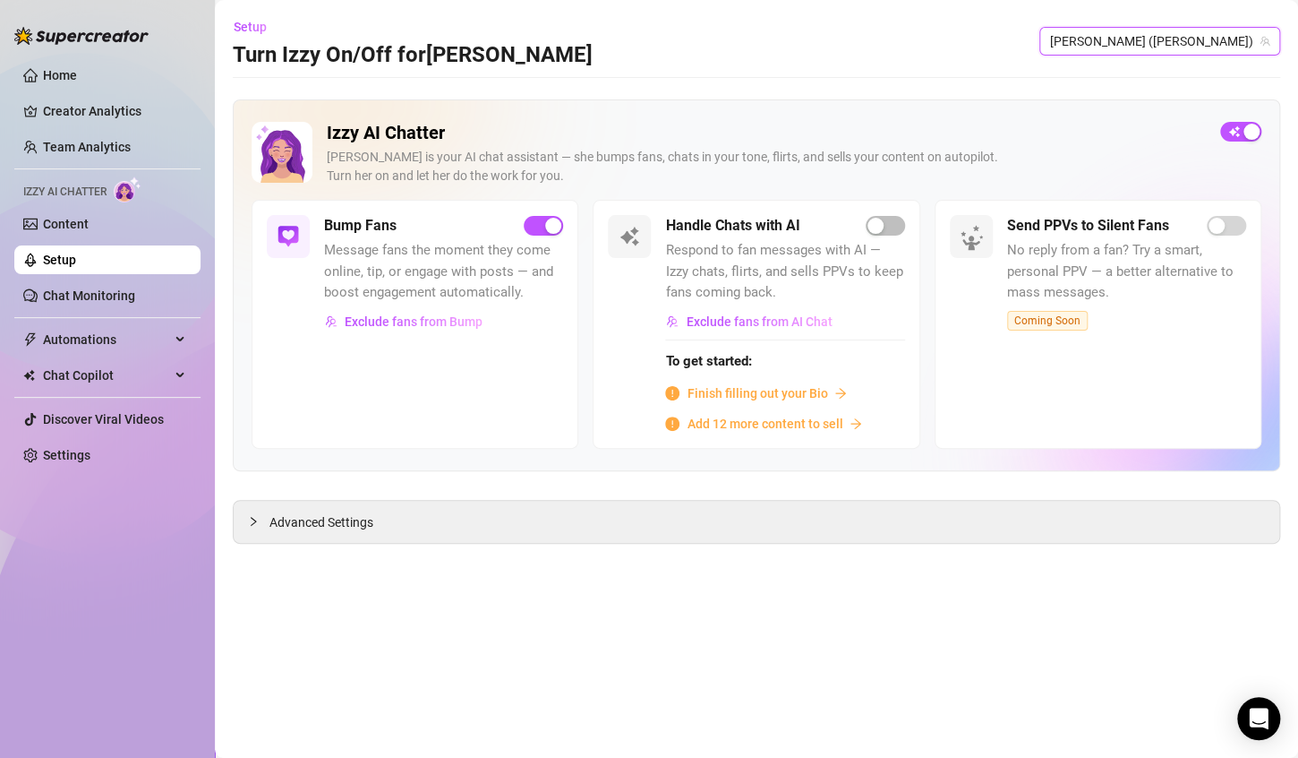
click at [1237, 39] on span "[PERSON_NAME] ([PERSON_NAME])" at bounding box center [1159, 41] width 219 height 27
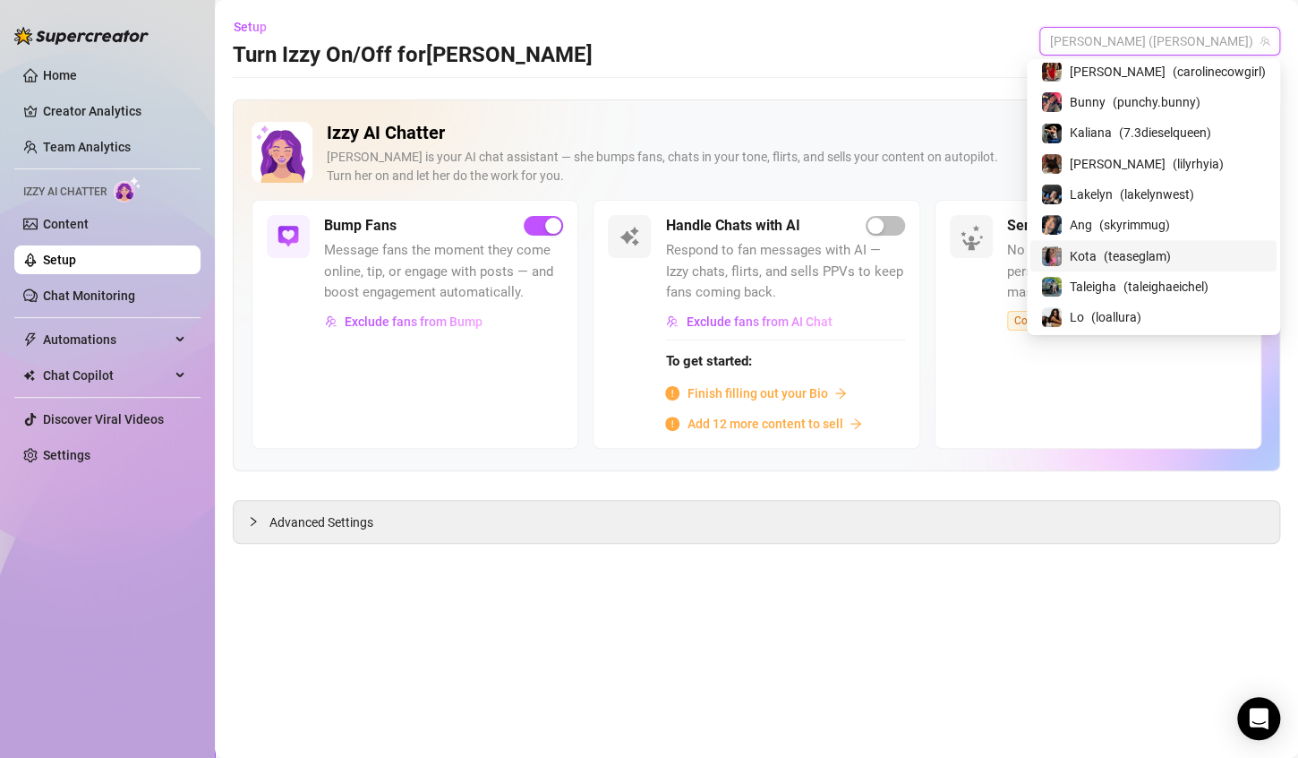
click at [1146, 248] on span "( teaseglam )" at bounding box center [1137, 256] width 67 height 20
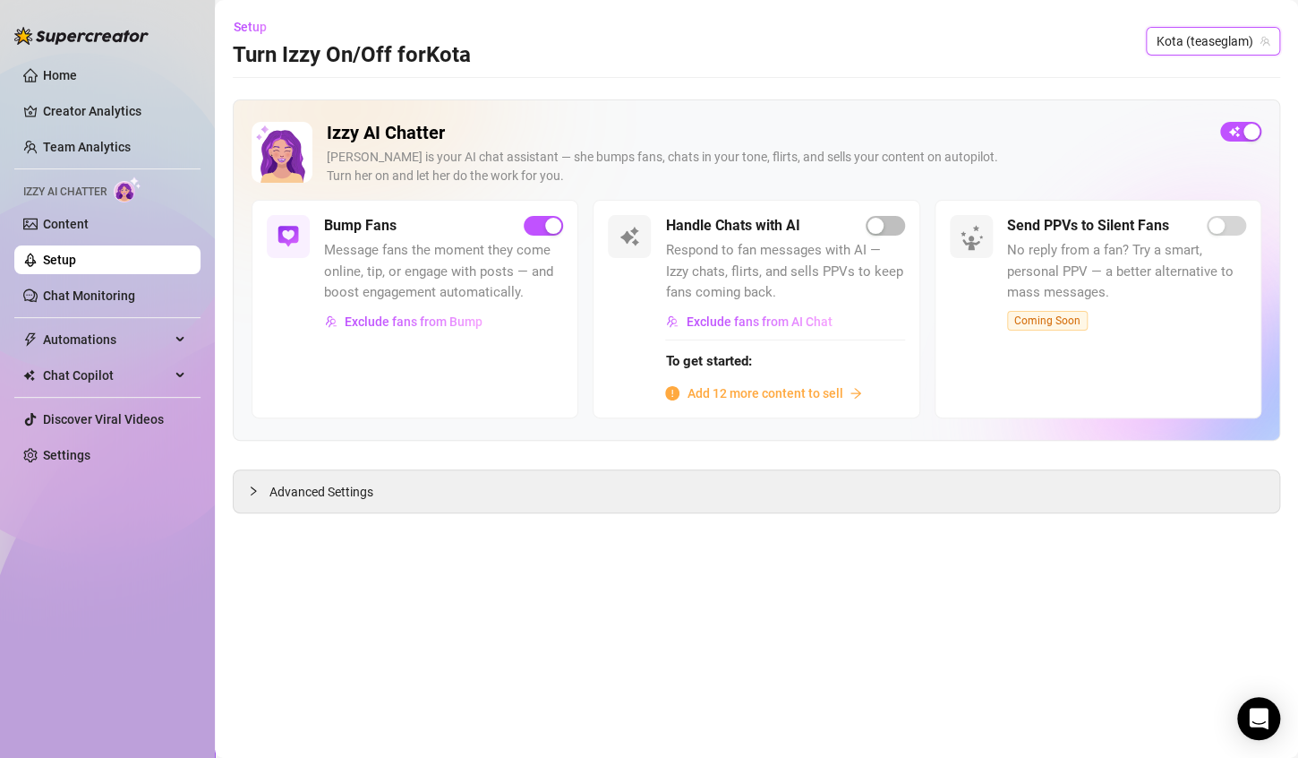
click at [1228, 42] on span "Kota (teaseglam)" at bounding box center [1213, 41] width 113 height 27
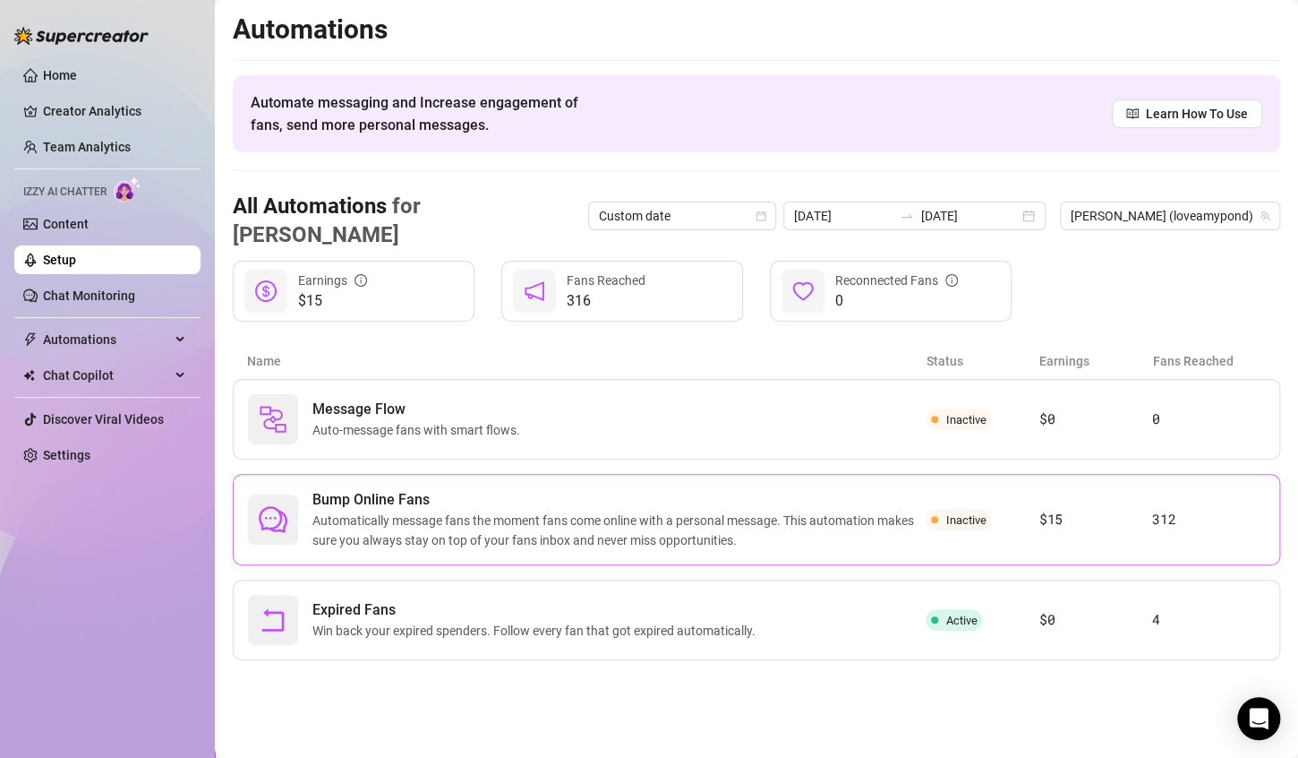
click at [958, 513] on span "Inactive" at bounding box center [966, 519] width 40 height 13
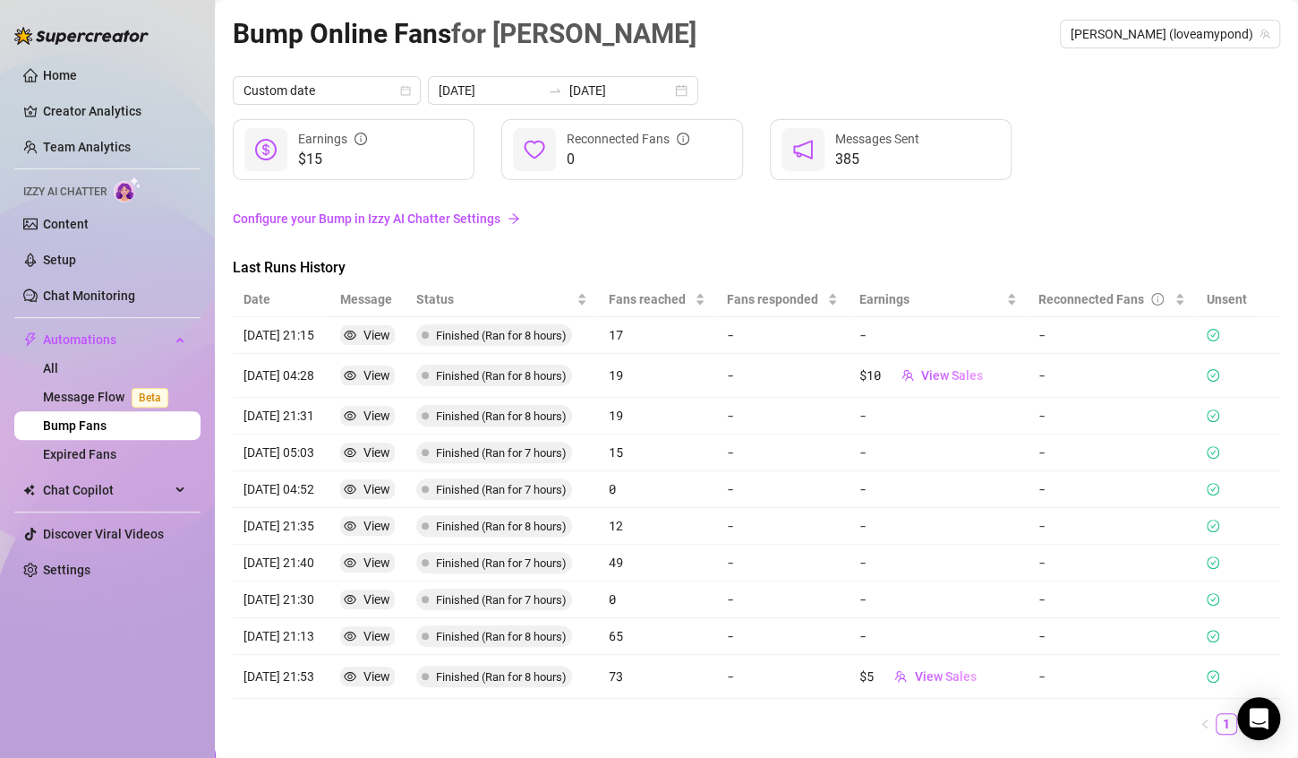
click at [291, 216] on link "Configure your Bump in Izzy AI Chatter Settings" at bounding box center [757, 219] width 1048 height 20
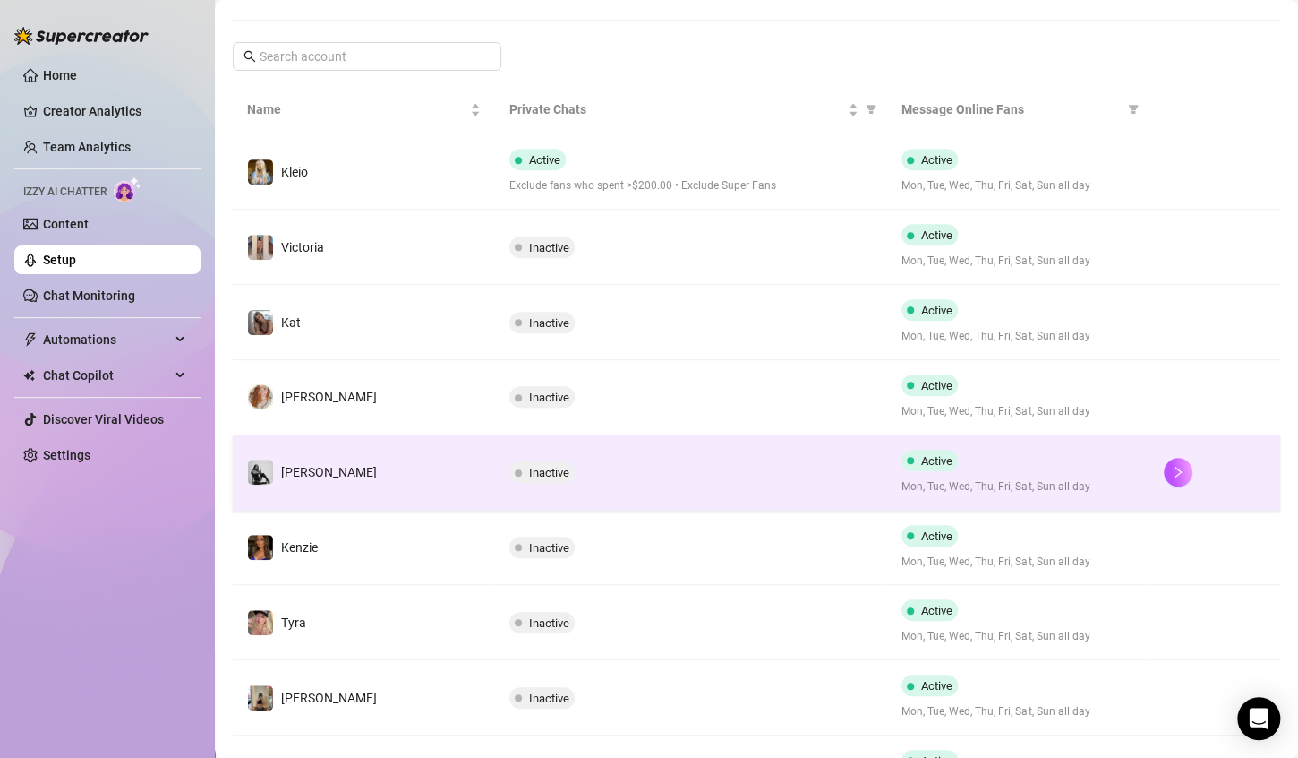
scroll to position [269, 0]
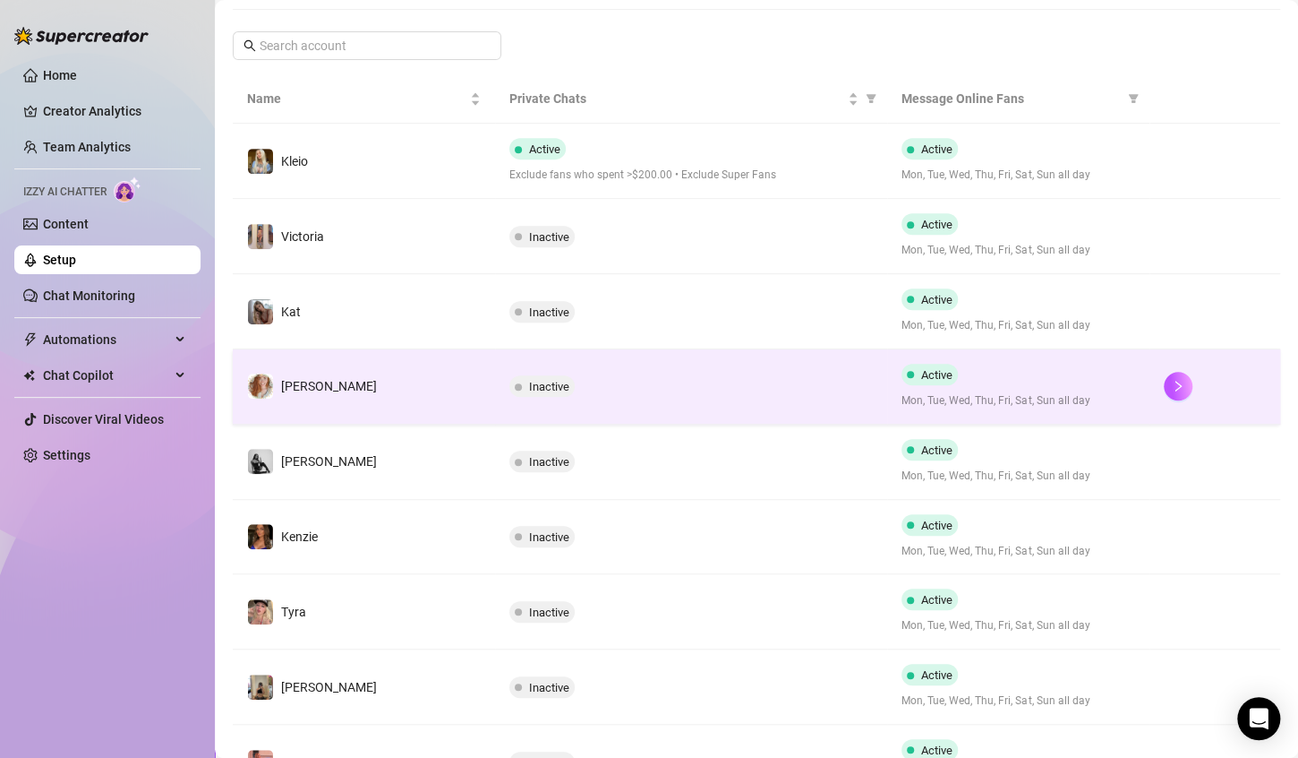
click at [1072, 380] on div "Active Mon, Tue, Wed, Thu, Fri, Sat, Sun all day" at bounding box center [1019, 387] width 234 height 46
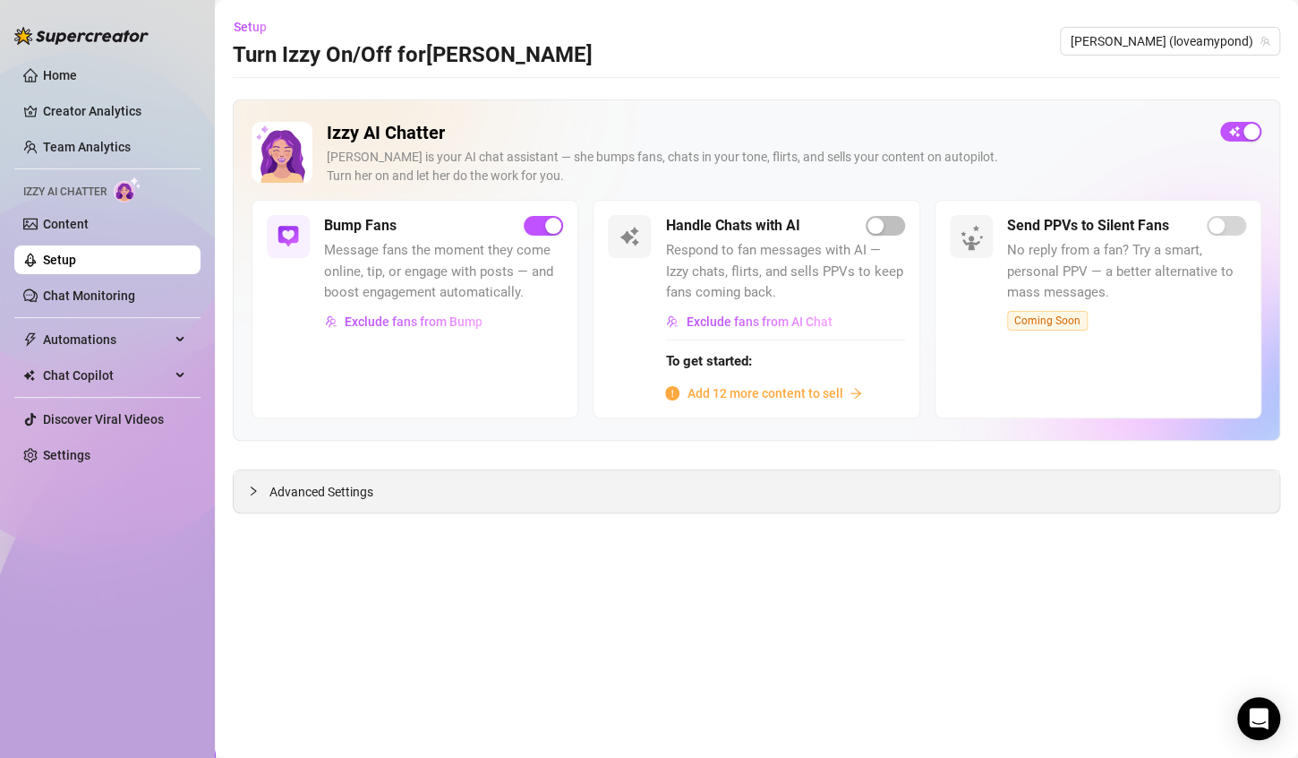
click at [339, 486] on span "Advanced Settings" at bounding box center [322, 492] width 104 height 20
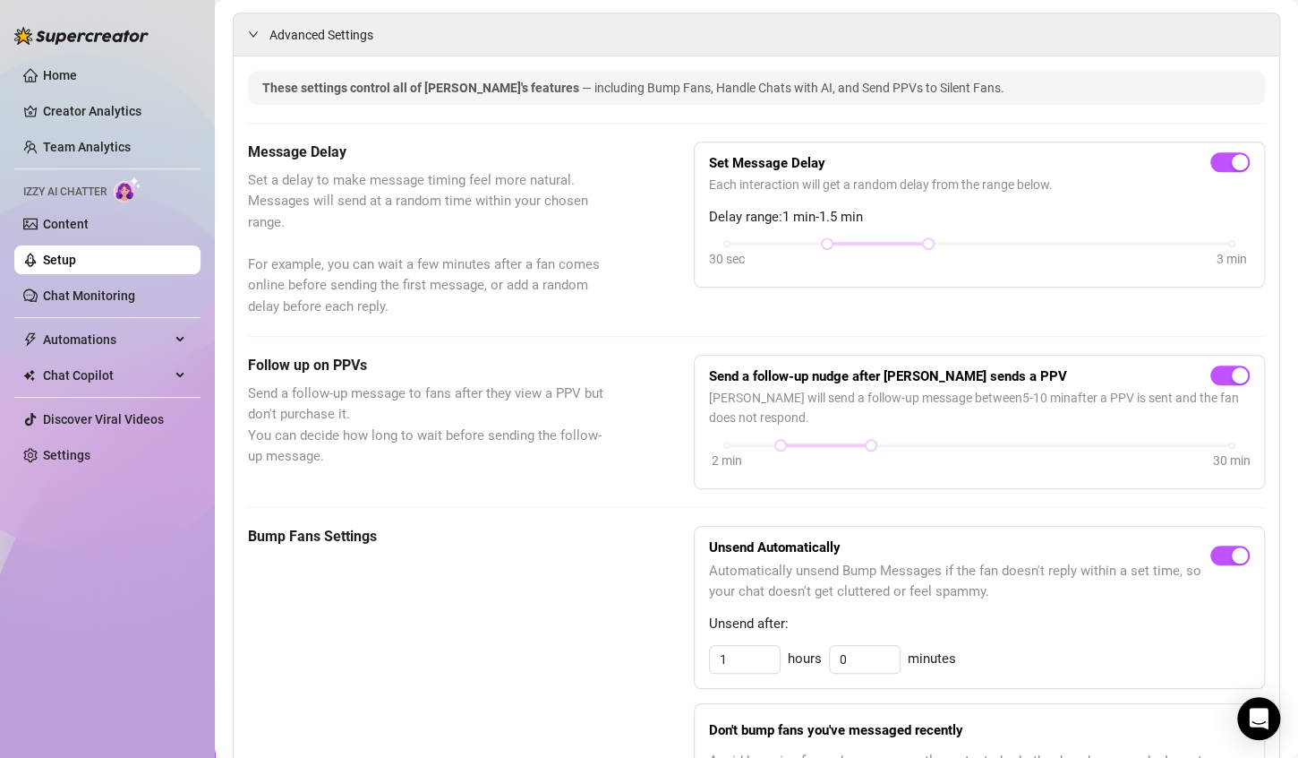
scroll to position [504, 0]
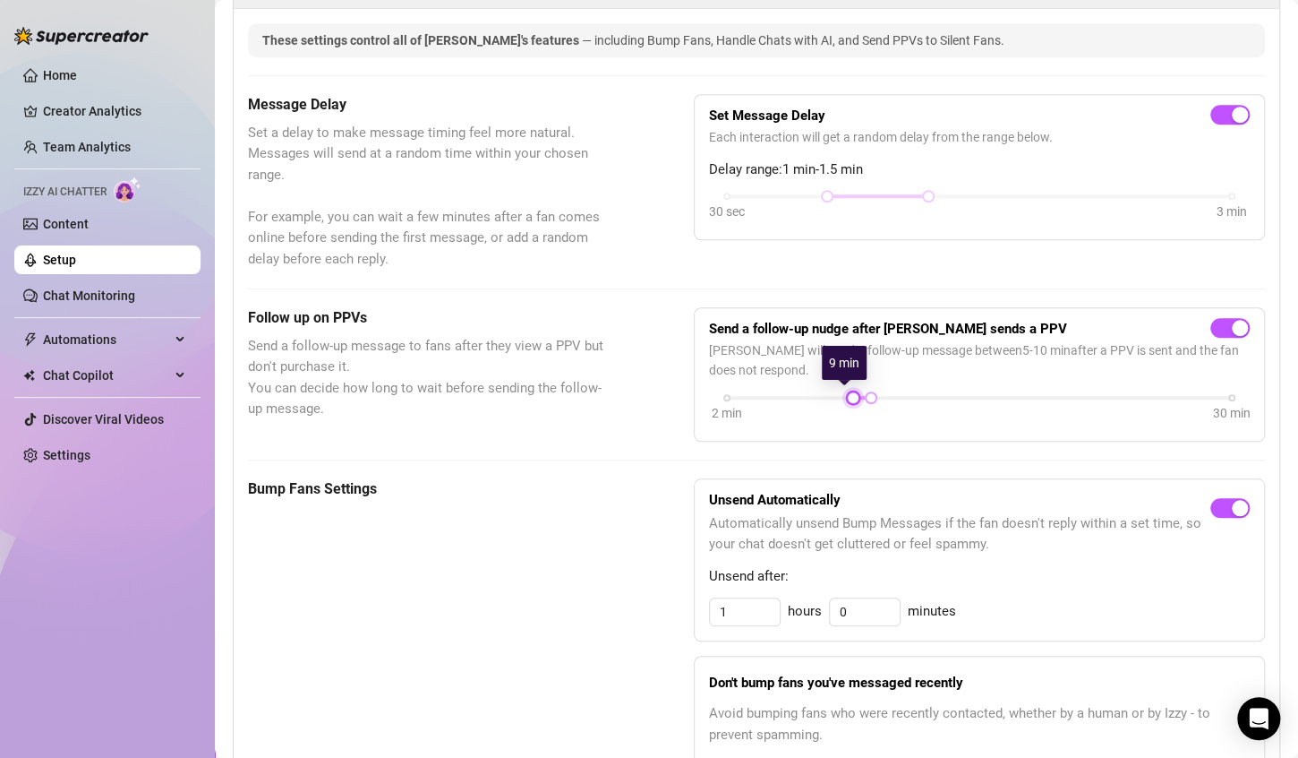
drag, startPoint x: 775, startPoint y: 394, endPoint x: 842, endPoint y: 394, distance: 67.2
click at [849, 394] on div at bounding box center [853, 397] width 9 height 9
drag, startPoint x: 860, startPoint y: 395, endPoint x: 840, endPoint y: 392, distance: 19.9
click at [849, 393] on div at bounding box center [853, 397] width 9 height 9
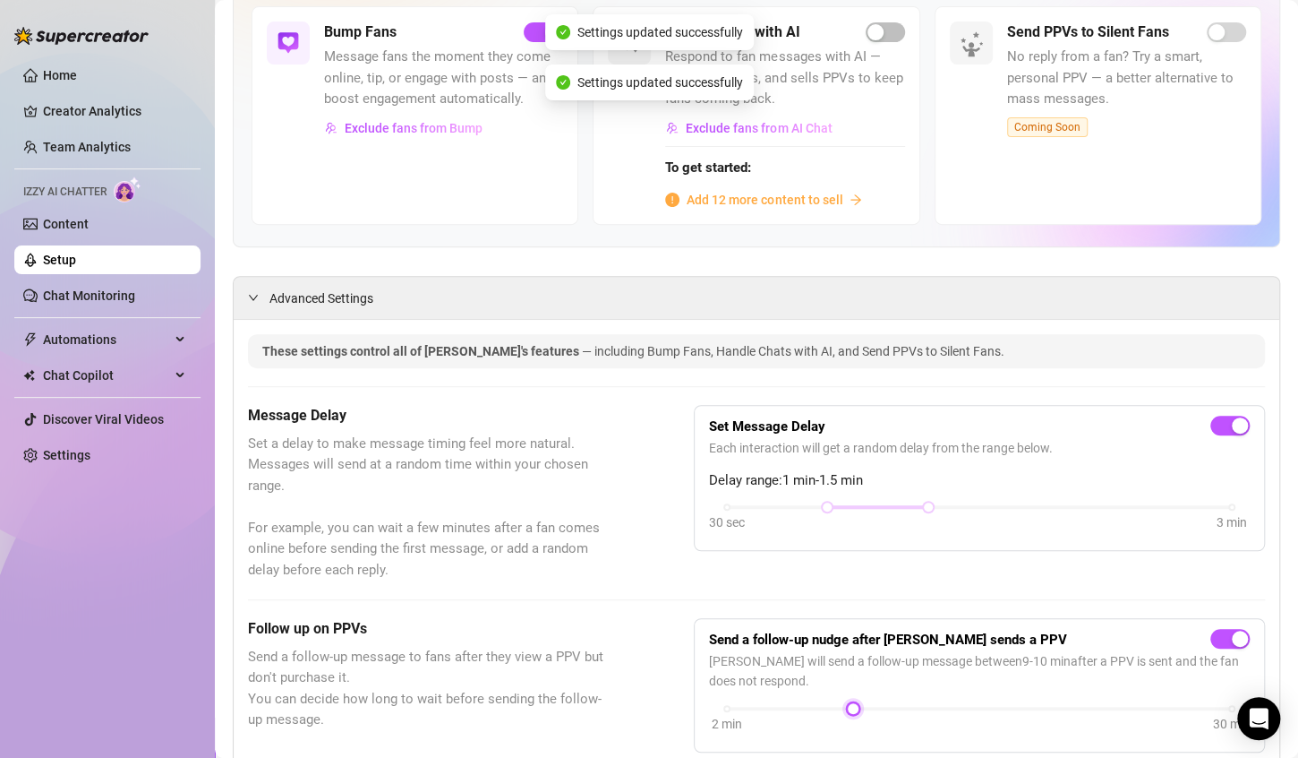
scroll to position [0, 0]
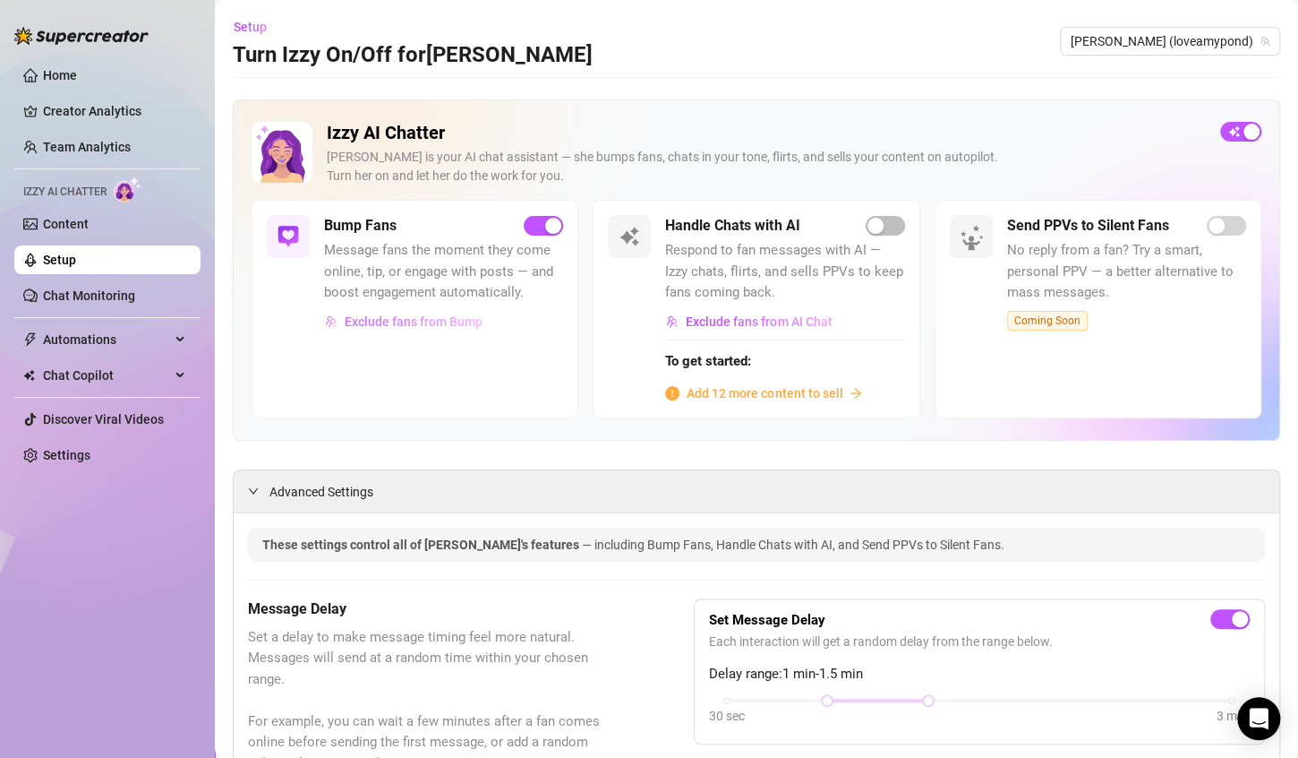
click at [475, 329] on button "Exclude fans from Bump" at bounding box center [403, 321] width 159 height 29
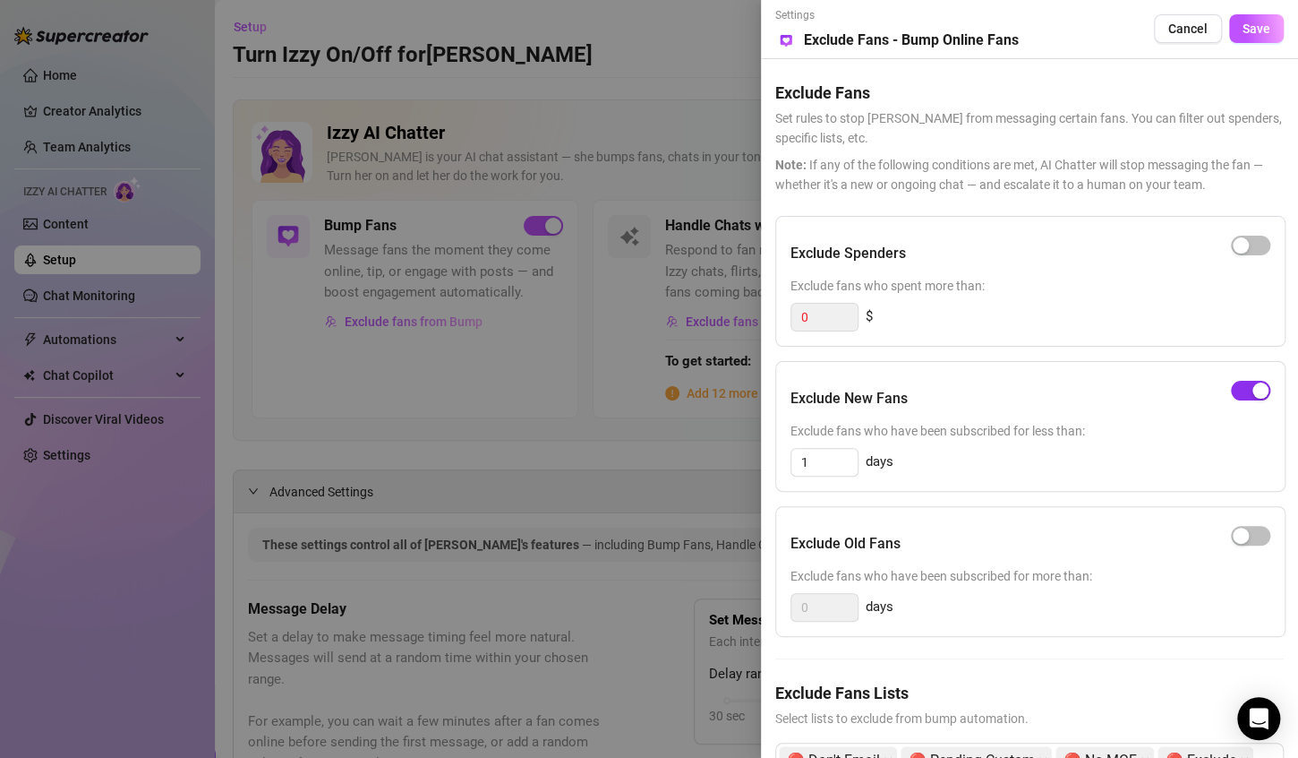
click at [1254, 387] on div "button" at bounding box center [1261, 390] width 16 height 16
click at [1265, 29] on span "Save" at bounding box center [1257, 28] width 28 height 14
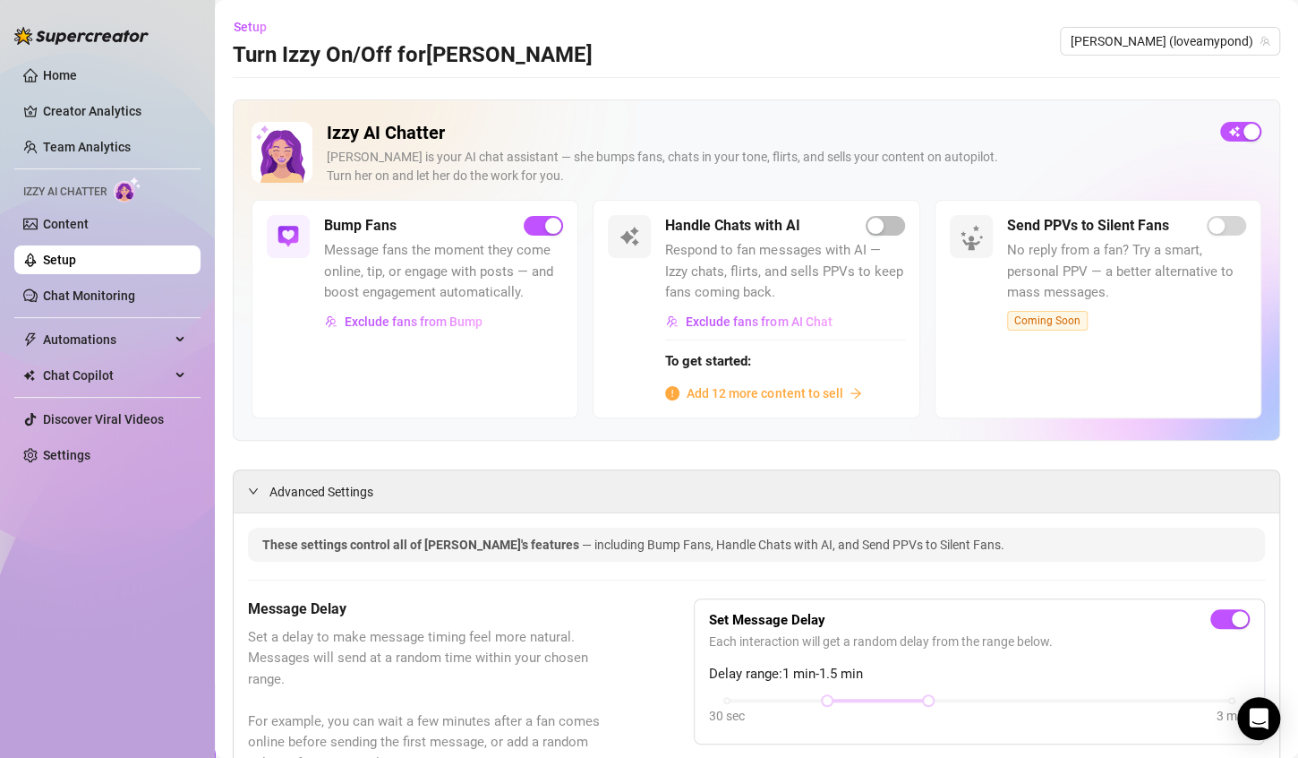
click at [1114, 77] on div at bounding box center [757, 77] width 1048 height 1
